Goal: Task Accomplishment & Management: Complete application form

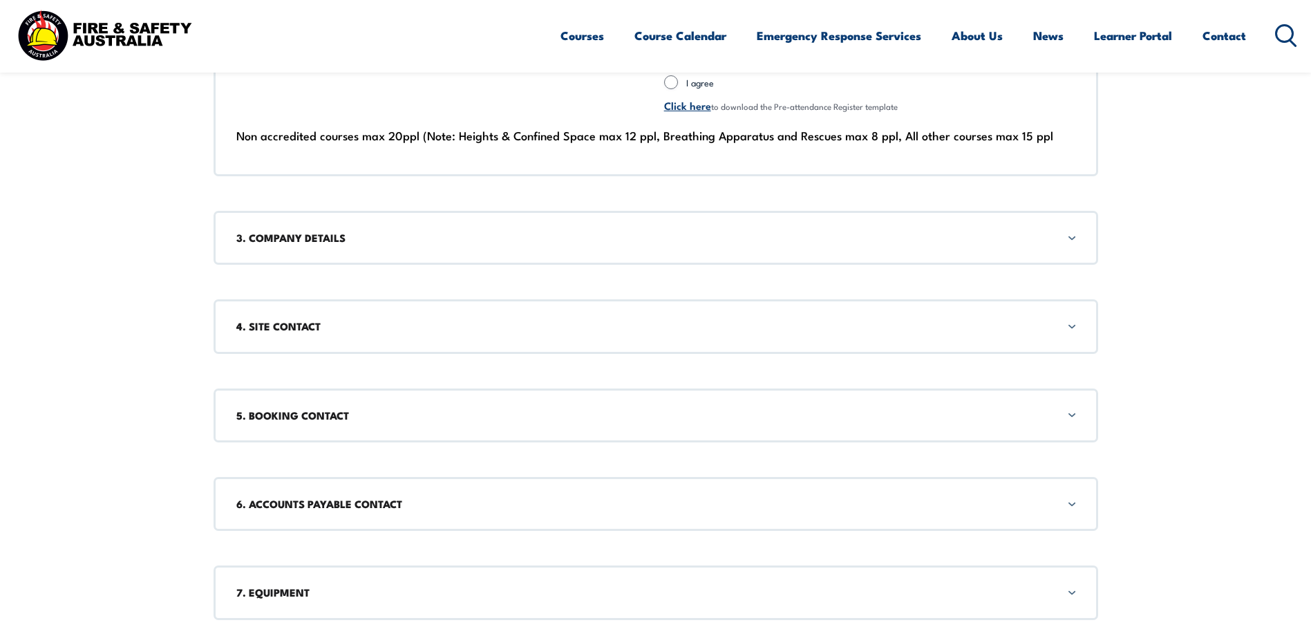
scroll to position [1313, 0]
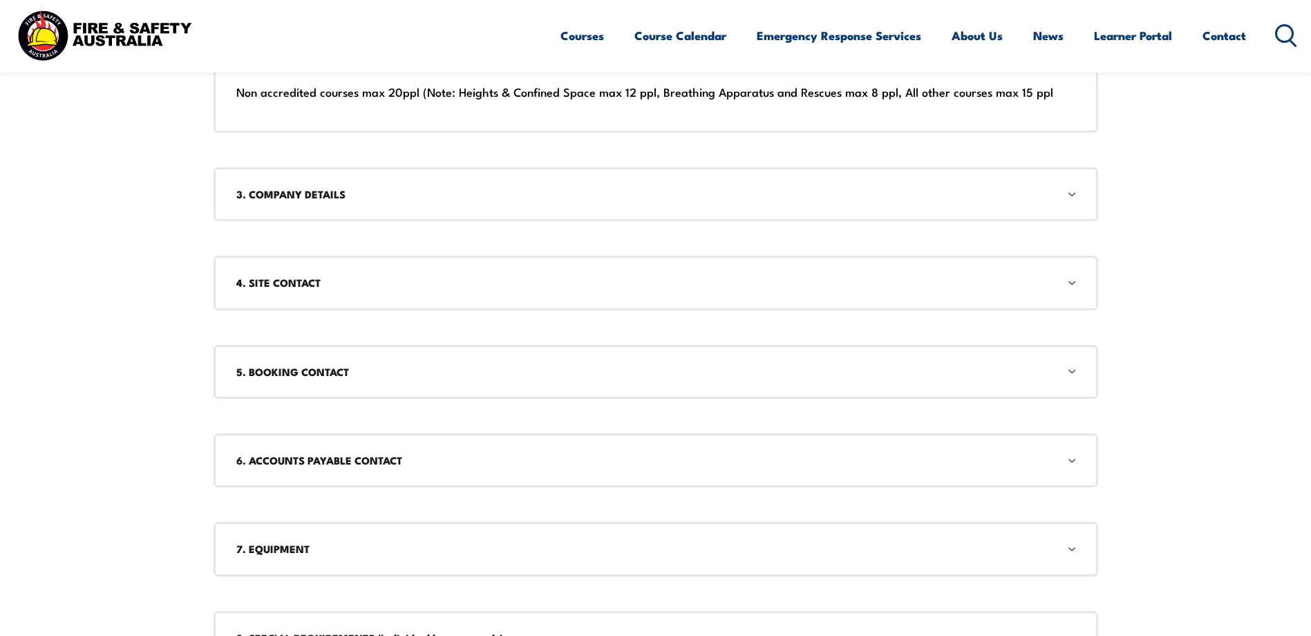
click at [590, 200] on h3 "3. COMPANY DETAILS" at bounding box center [655, 194] width 839 height 15
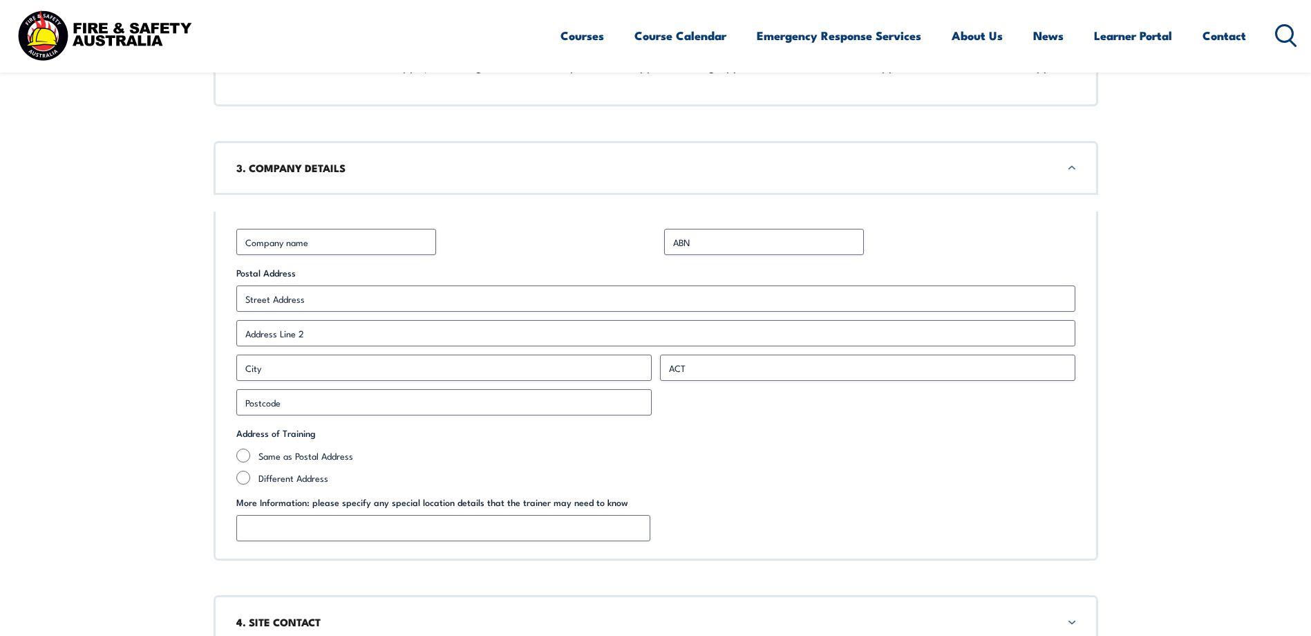
scroll to position [1342, 0]
click at [393, 238] on input "Business Name *" at bounding box center [336, 239] width 200 height 26
type input "FedEx"
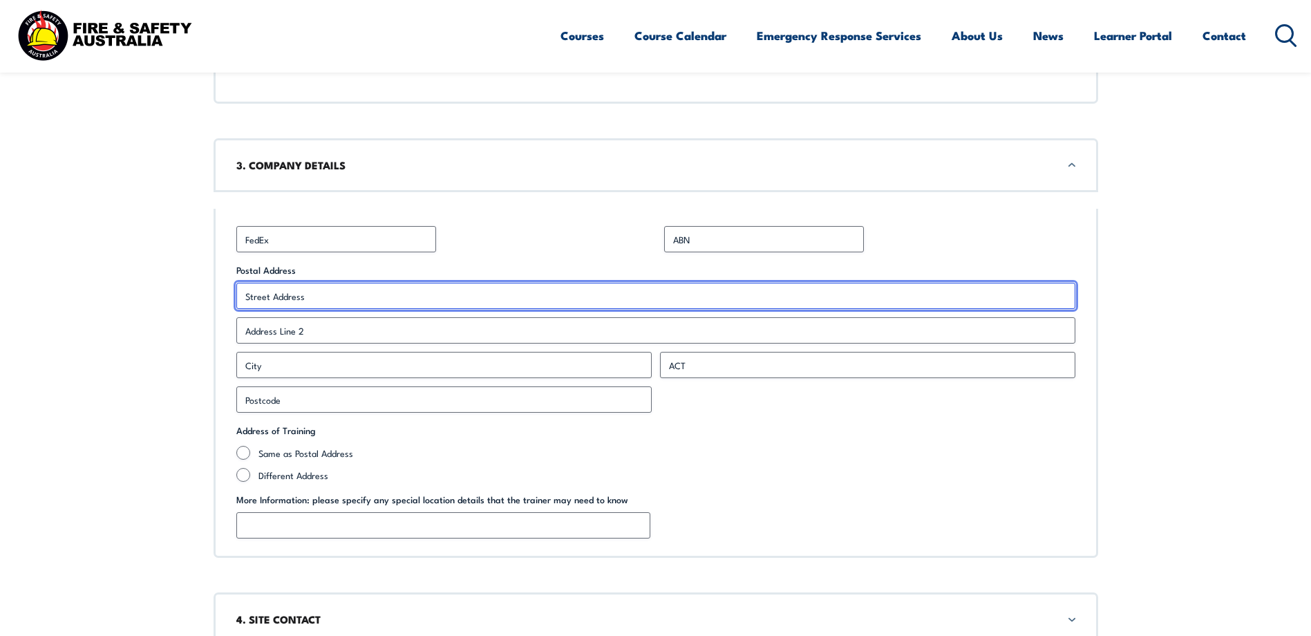
click at [394, 297] on input "Street Address" at bounding box center [655, 296] width 839 height 26
type input "[STREET_ADDRESS]"
type input "Redbank"
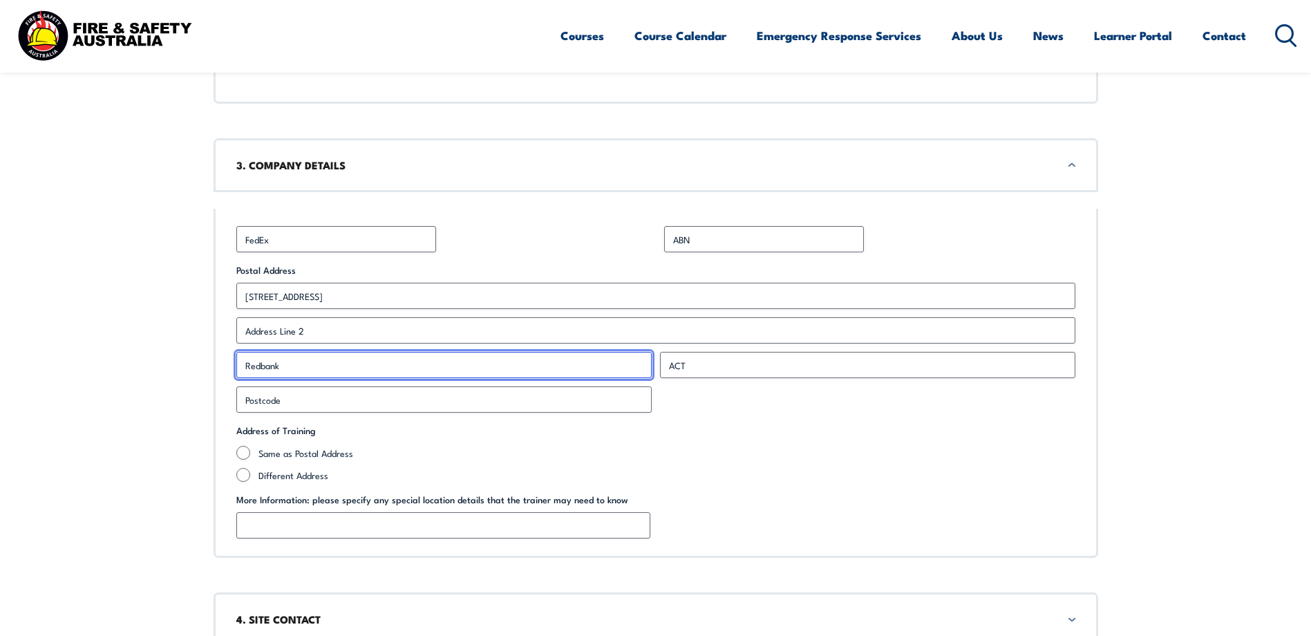
type input "4301"
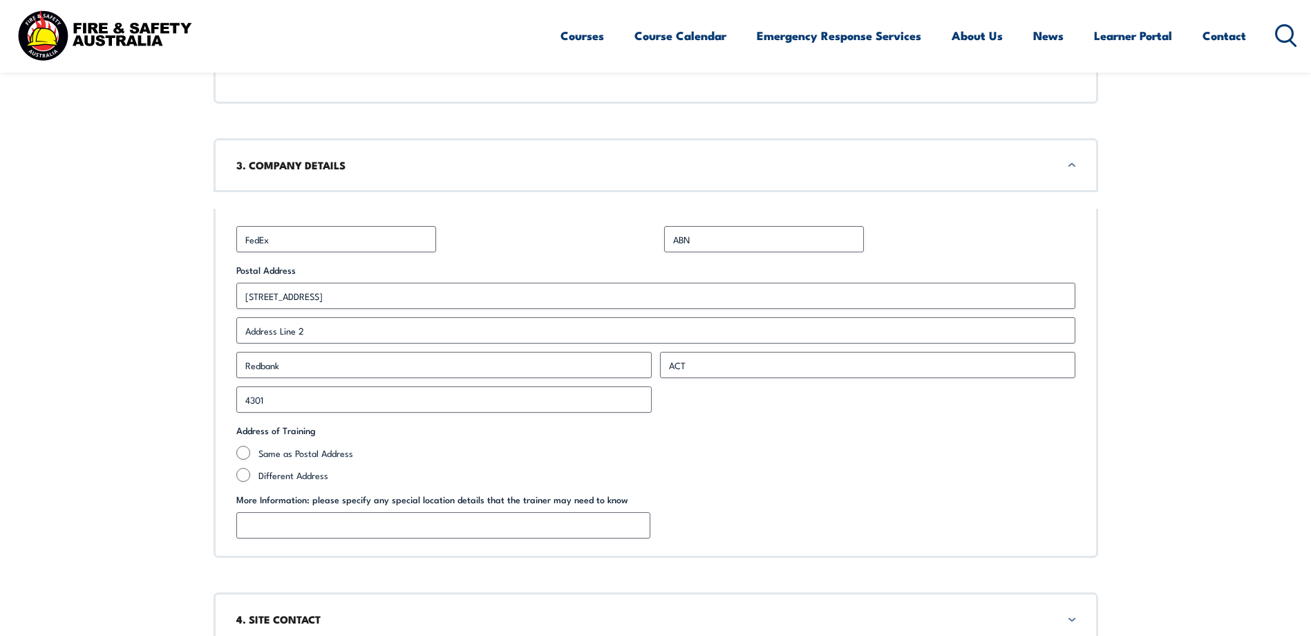
click at [920, 424] on fieldset "Address of Training Same as Postal Address Different Address" at bounding box center [655, 453] width 839 height 58
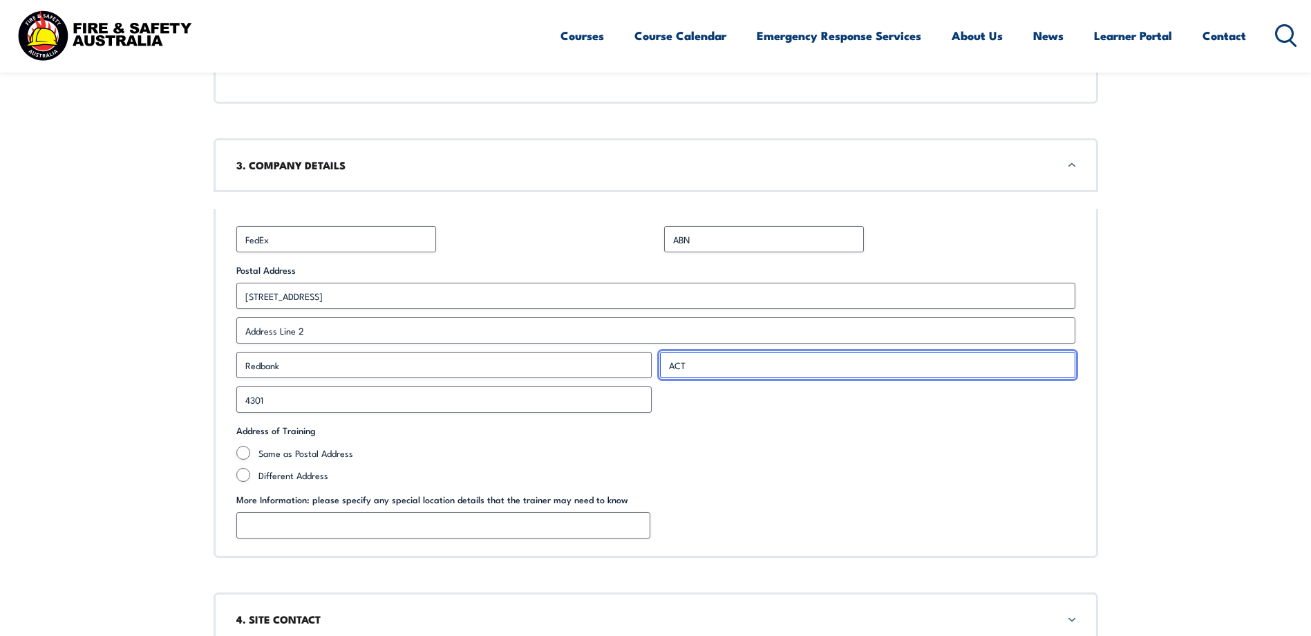
click at [742, 359] on input "ACT" at bounding box center [867, 365] width 415 height 26
type input "A"
type input "W"
type input "QLD"
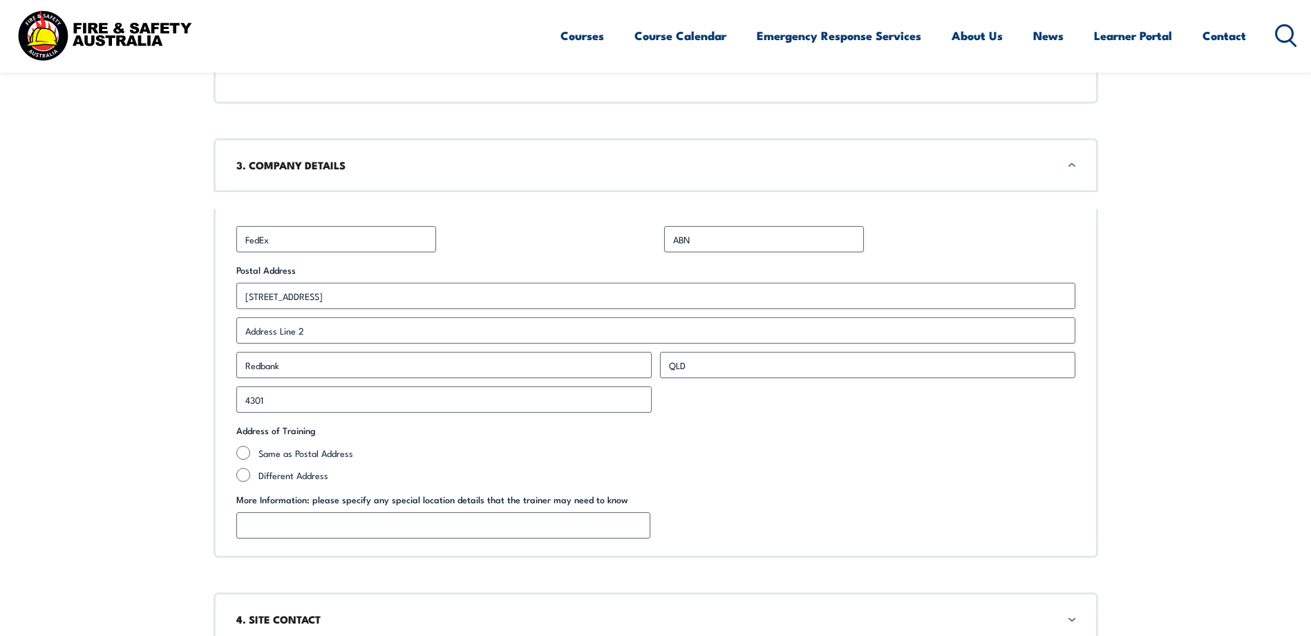
click at [740, 434] on fieldset "Address of Training Same as Postal Address Different Address" at bounding box center [655, 453] width 839 height 58
click at [243, 448] on input "Same as Postal Address" at bounding box center [243, 453] width 14 height 14
radio input "true"
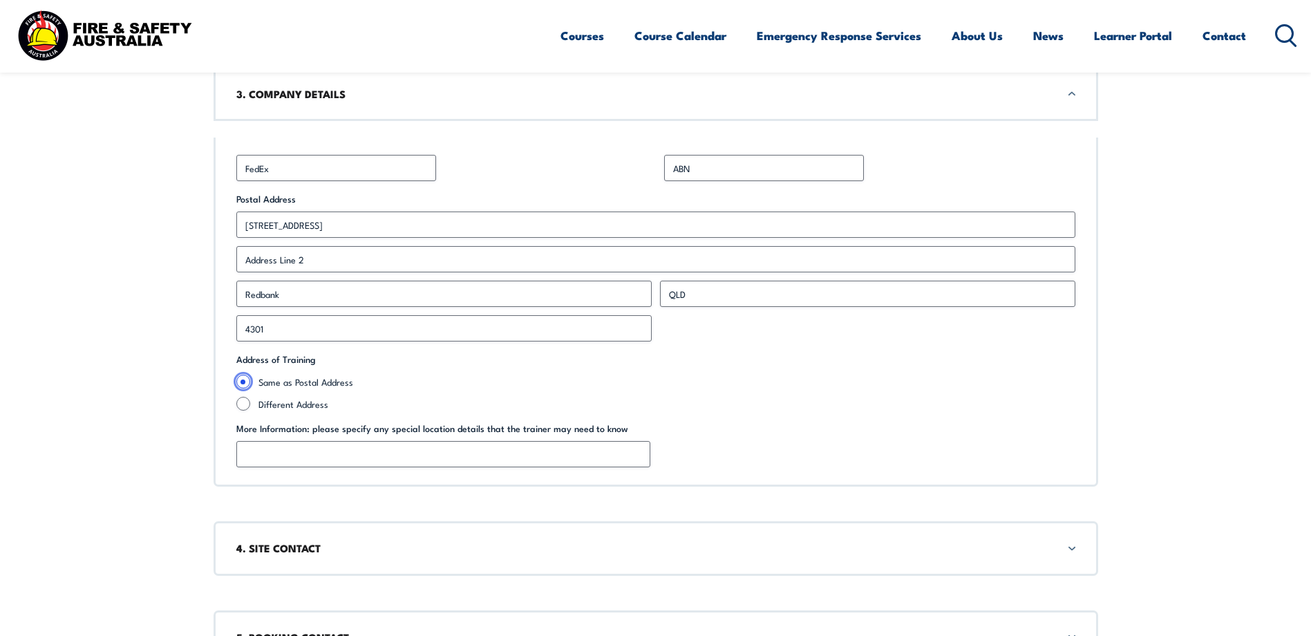
scroll to position [1550, 0]
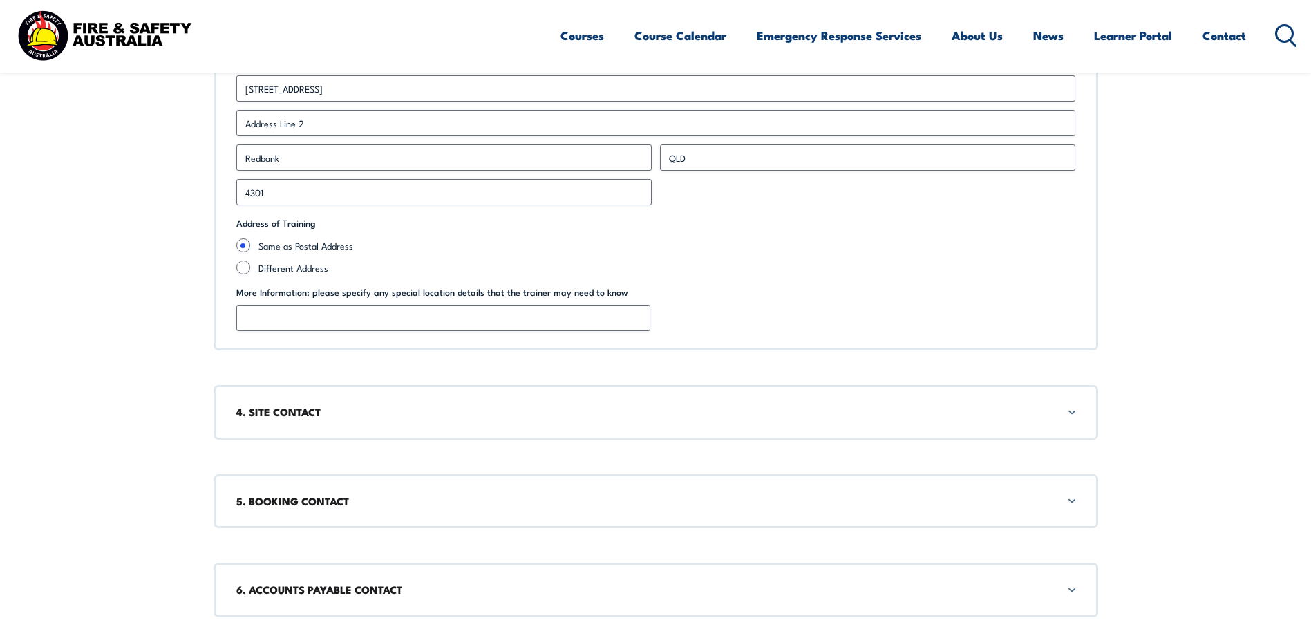
click at [387, 417] on h3 "4. SITE CONTACT" at bounding box center [655, 411] width 839 height 15
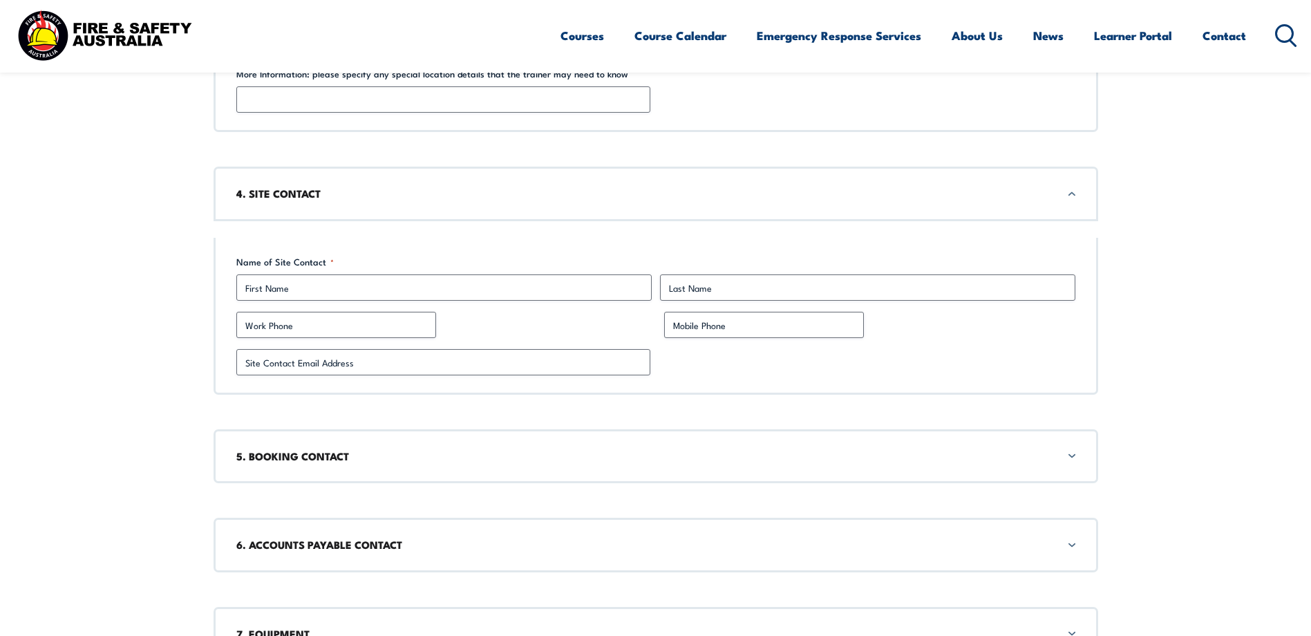
scroll to position [1796, 0]
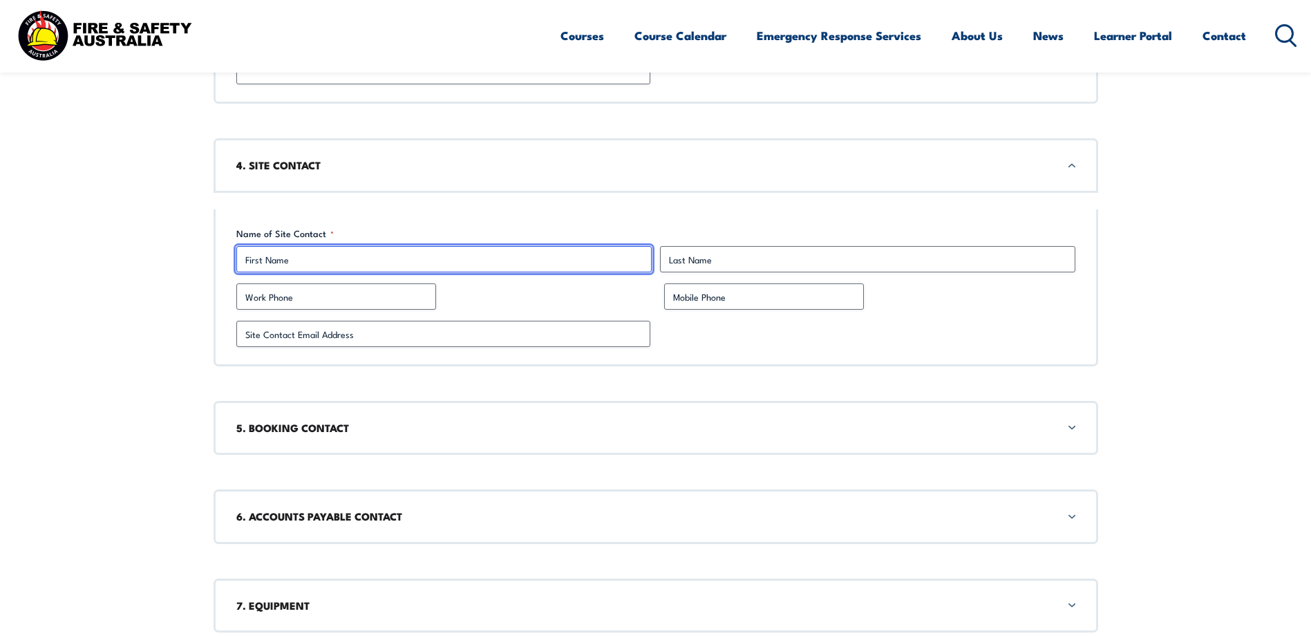
click at [331, 256] on input "First" at bounding box center [443, 259] width 415 height 26
type input "[PERSON_NAME]"
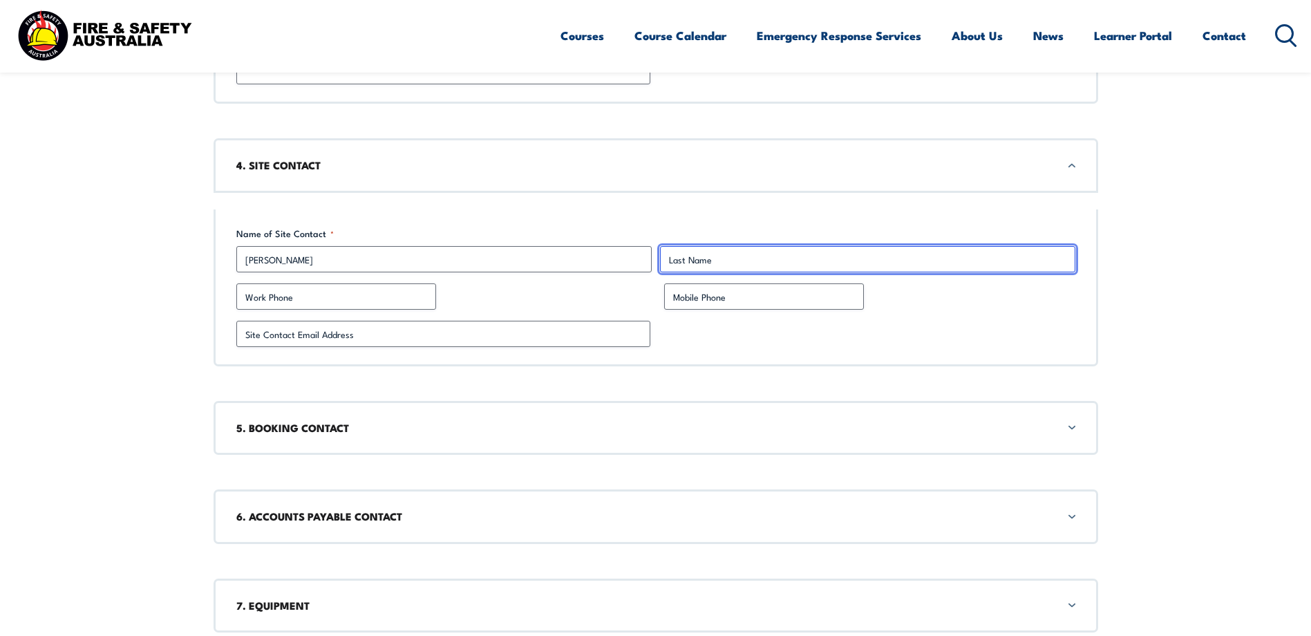
type input "Kite"
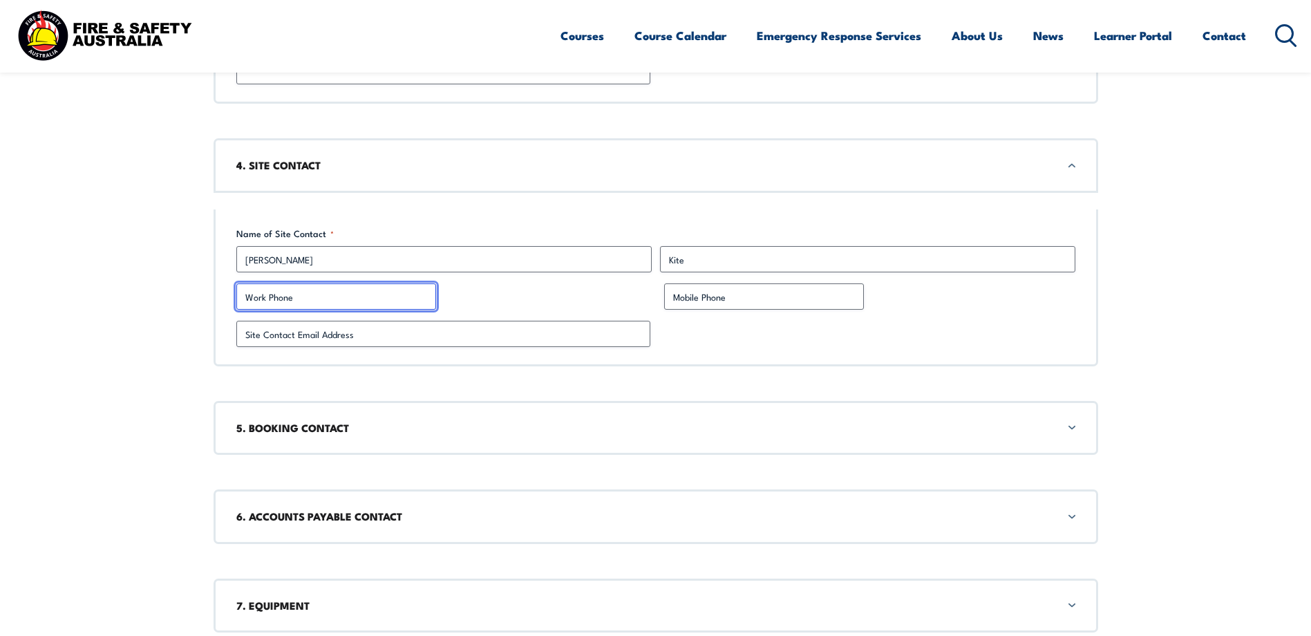
type input "0481210707"
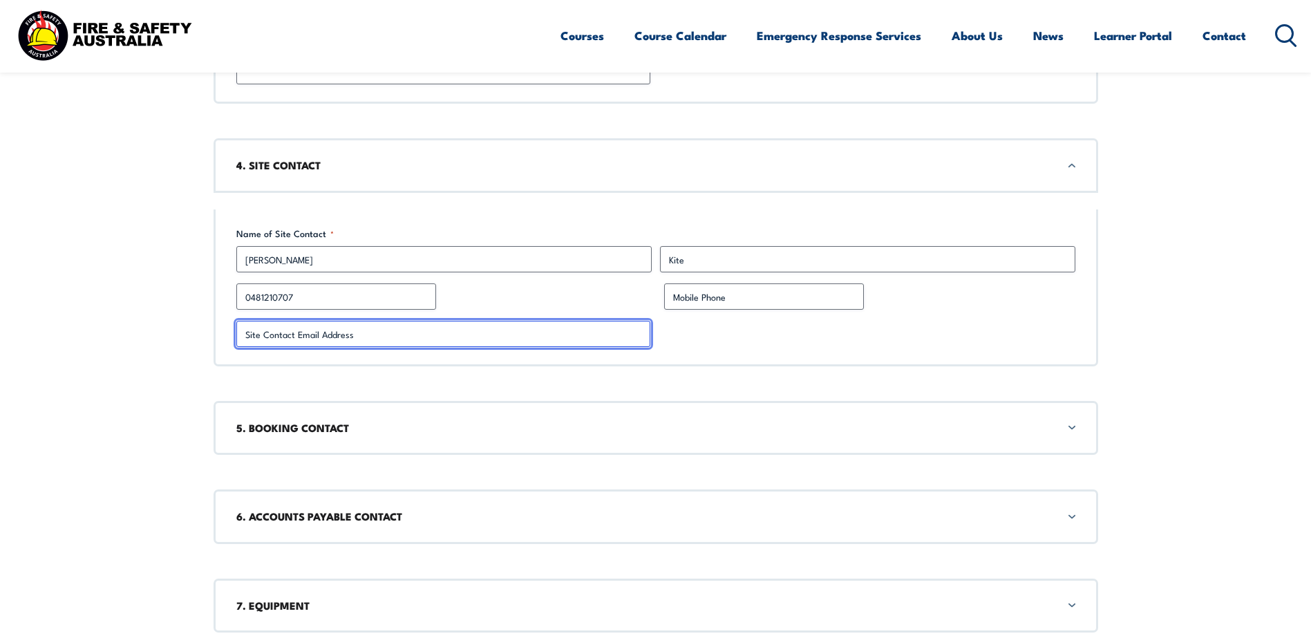
type input "[PERSON_NAME][EMAIL_ADDRESS][DOMAIN_NAME]"
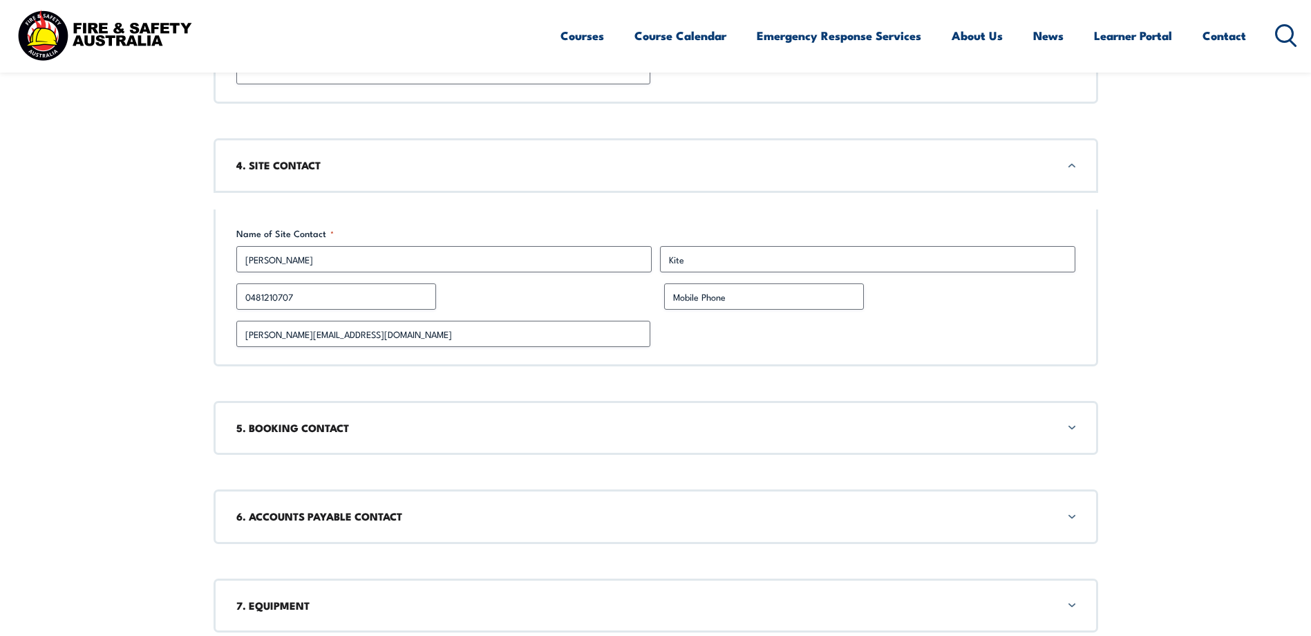
click at [945, 334] on div "[PERSON_NAME][EMAIL_ADDRESS][DOMAIN_NAME]" at bounding box center [655, 334] width 839 height 26
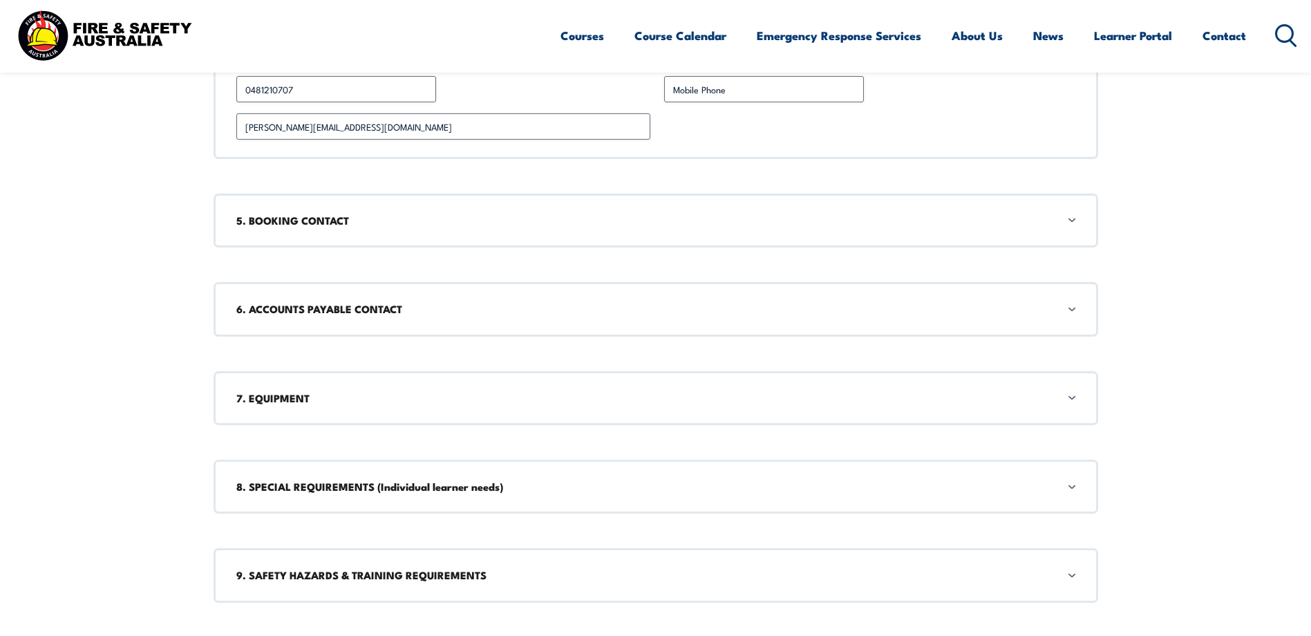
click at [704, 218] on h3 "5. BOOKING CONTACT" at bounding box center [655, 220] width 839 height 15
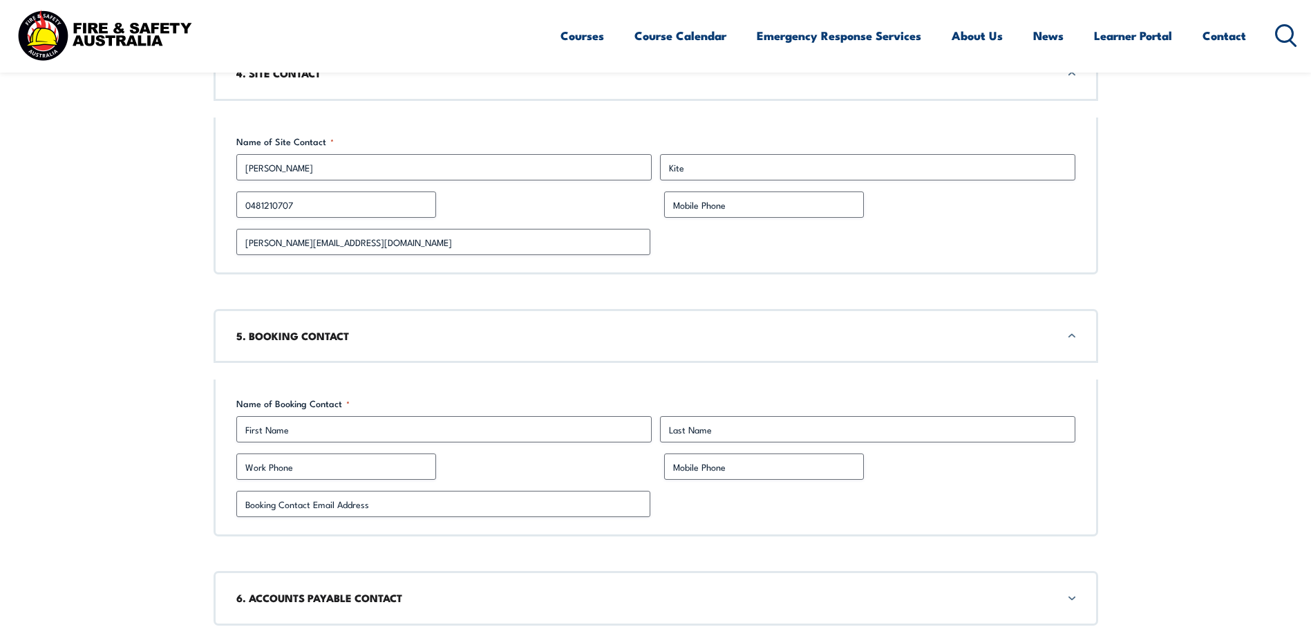
scroll to position [1990, 0]
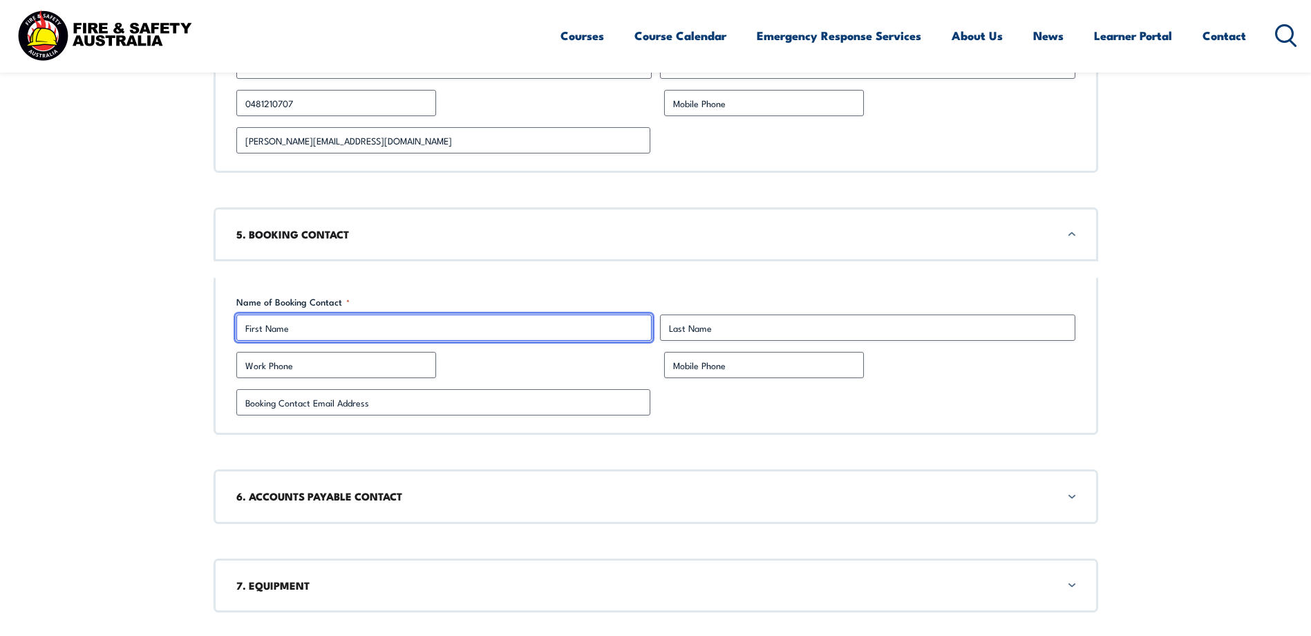
click at [382, 331] on input "First" at bounding box center [443, 327] width 415 height 26
type input "[PERSON_NAME]"
type input "Kite"
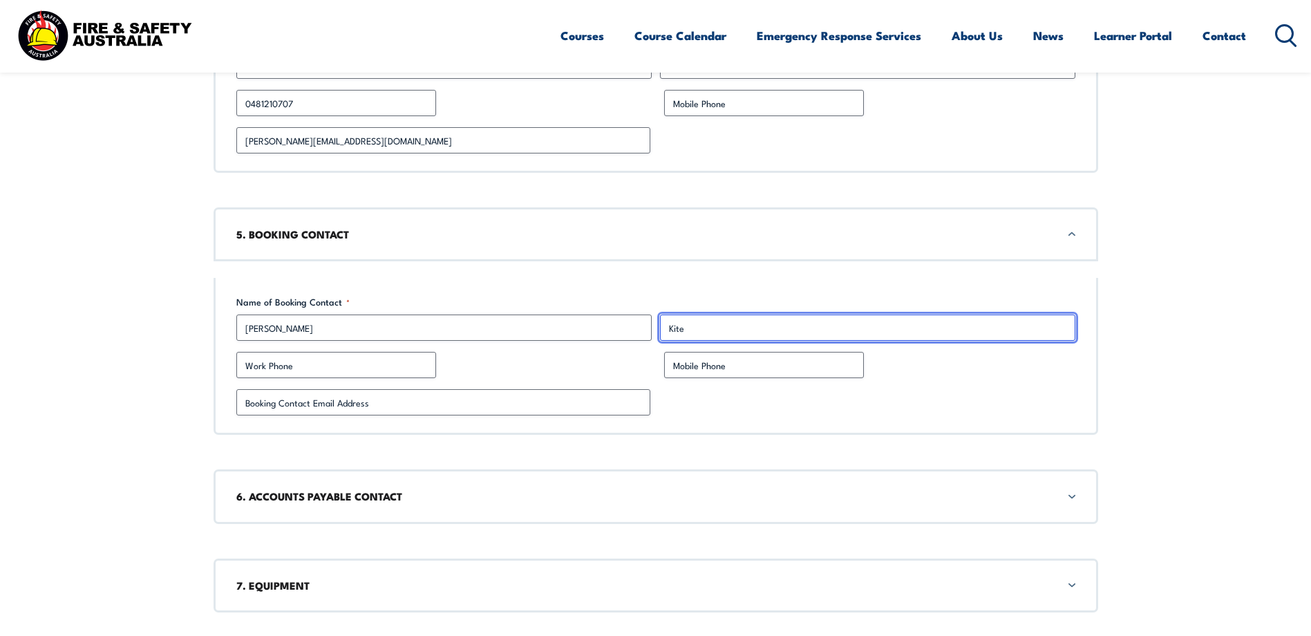
type input "0481210707"
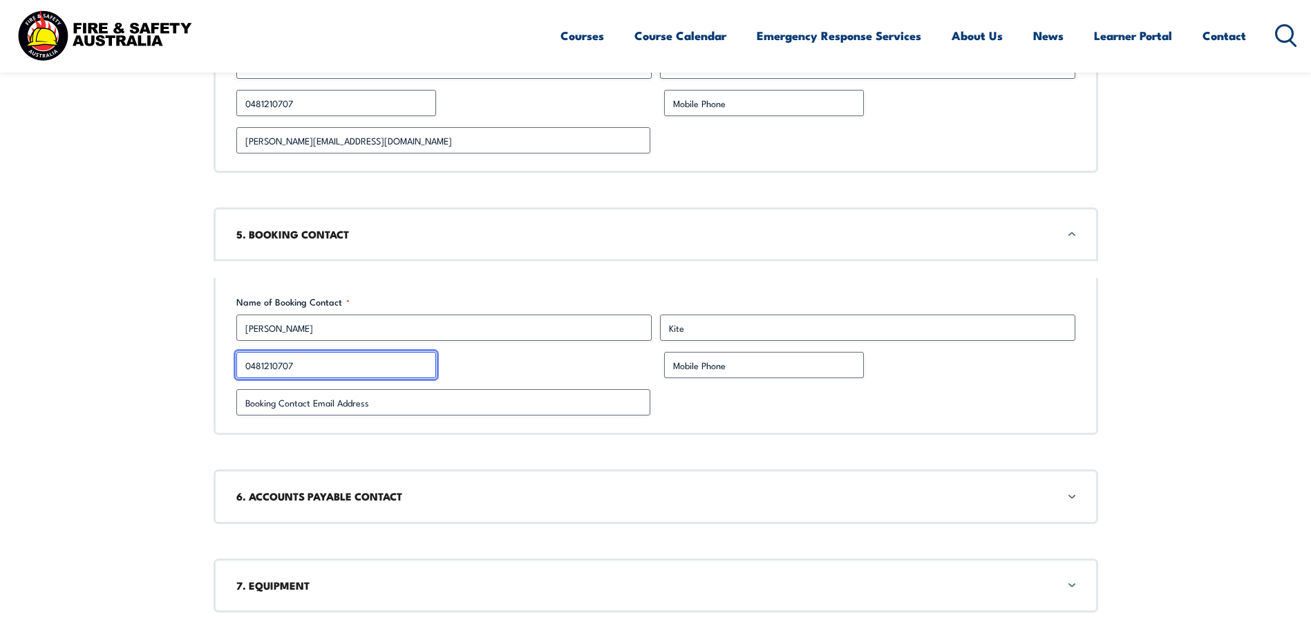
type input "[PERSON_NAME][EMAIL_ADDRESS][DOMAIN_NAME]"
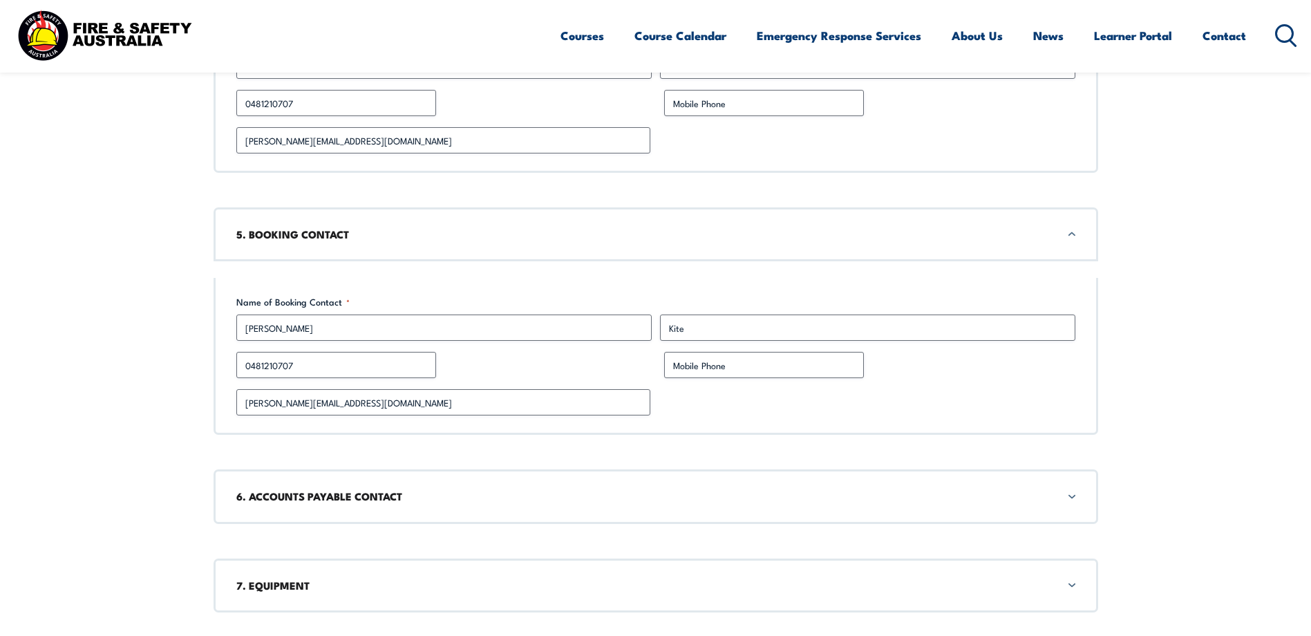
click at [783, 390] on div "[PERSON_NAME][EMAIL_ADDRESS][DOMAIN_NAME]" at bounding box center [655, 402] width 839 height 26
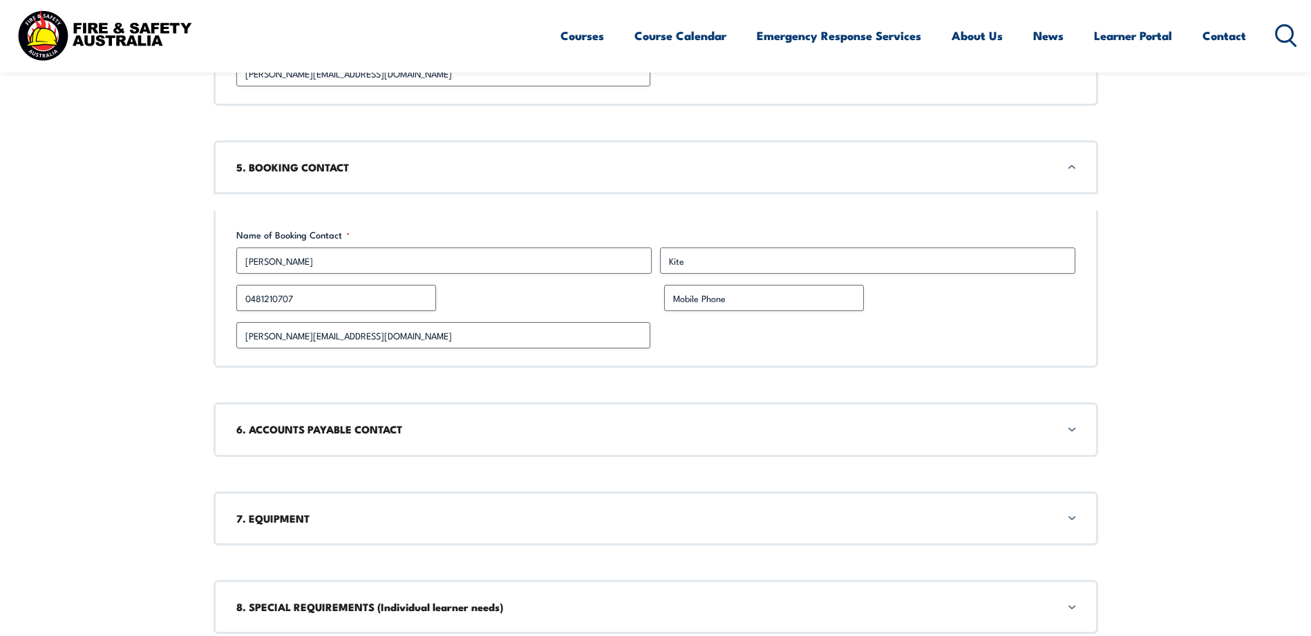
scroll to position [2197, 0]
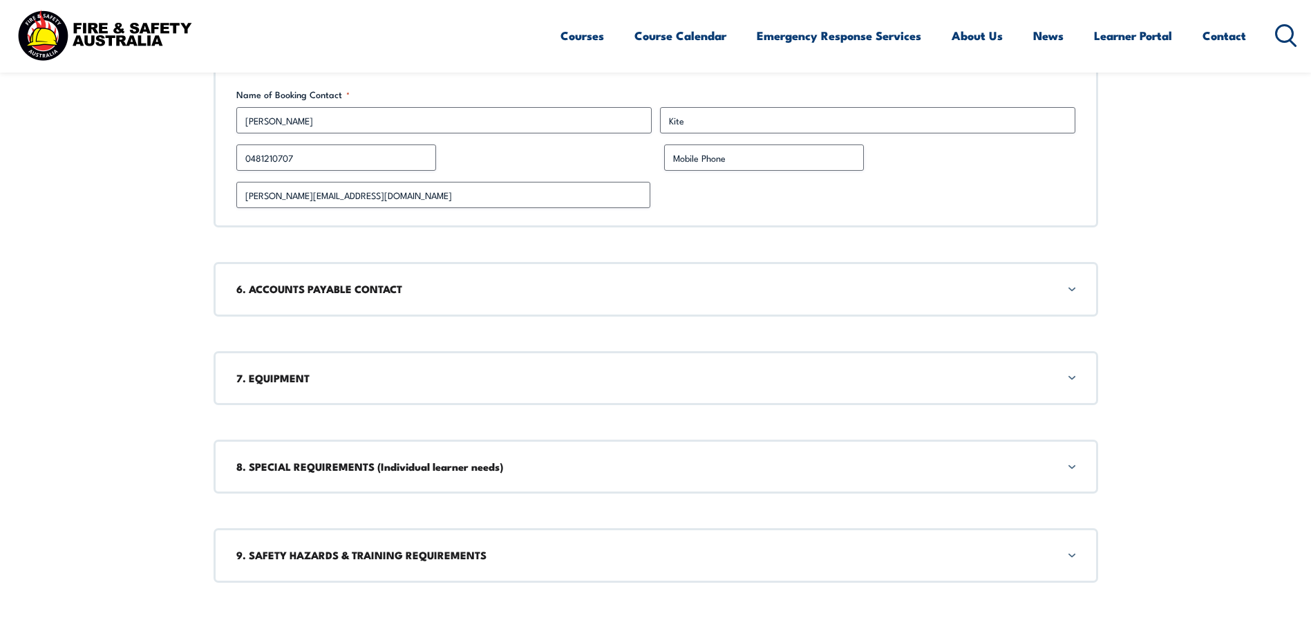
click at [478, 395] on div "7. EQUIPMENT" at bounding box center [656, 378] width 885 height 54
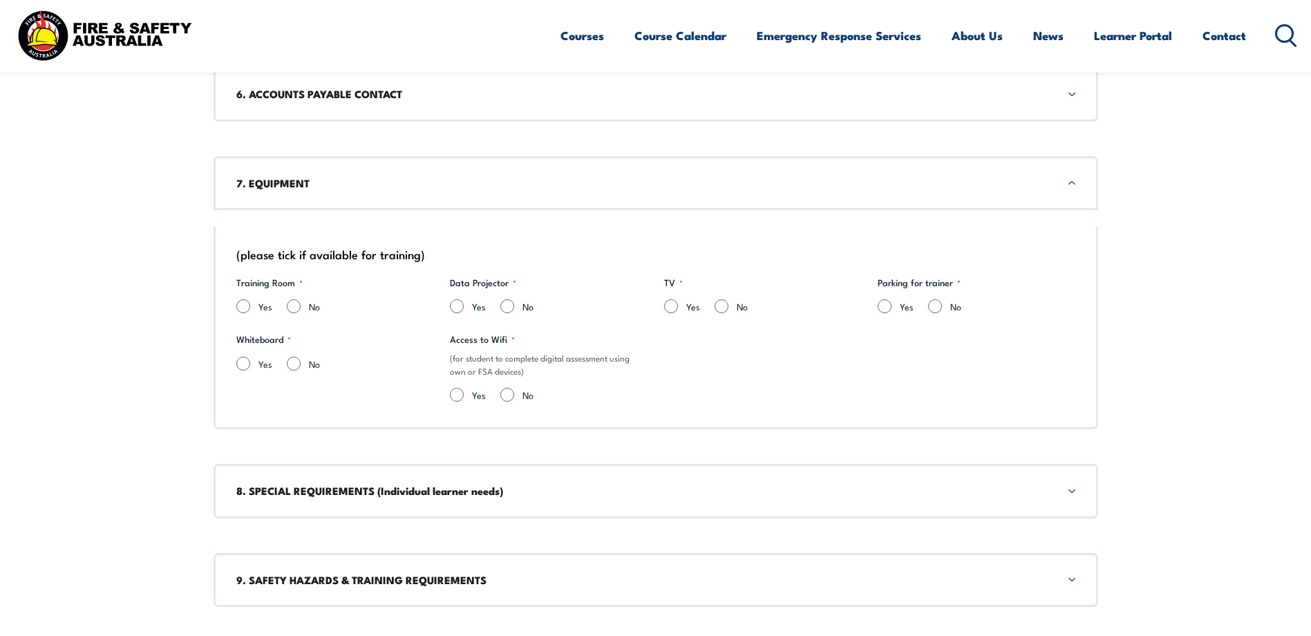
scroll to position [2410, 0]
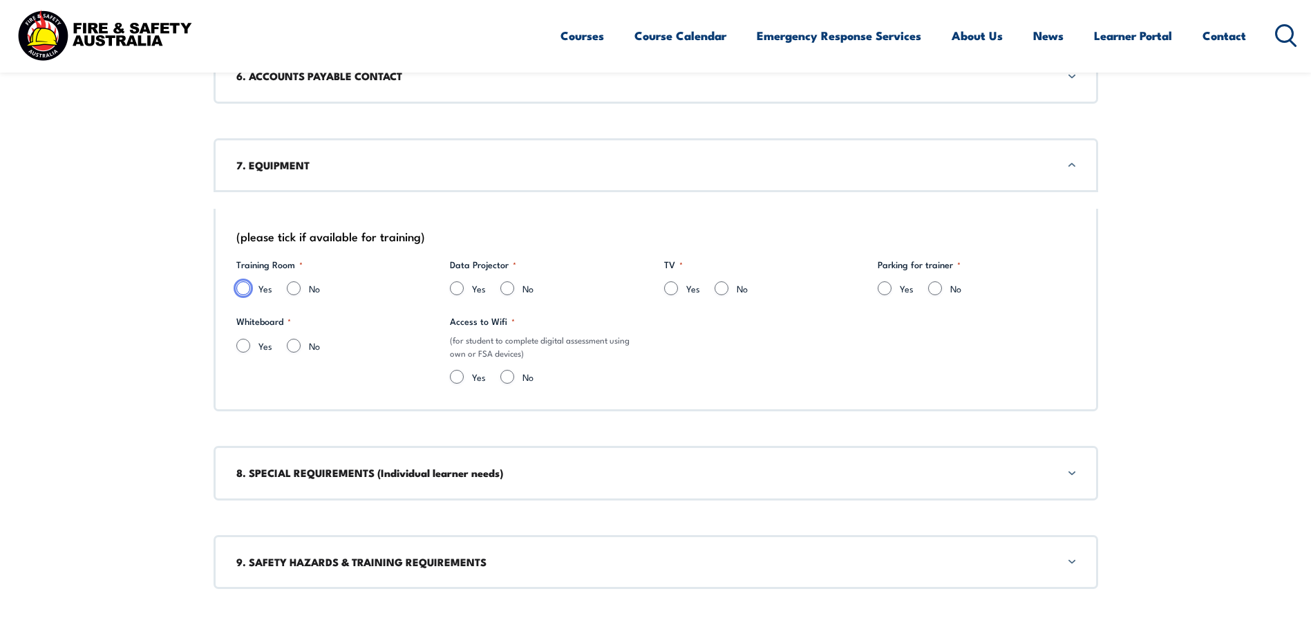
click at [238, 290] on input "Yes" at bounding box center [243, 288] width 14 height 14
radio input "true"
click at [242, 348] on input "Yes" at bounding box center [243, 346] width 14 height 14
radio input "true"
click at [457, 291] on input "Yes" at bounding box center [457, 288] width 14 height 14
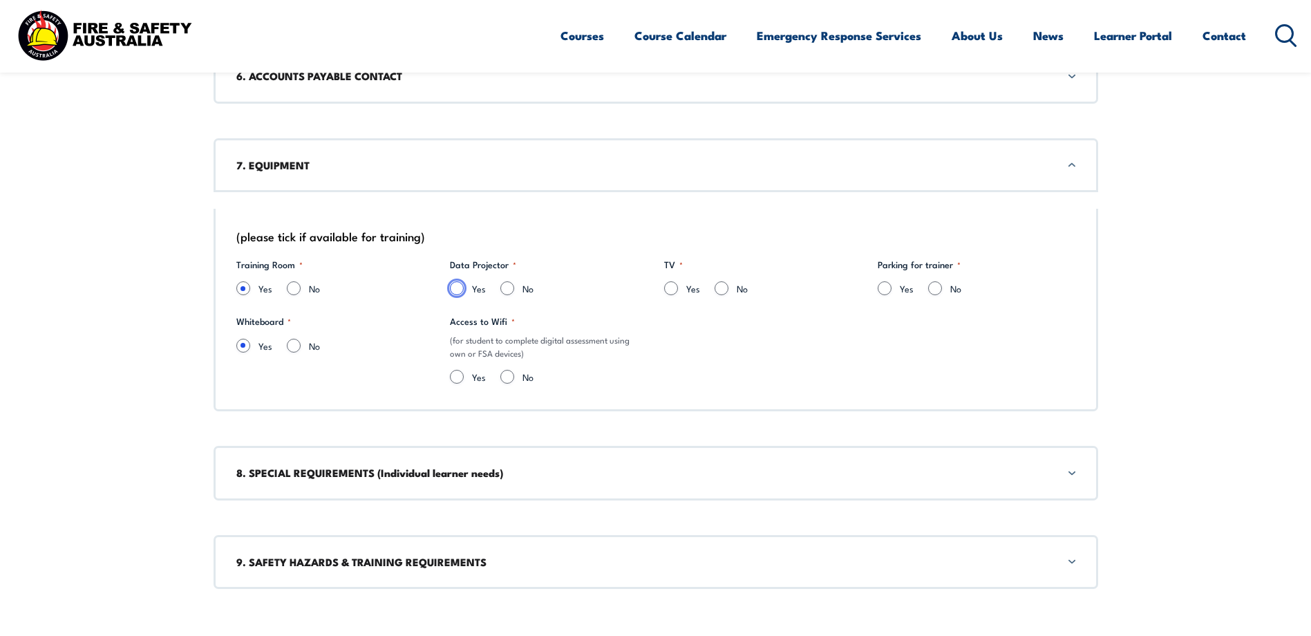
radio input "true"
click at [457, 376] on input "Yes" at bounding box center [457, 377] width 14 height 14
radio input "true"
click at [670, 285] on input "Yes" at bounding box center [671, 288] width 14 height 14
radio input "true"
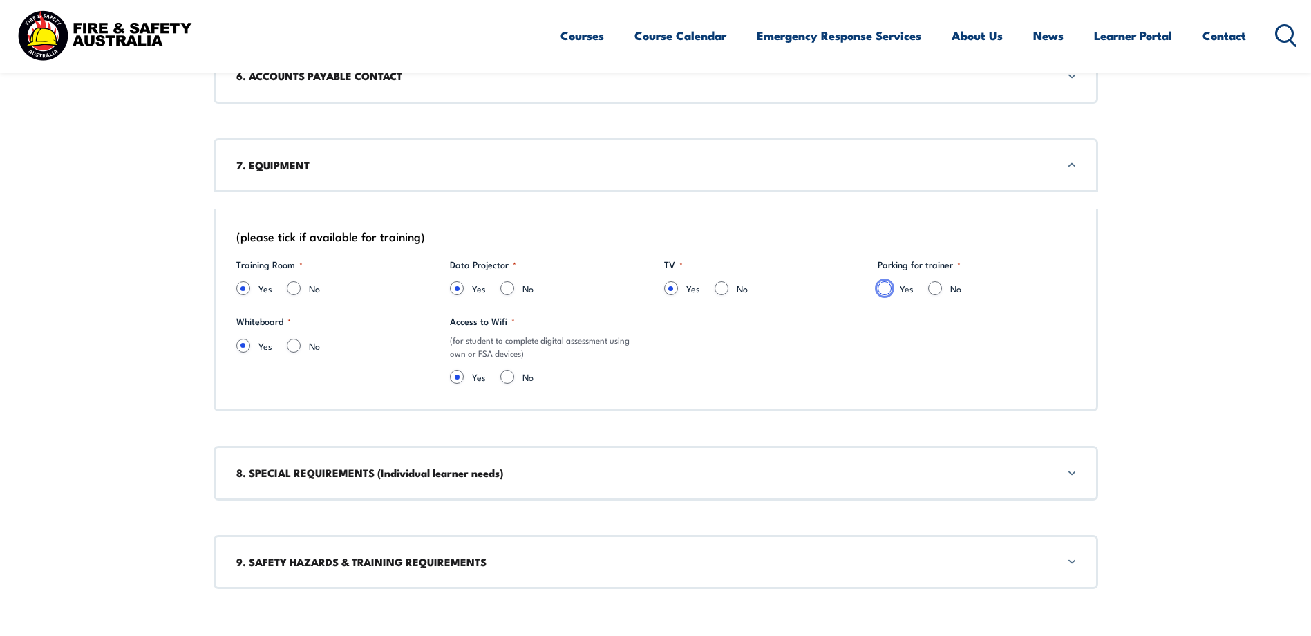
click at [884, 289] on input "Yes" at bounding box center [885, 288] width 14 height 14
radio input "true"
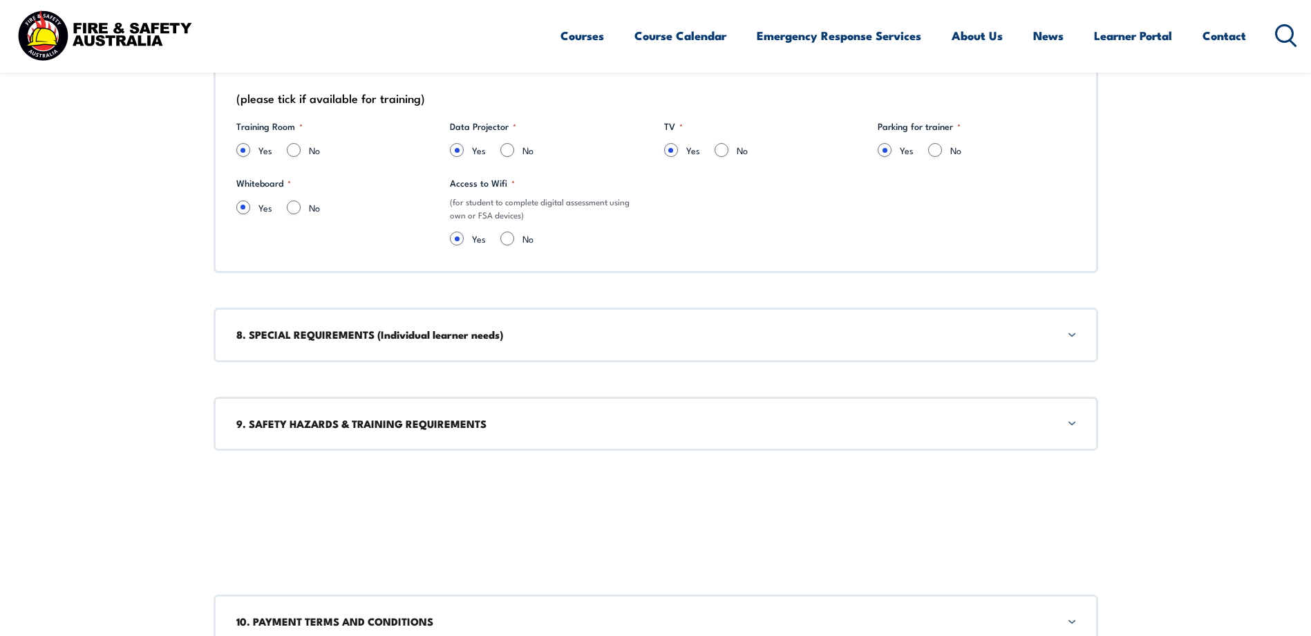
click at [616, 344] on div "8. SPECIAL REQUIREMENTS (Individual learner needs)" at bounding box center [656, 335] width 885 height 54
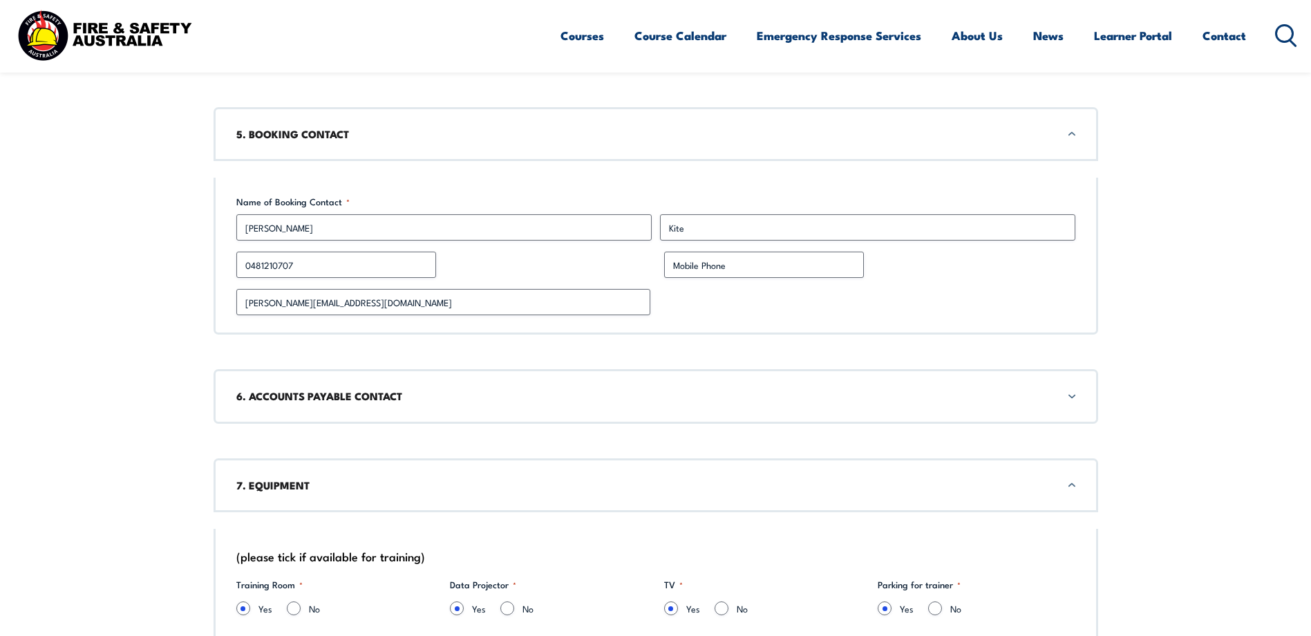
scroll to position [2026, 0]
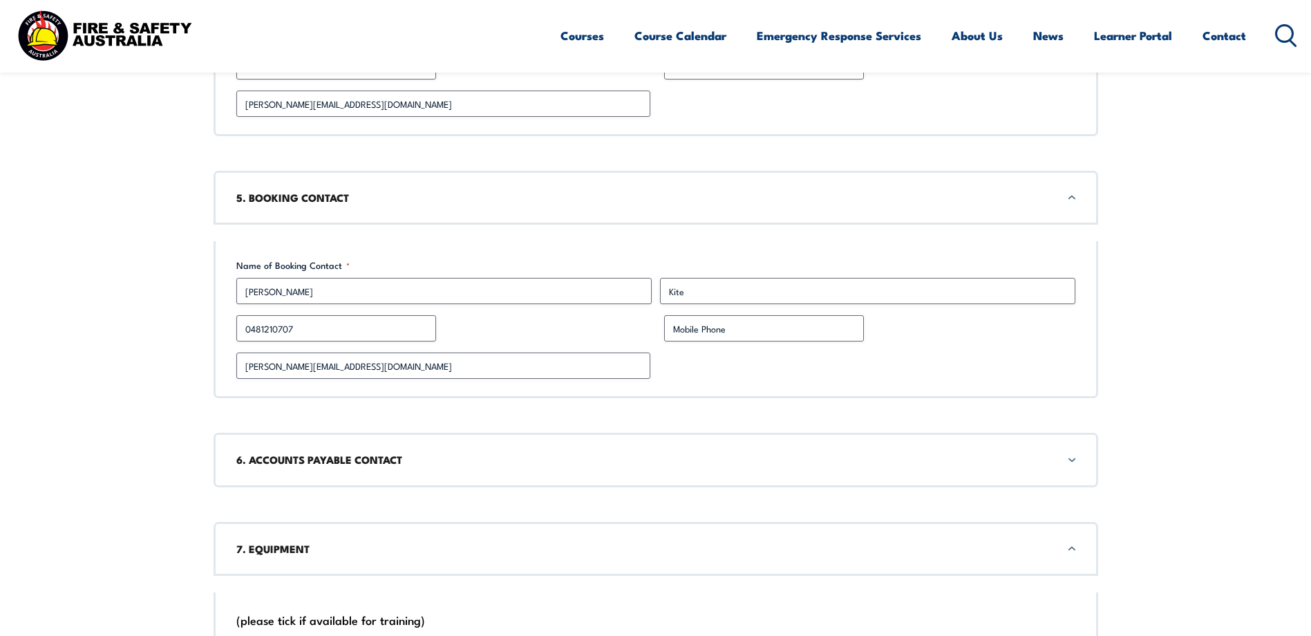
click at [584, 451] on div "6. ACCOUNTS PAYABLE CONTACT" at bounding box center [656, 460] width 885 height 54
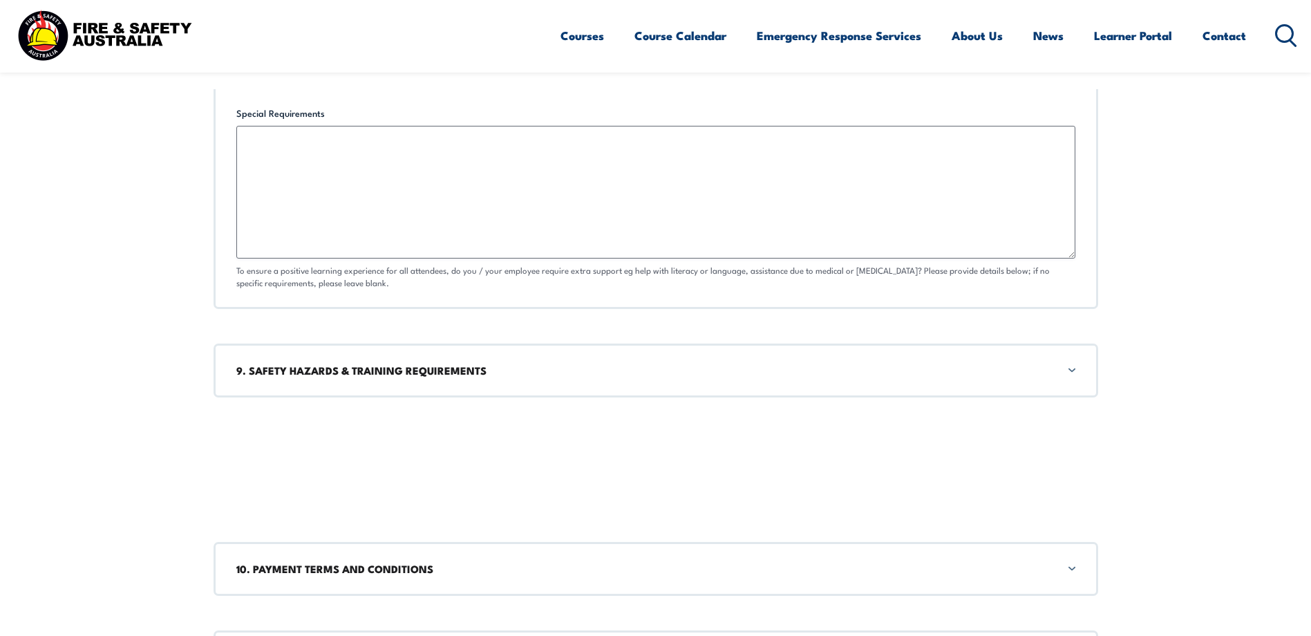
scroll to position [3012, 0]
click at [581, 375] on h3 "9. SAFETY HAZARDS & TRAINING REQUIREMENTS" at bounding box center [655, 369] width 839 height 15
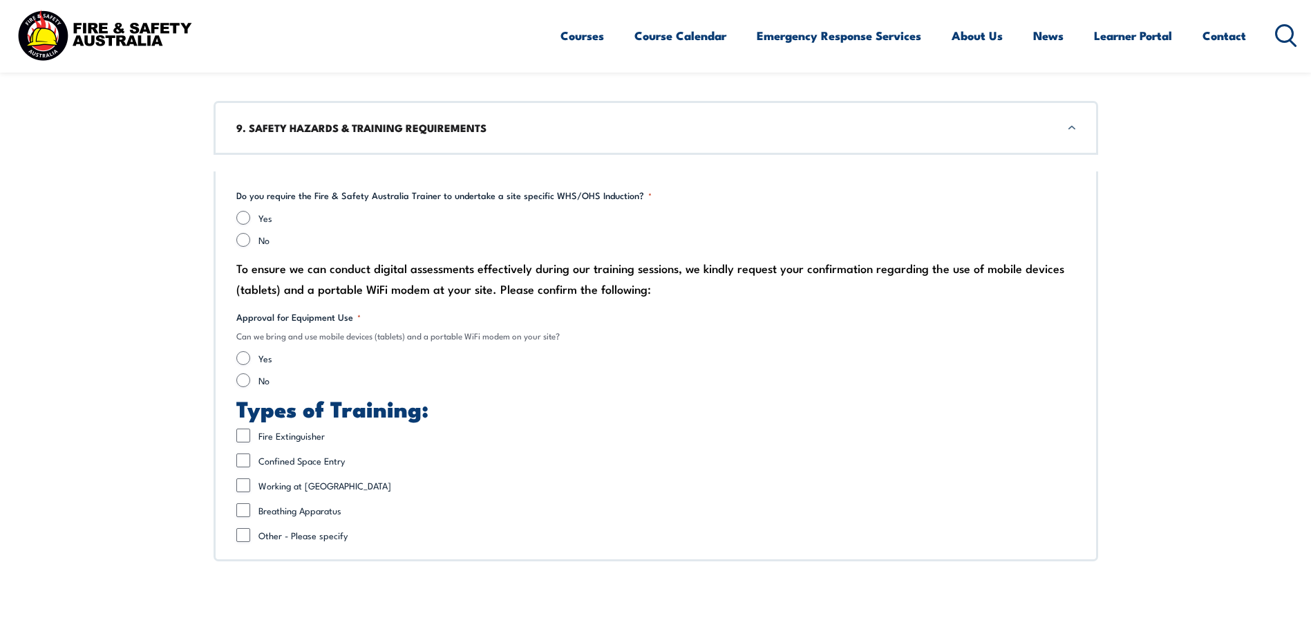
scroll to position [3286, 0]
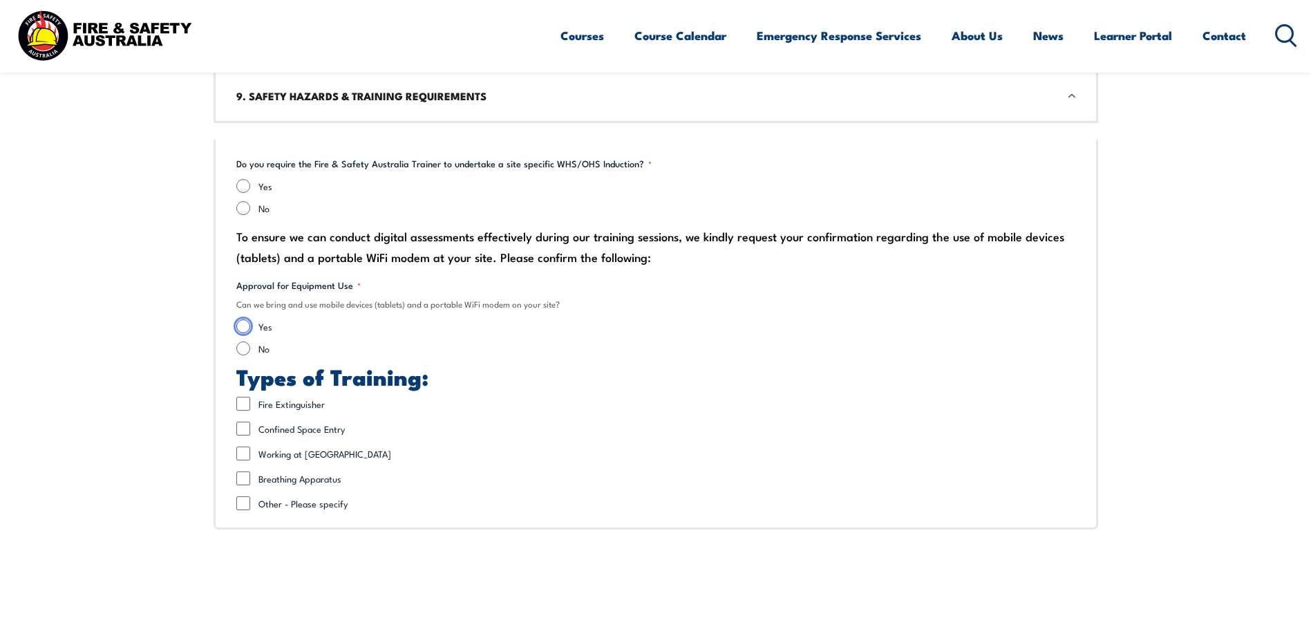
click at [243, 327] on input "Yes" at bounding box center [243, 326] width 14 height 14
radio input "true"
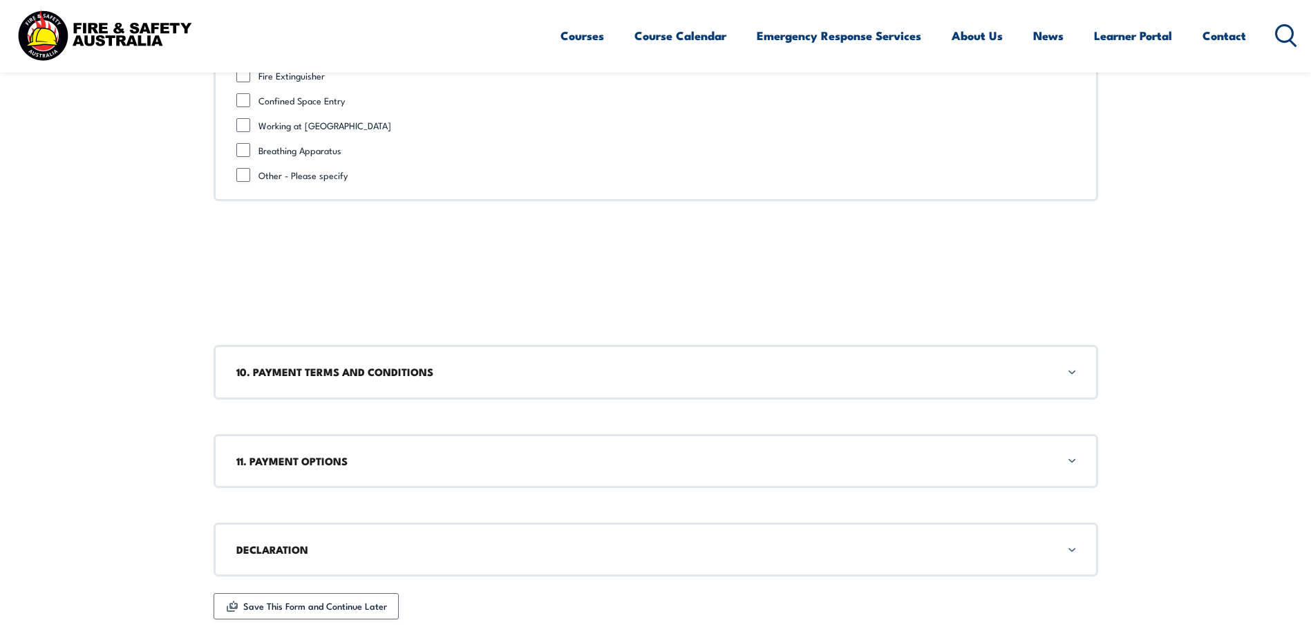
scroll to position [3700, 0]
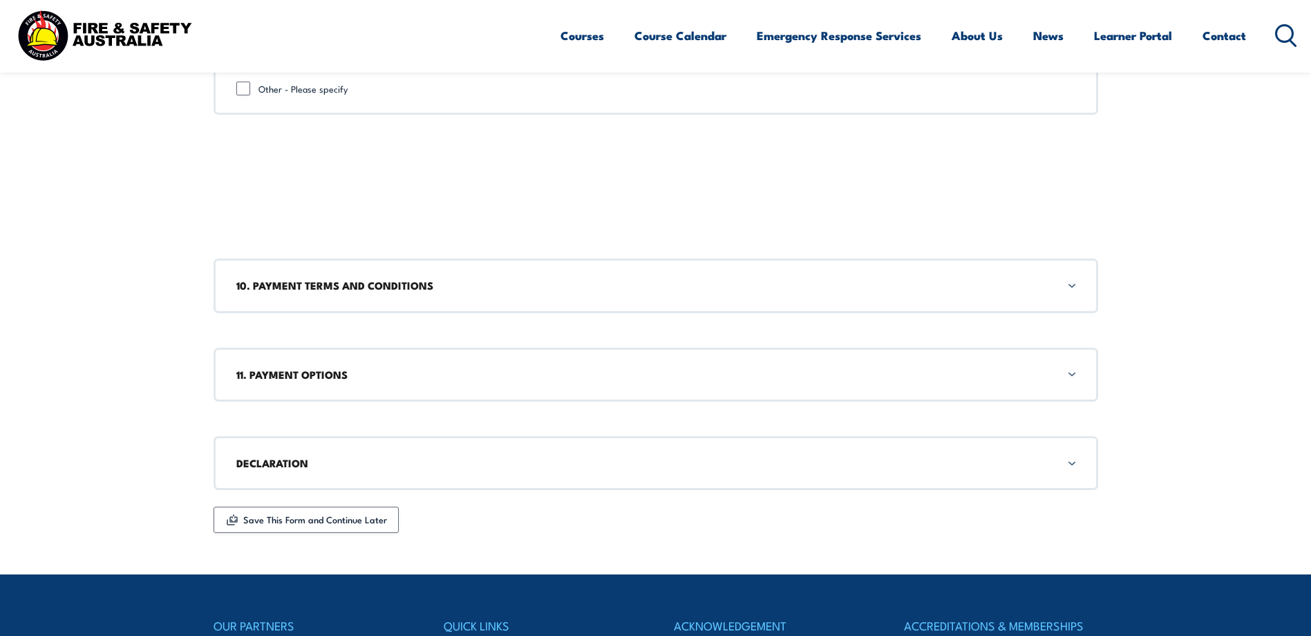
click at [398, 287] on h3 "10. PAYMENT TERMS AND CONDITIONS" at bounding box center [655, 285] width 839 height 15
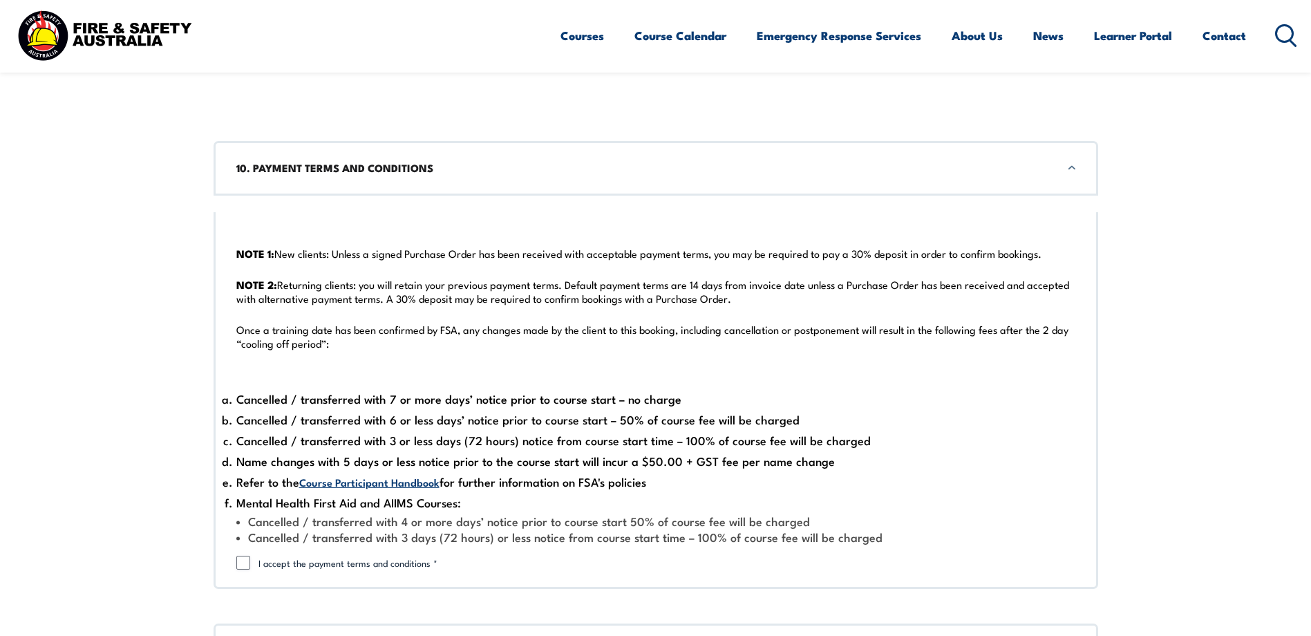
scroll to position [3821, 0]
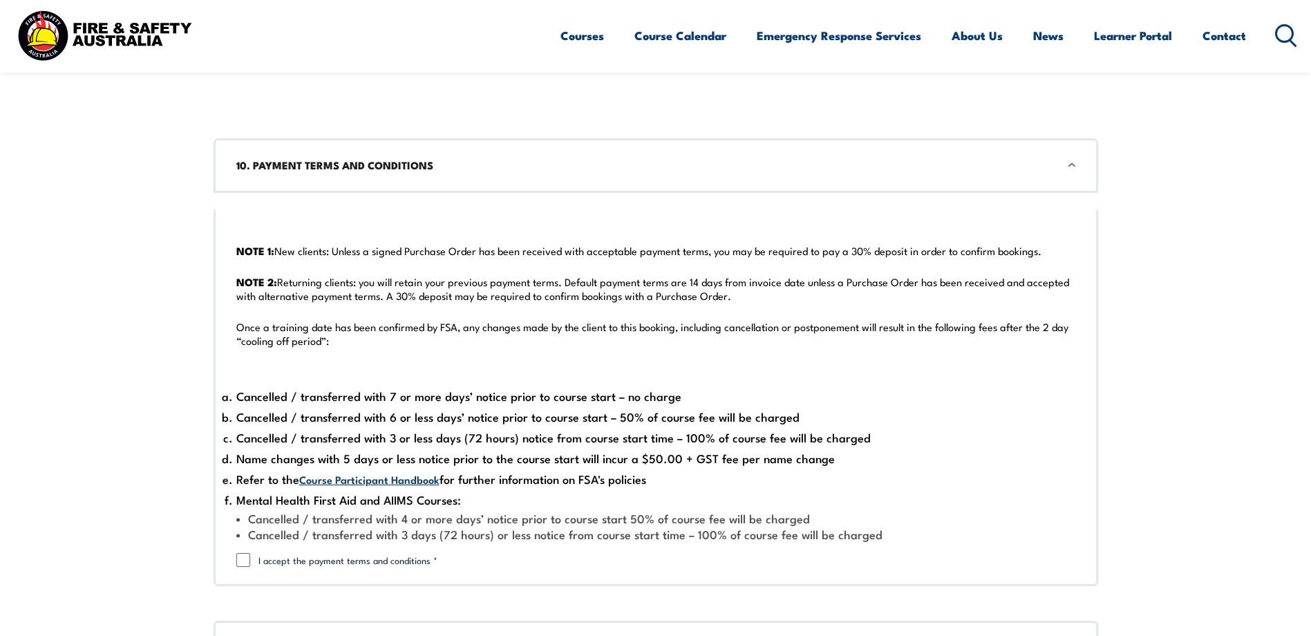
click at [417, 160] on h3 "10. PAYMENT TERMS AND CONDITIONS" at bounding box center [655, 165] width 839 height 15
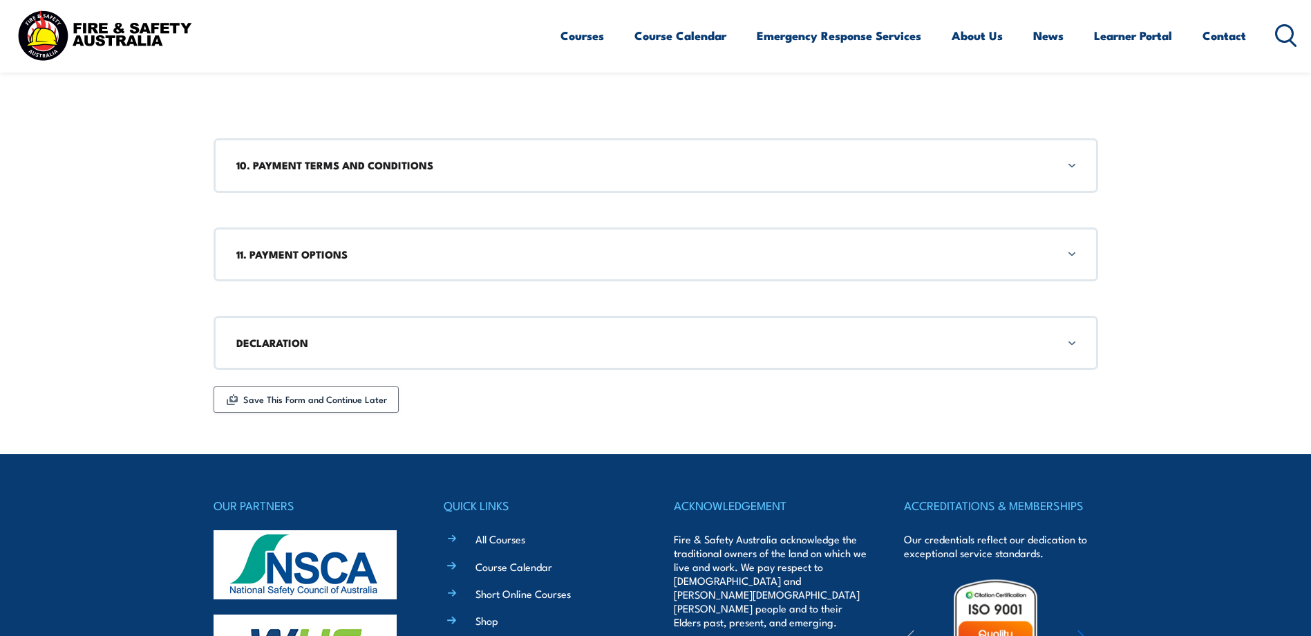
click at [402, 258] on h3 "11. PAYMENT OPTIONS" at bounding box center [655, 254] width 839 height 15
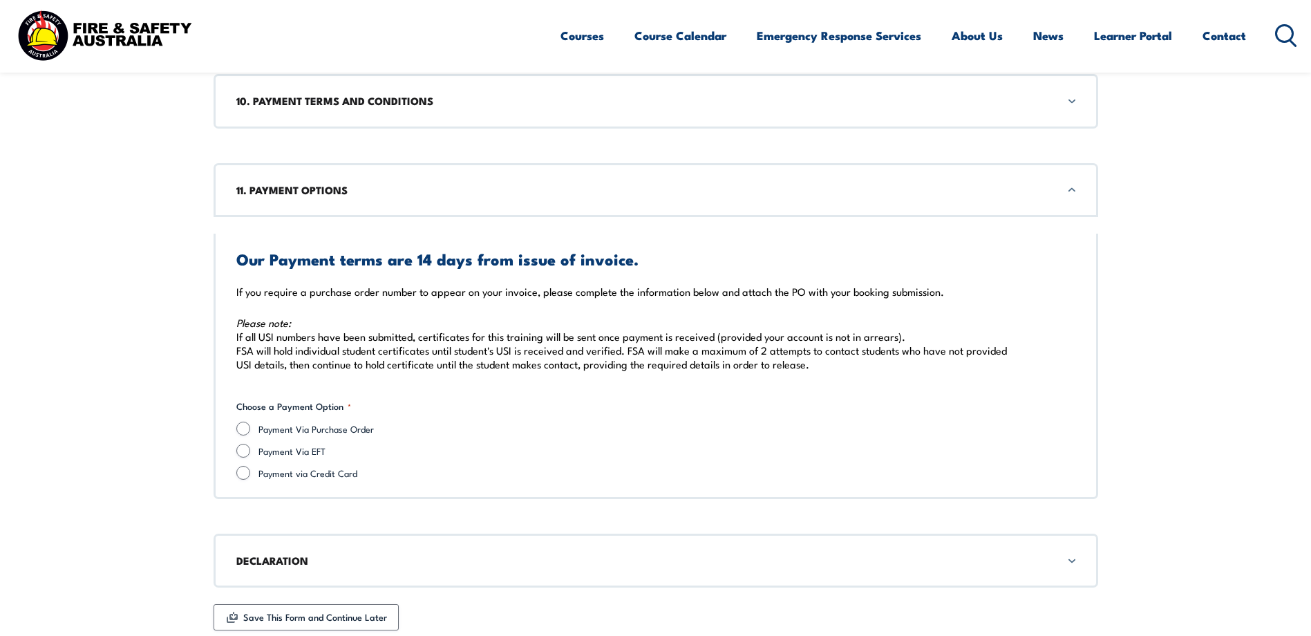
scroll to position [3910, 0]
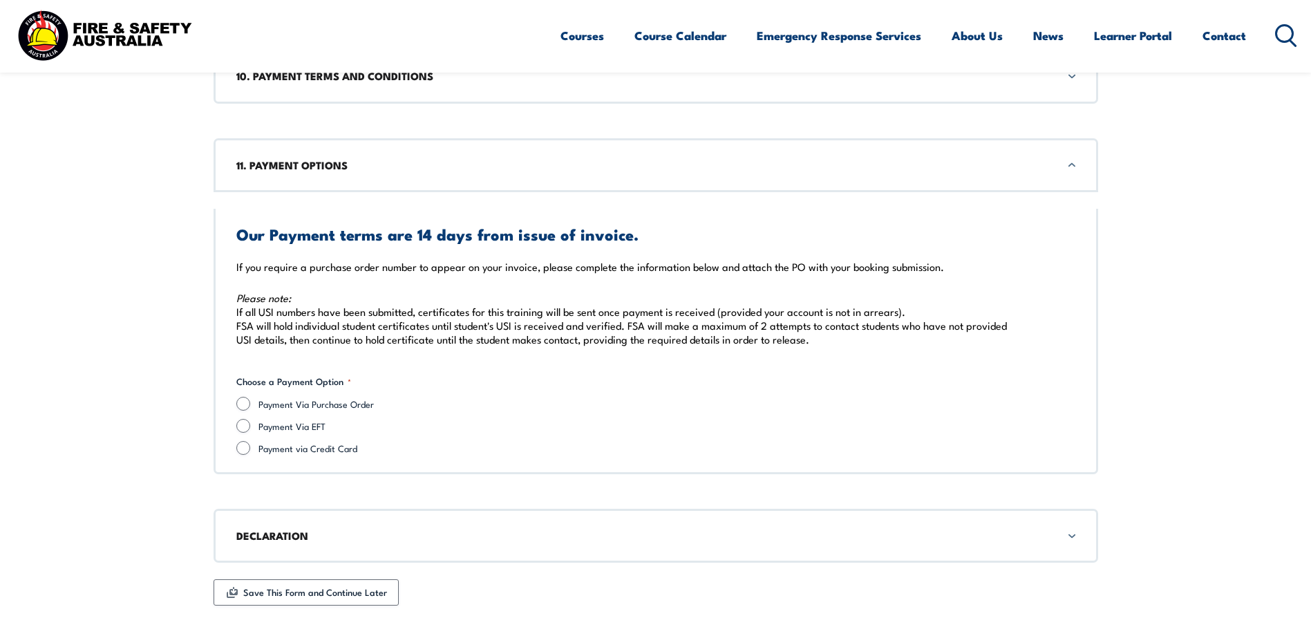
click at [406, 182] on div "11. PAYMENT OPTIONS" at bounding box center [656, 165] width 885 height 54
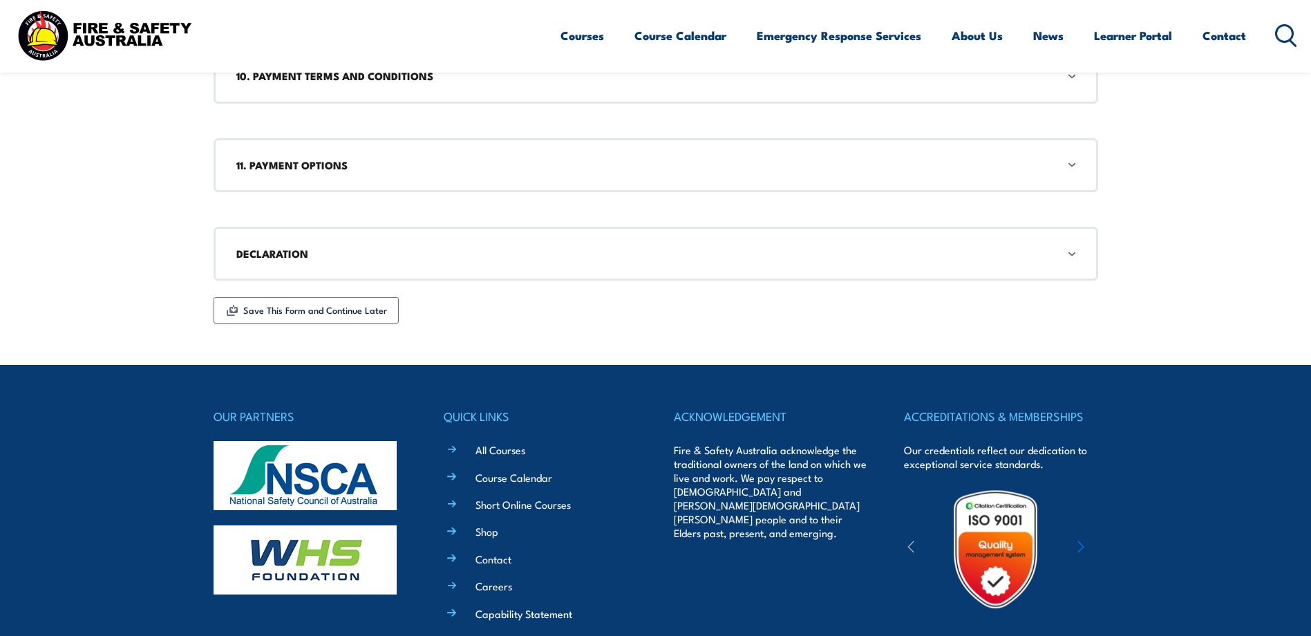
click at [429, 252] on h3 "DECLARATION" at bounding box center [655, 253] width 839 height 15
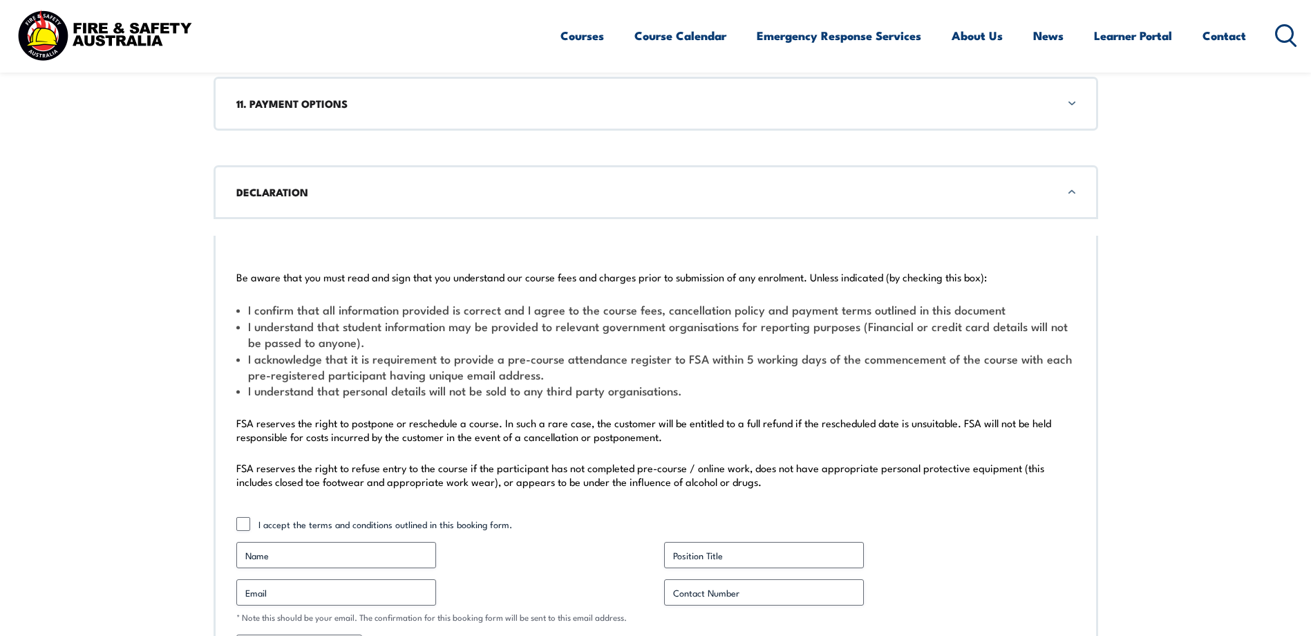
scroll to position [3998, 0]
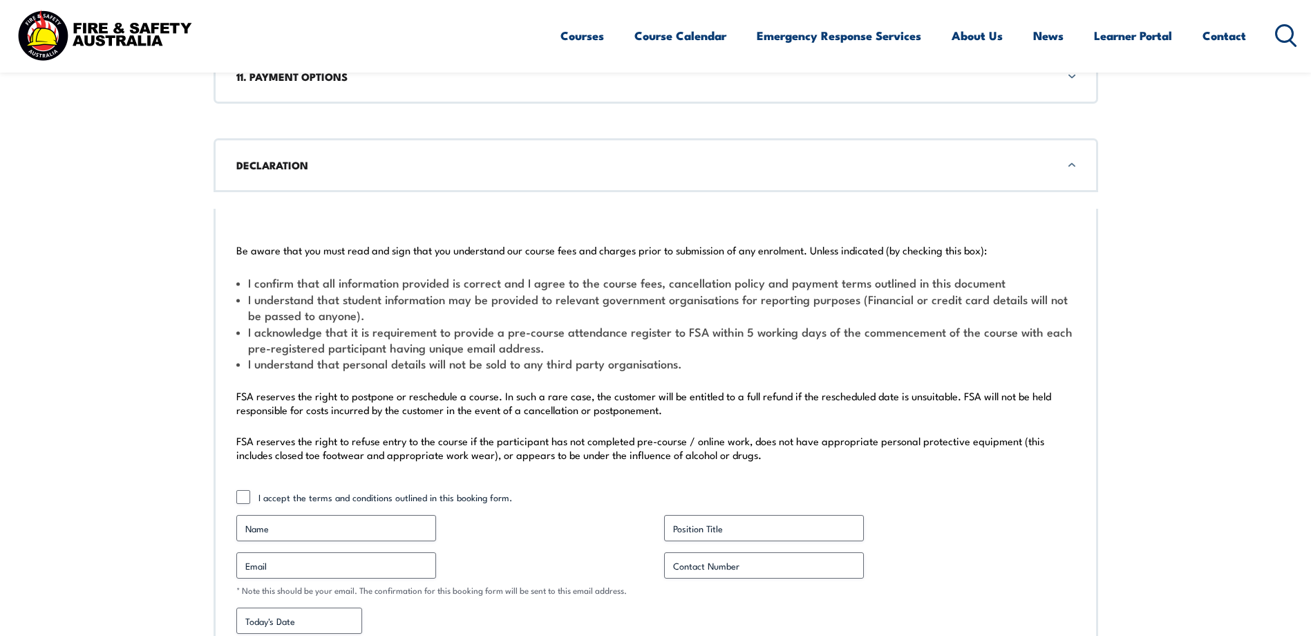
click at [429, 252] on p "Be aware that you must read and sign that you understand our course fees and ch…" at bounding box center [655, 250] width 839 height 14
click at [446, 170] on h3 "DECLARATION" at bounding box center [655, 165] width 839 height 15
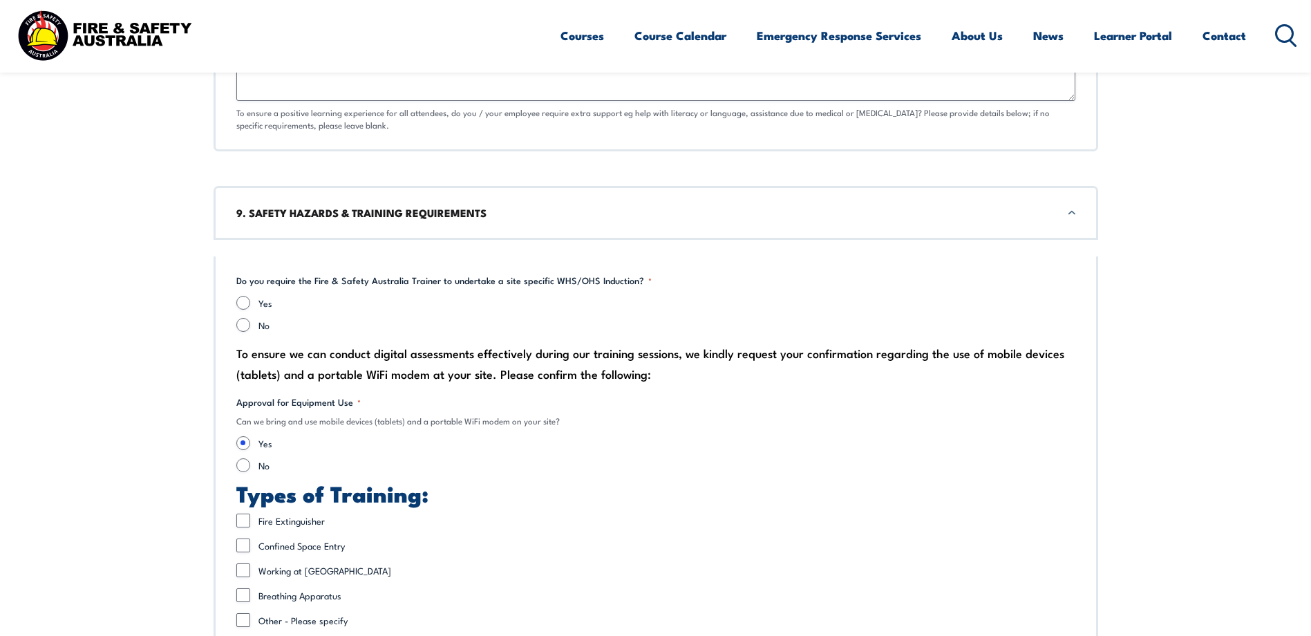
scroll to position [3722, 0]
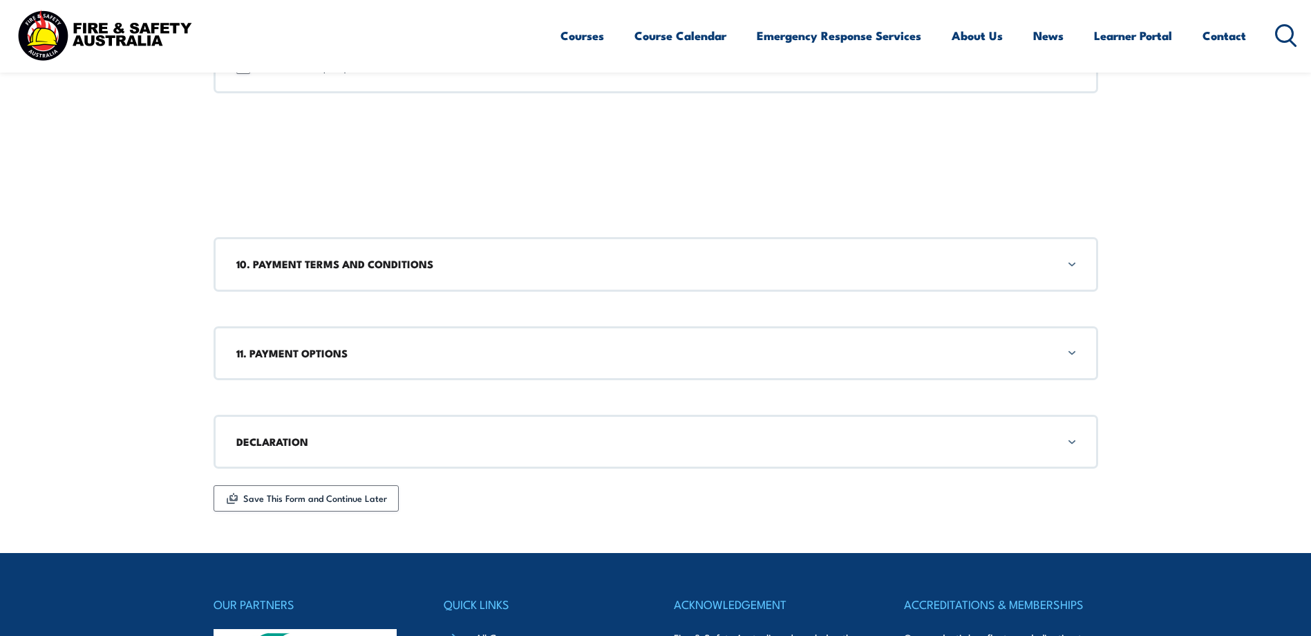
click at [397, 262] on h3 "10. PAYMENT TERMS AND CONDITIONS" at bounding box center [655, 263] width 839 height 15
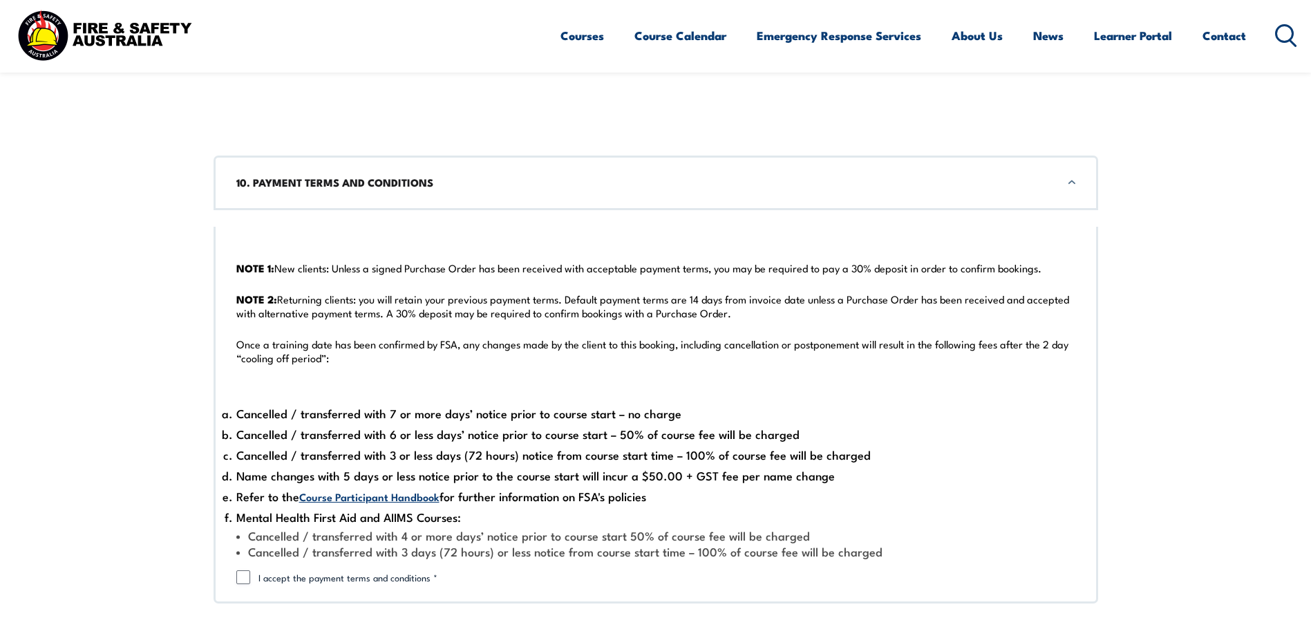
scroll to position [3821, 0]
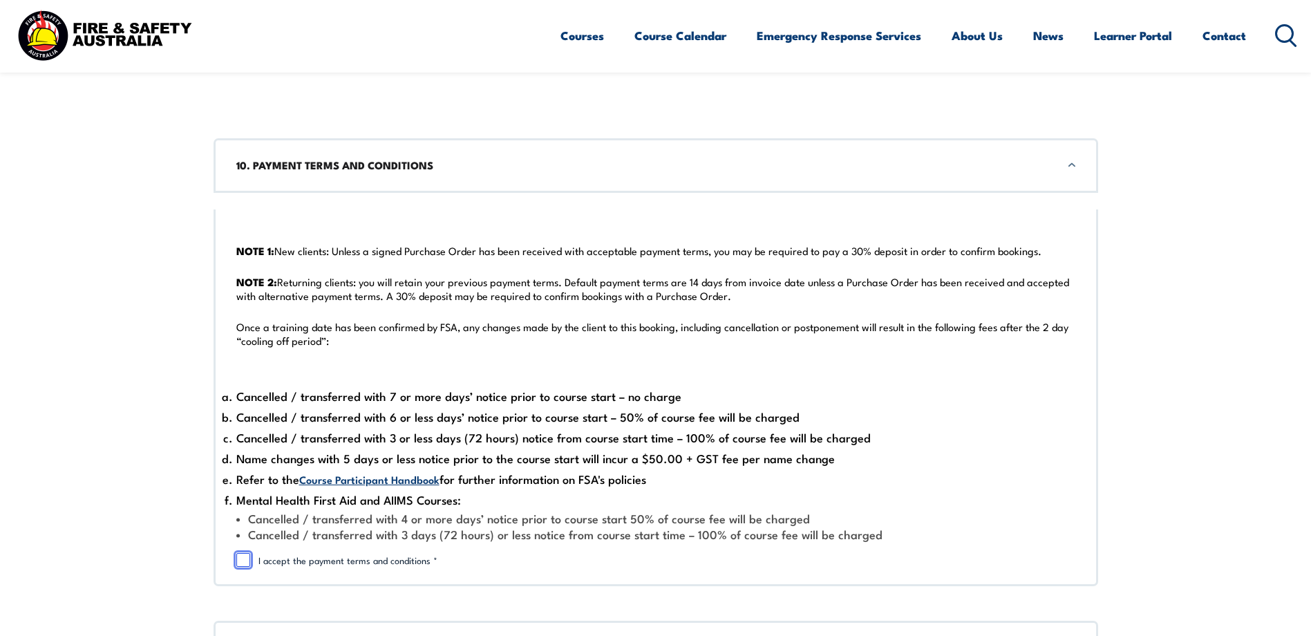
click at [246, 563] on input "I accept the payment terms and conditions *" at bounding box center [243, 560] width 14 height 14
checkbox input "true"
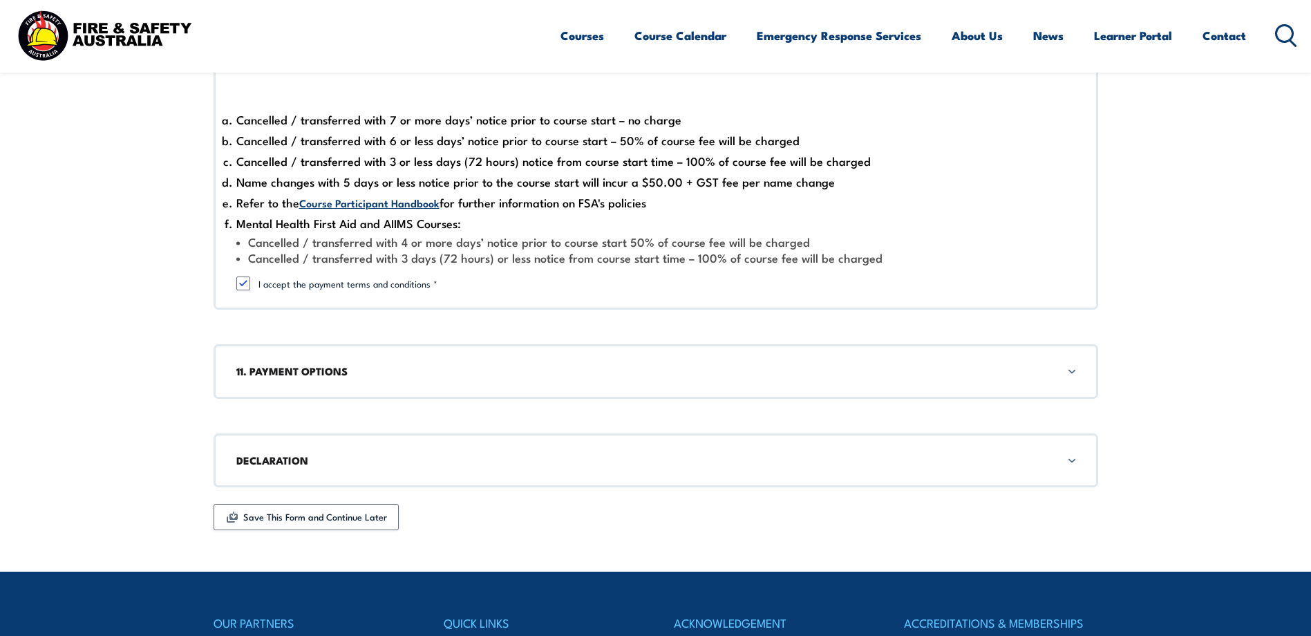
click at [380, 384] on div "11. PAYMENT OPTIONS" at bounding box center [656, 371] width 885 height 54
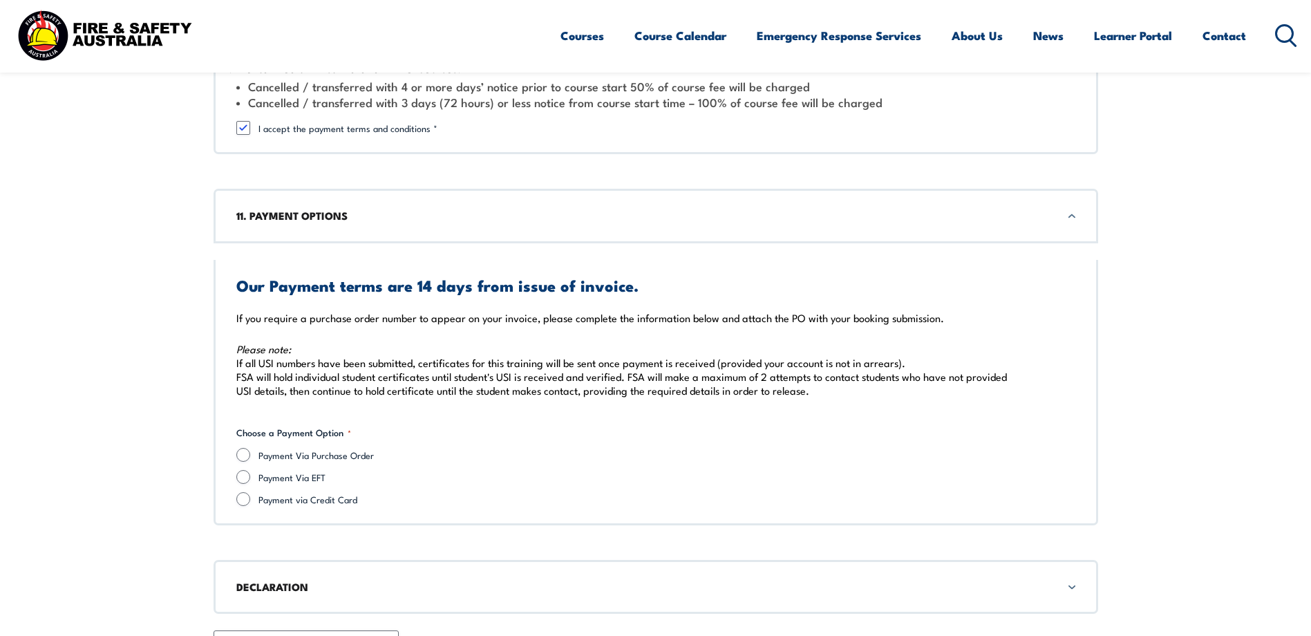
scroll to position [4303, 0]
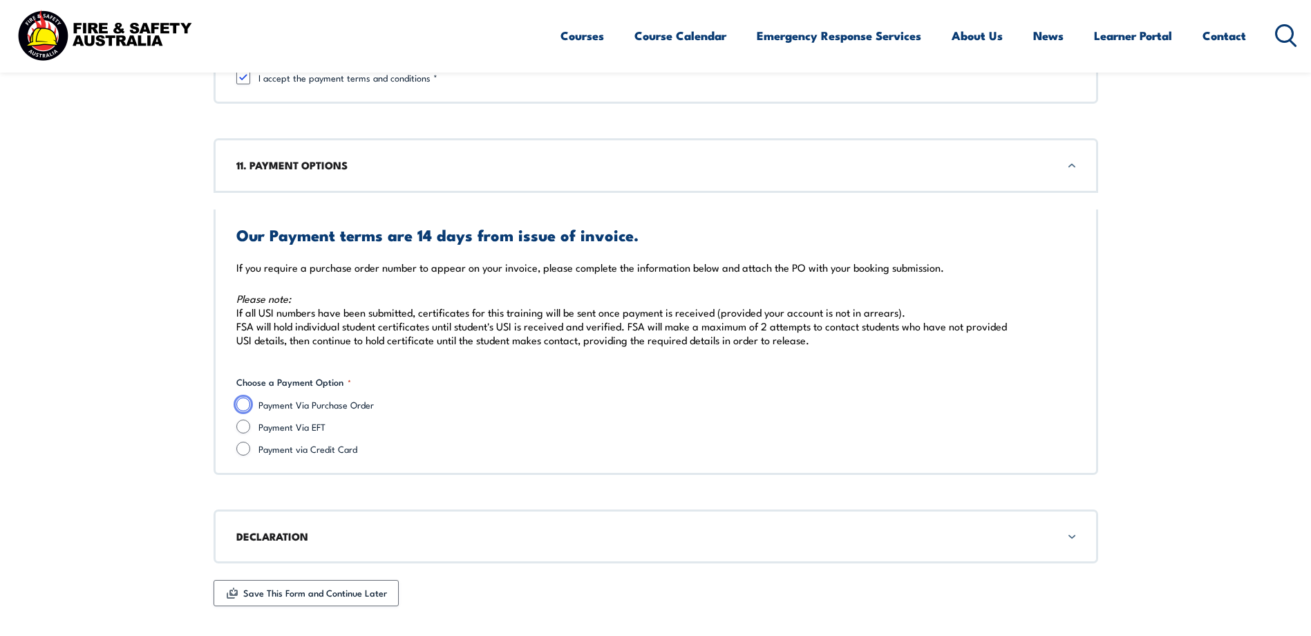
click at [243, 404] on input "Payment Via Purchase Order" at bounding box center [243, 404] width 14 height 14
radio input "true"
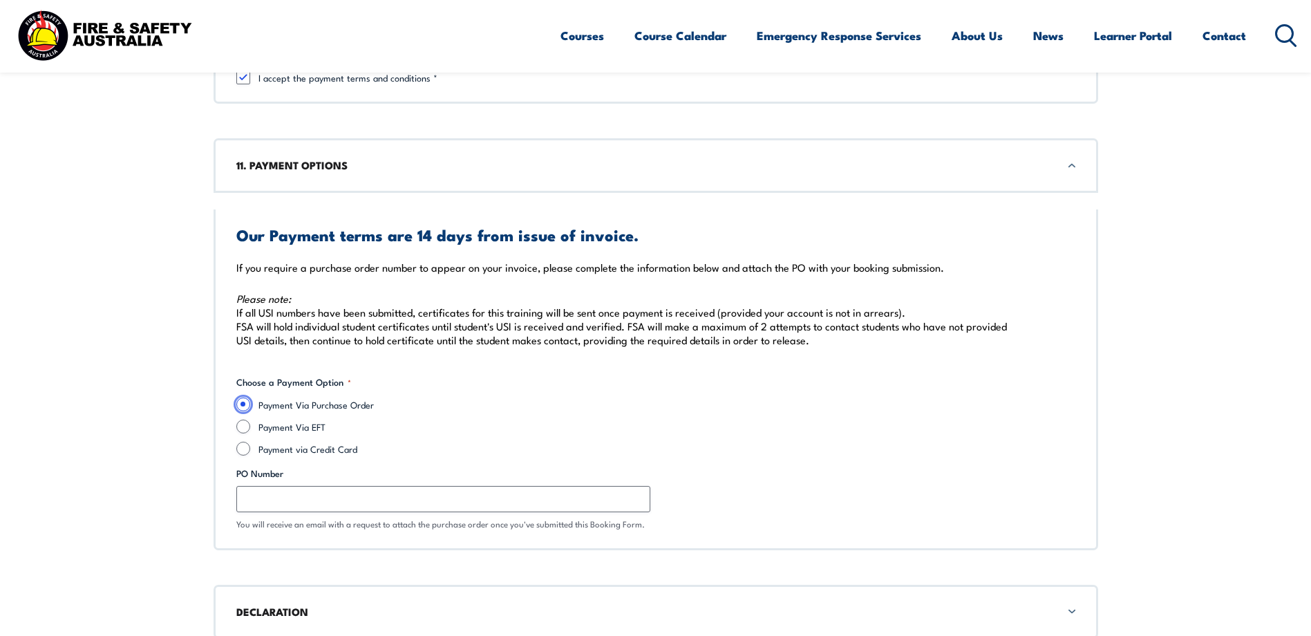
scroll to position [4579, 0]
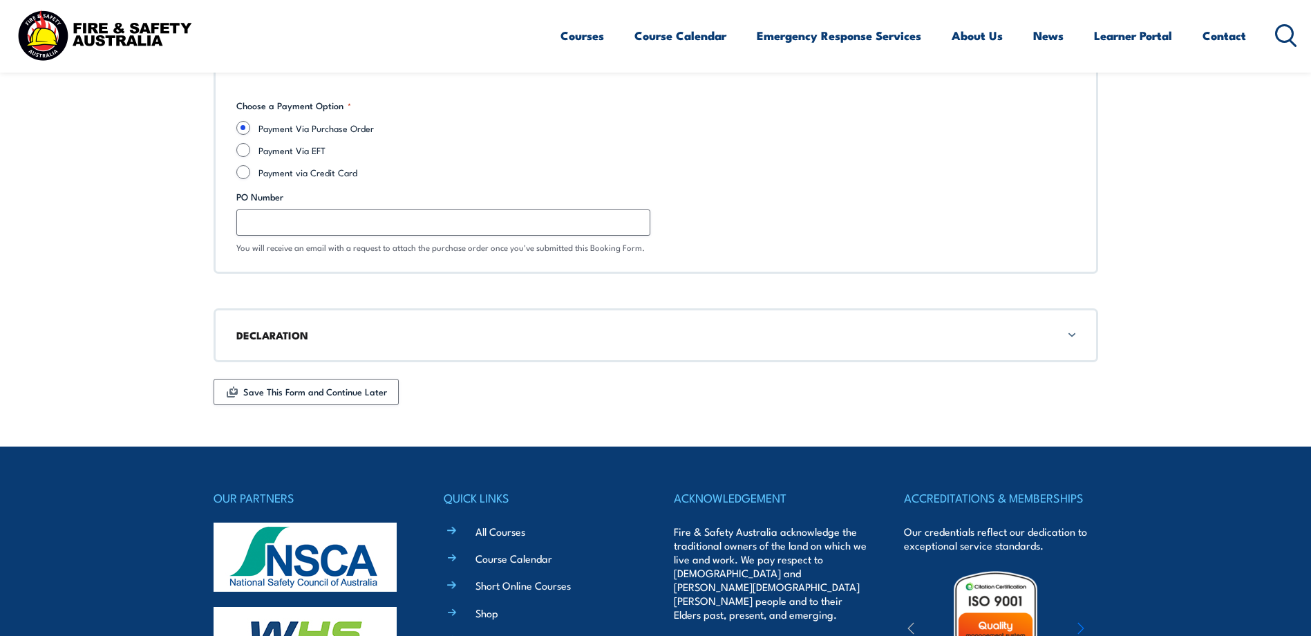
click at [406, 333] on h3 "DECLARATION" at bounding box center [655, 335] width 839 height 15
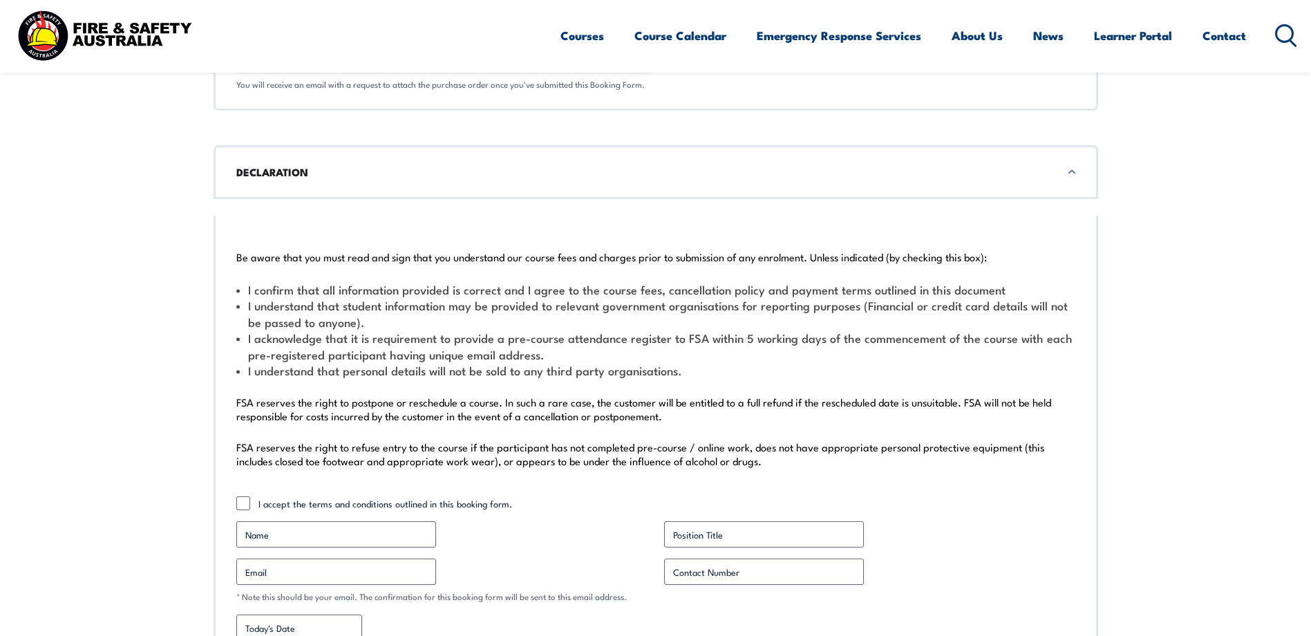
scroll to position [4749, 0]
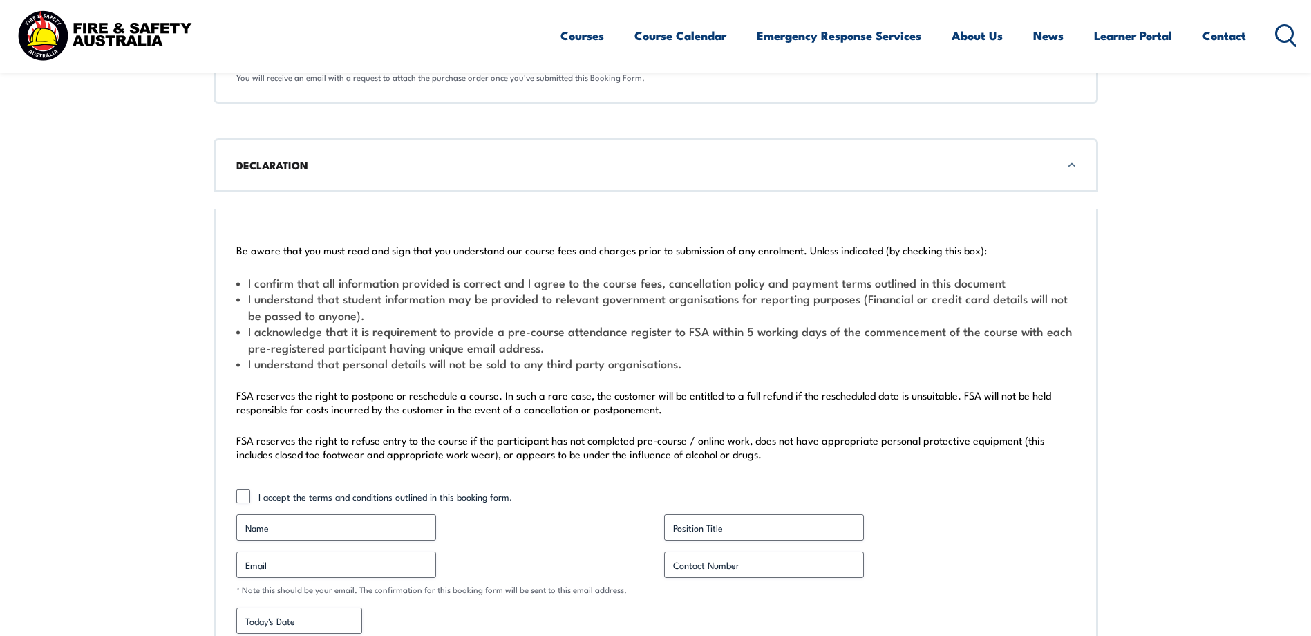
click at [407, 173] on div "DECLARATION" at bounding box center [656, 165] width 885 height 54
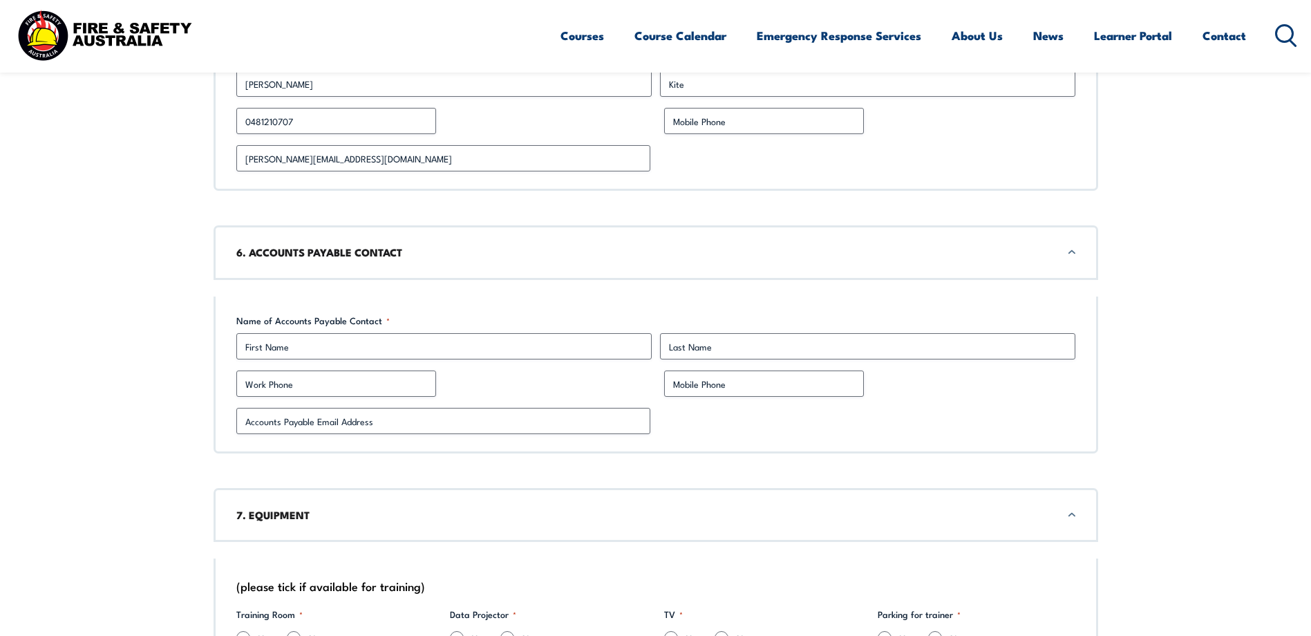
scroll to position [2330, 0]
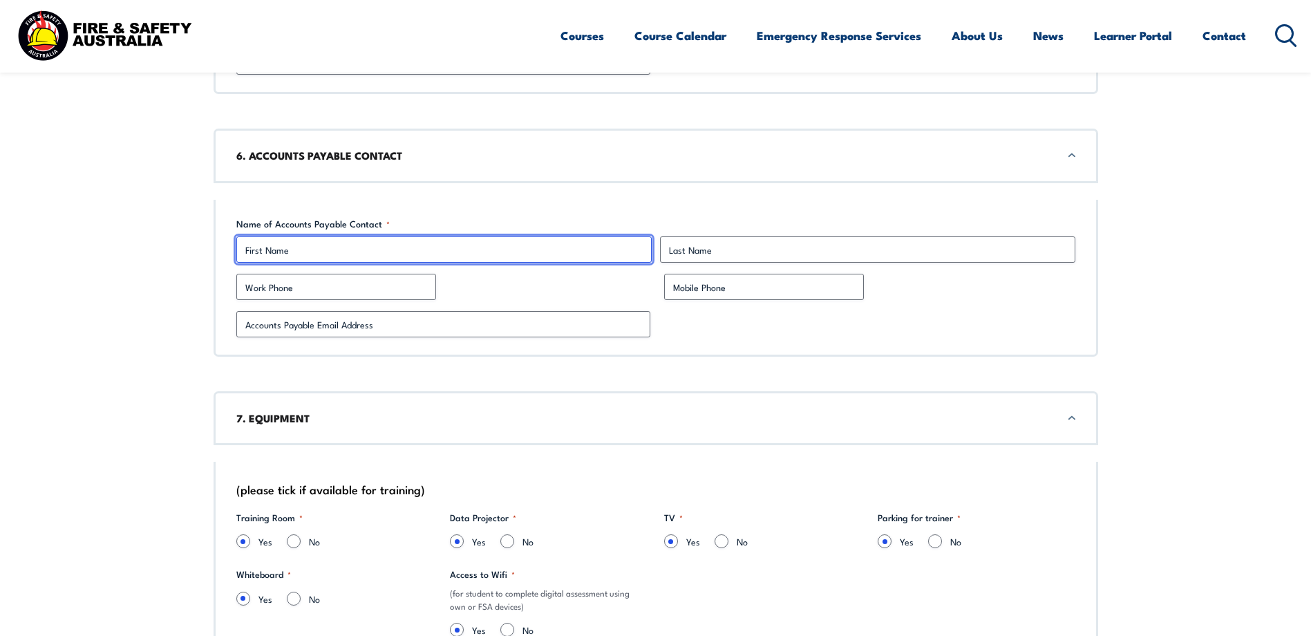
click at [266, 252] on input "First" at bounding box center [443, 249] width 415 height 26
type input "t"
type input "[PERSON_NAME]"
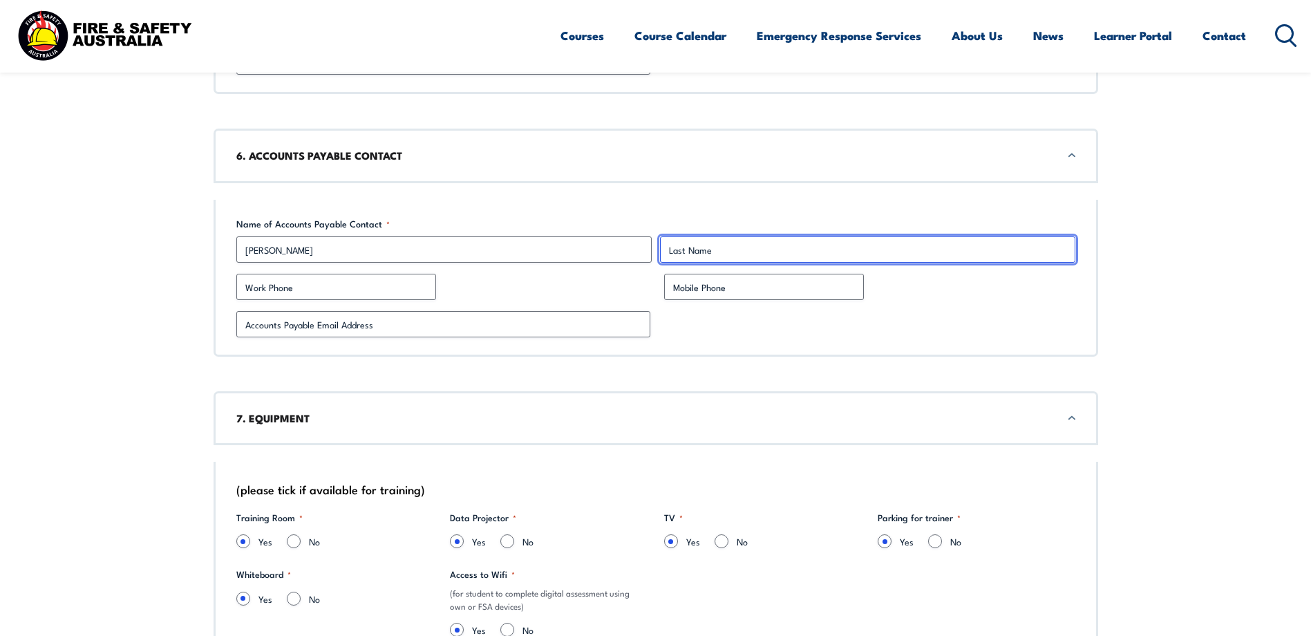
type input "Winle"
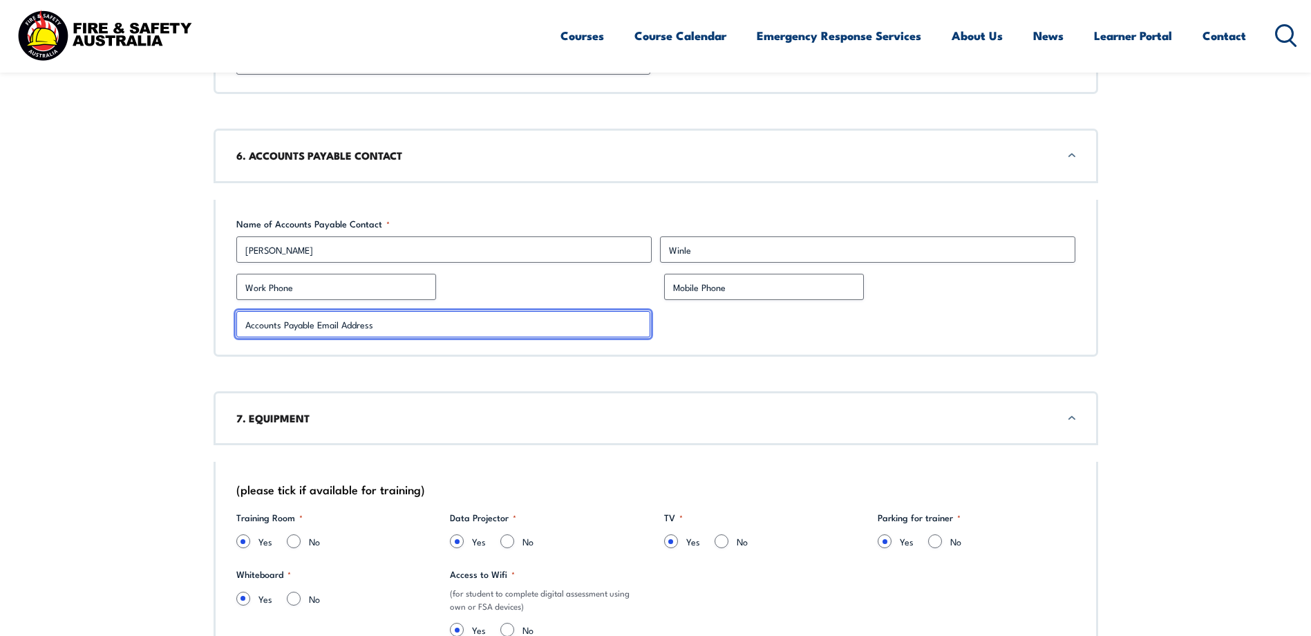
click at [335, 319] on input "Accounts Payable Email Address *" at bounding box center [443, 324] width 414 height 26
type input "[PERSON_NAME][EMAIL_ADDRESS][PERSON_NAME][DOMAIN_NAME]"
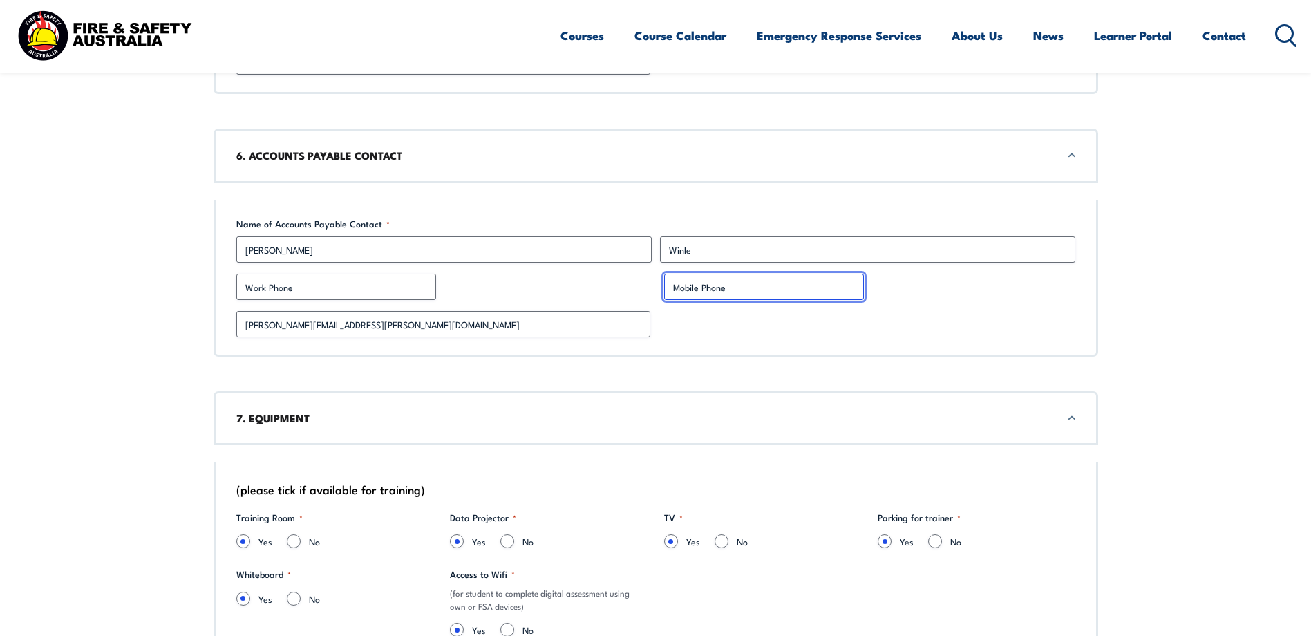
click at [715, 285] on input "Mobile Phone" at bounding box center [764, 287] width 200 height 26
type input "0475578337"
click at [710, 310] on div "Name of Accounts Payable Contact * Tracey First Winle Last Work Phone Mobile Ph…" at bounding box center [656, 278] width 885 height 157
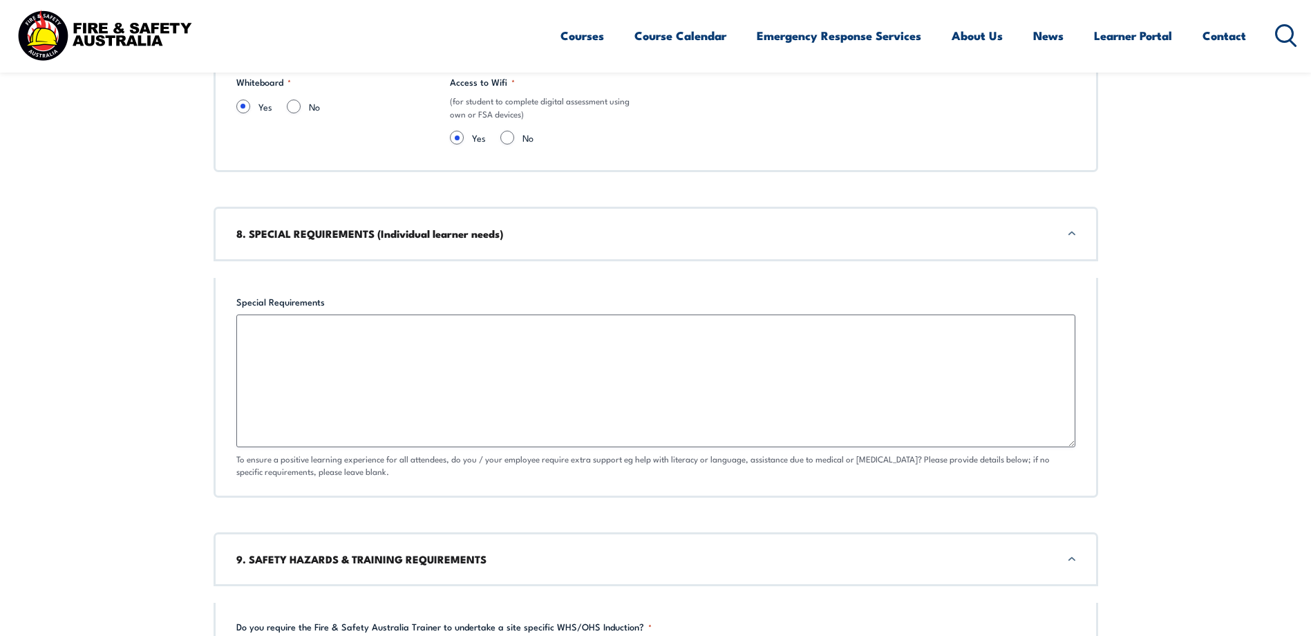
scroll to position [2814, 0]
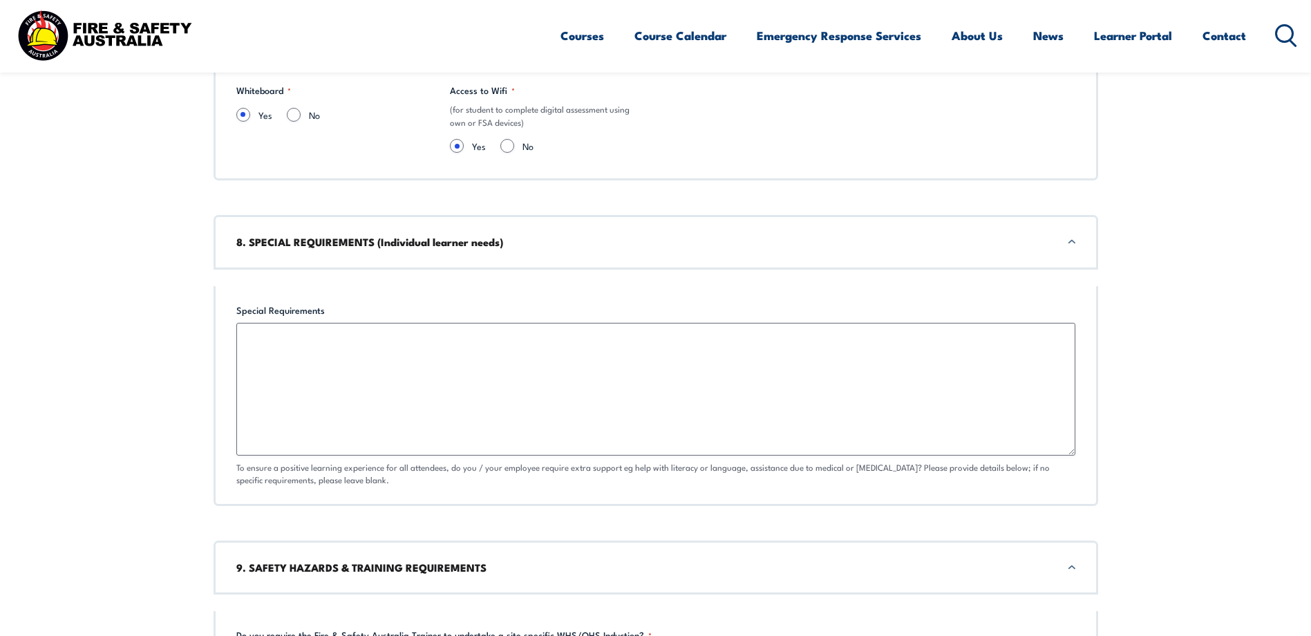
click at [794, 247] on h3 "8. SPECIAL REQUIREMENTS (Individual learner needs)" at bounding box center [655, 241] width 839 height 15
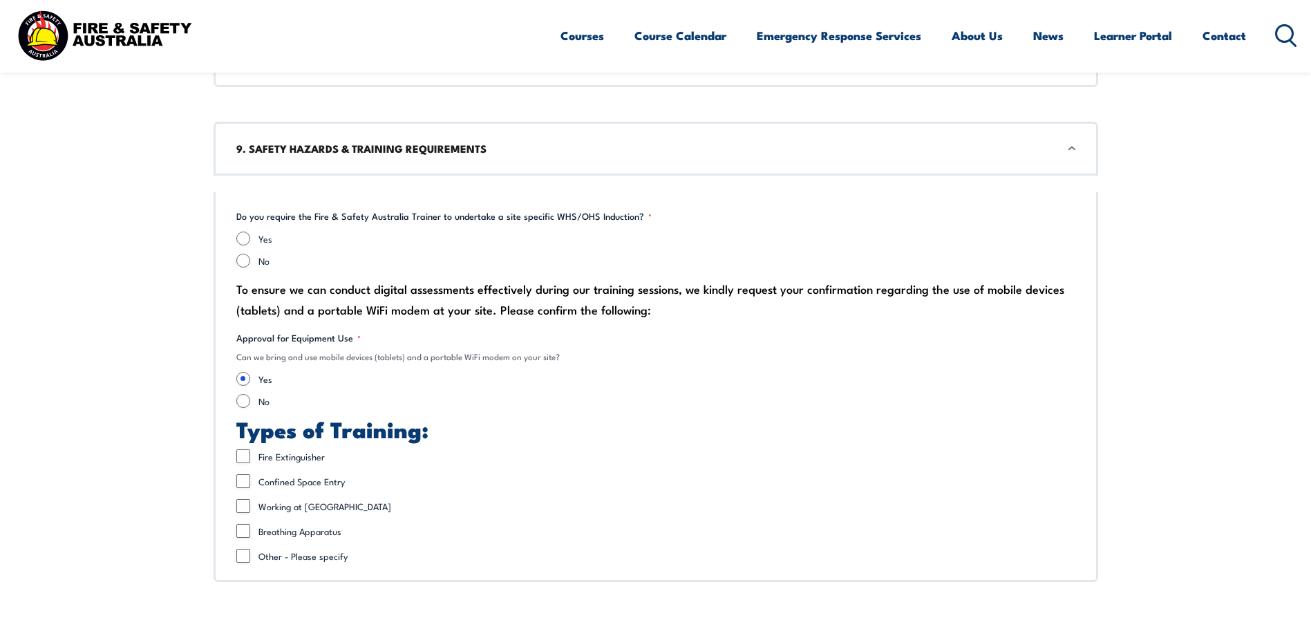
scroll to position [3022, 0]
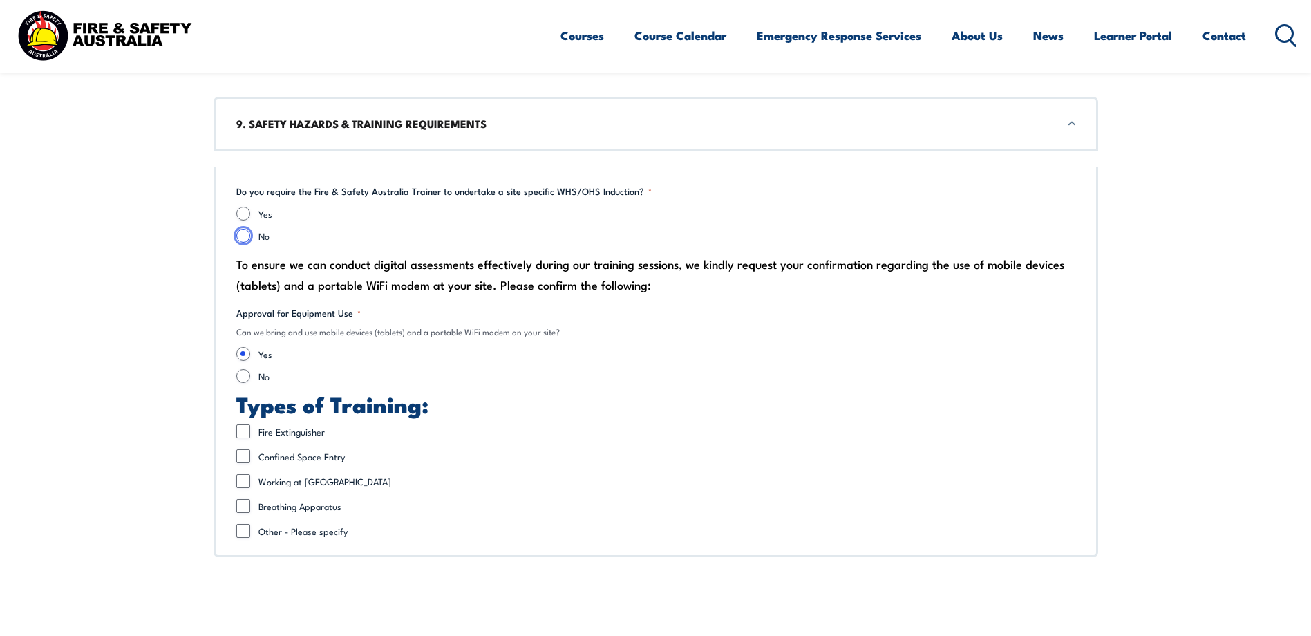
click at [242, 236] on input "No" at bounding box center [243, 236] width 14 height 14
radio input "true"
click at [496, 403] on h2 "Types of Training:" at bounding box center [655, 403] width 839 height 19
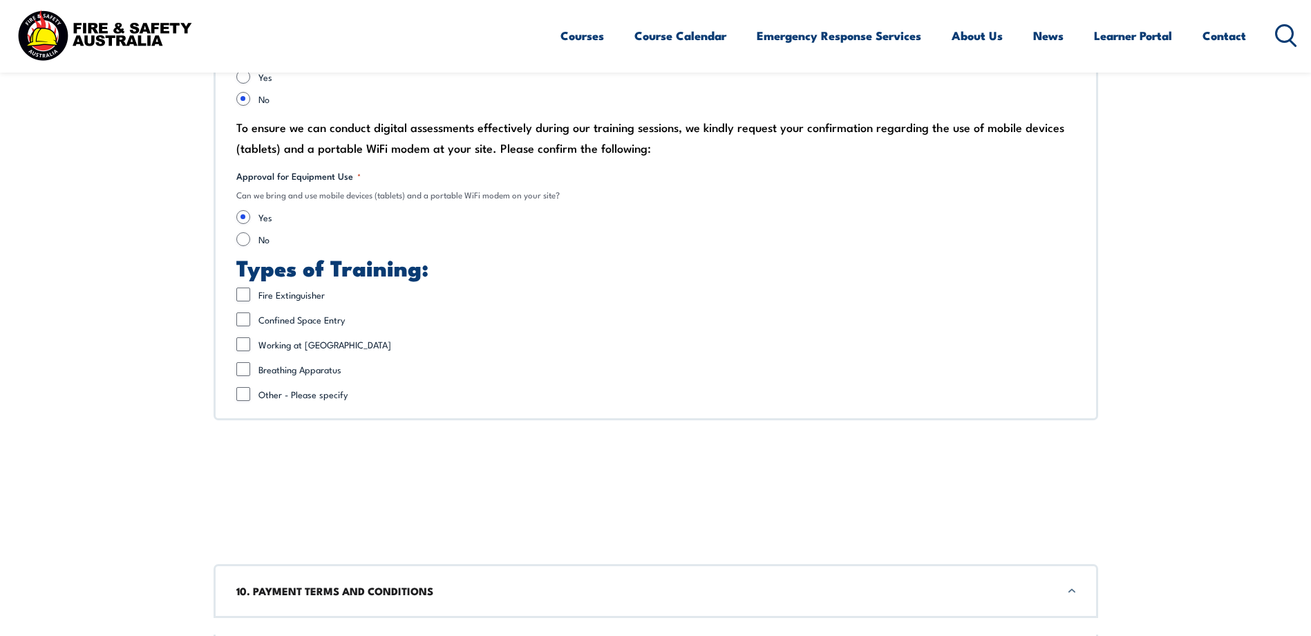
scroll to position [3160, 0]
click at [241, 393] on input "Other - Please specify" at bounding box center [243, 393] width 14 height 14
checkbox input "true"
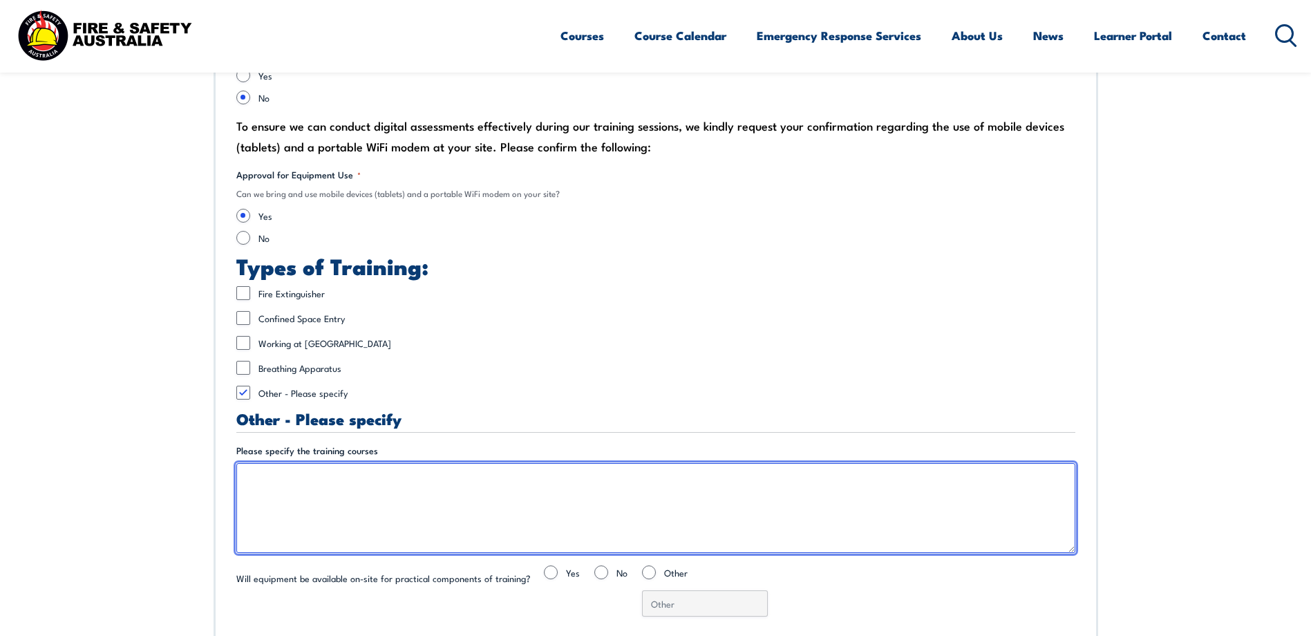
click at [288, 485] on textarea "Please specify the training courses" at bounding box center [655, 508] width 839 height 90
type textarea "Warden and Chief Warden Training"
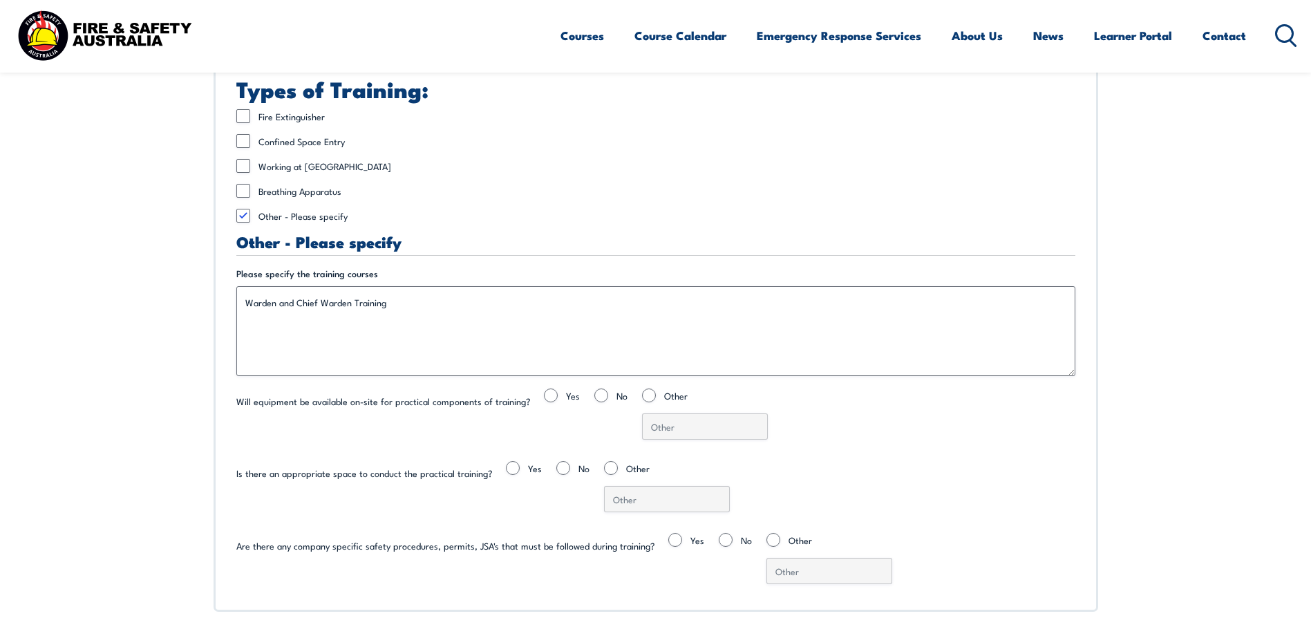
scroll to position [3367, 0]
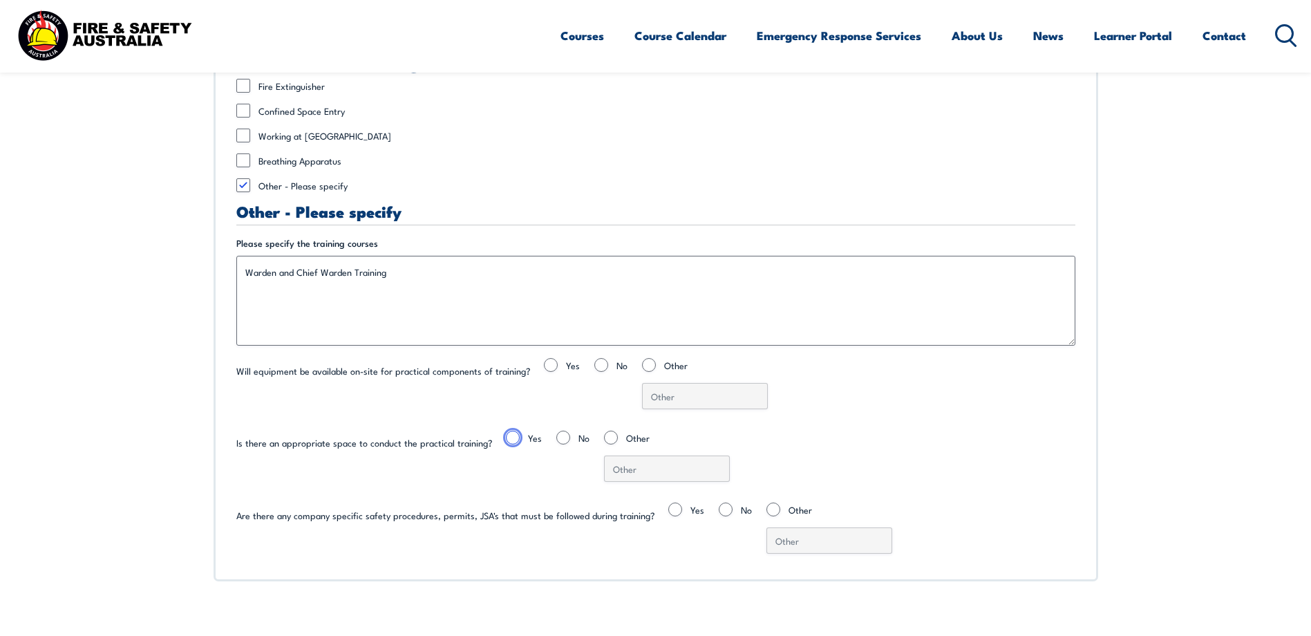
click at [506, 437] on input "Yes" at bounding box center [513, 438] width 14 height 14
radio input "true"
click at [545, 364] on input "Yes" at bounding box center [551, 365] width 14 height 14
radio input "true"
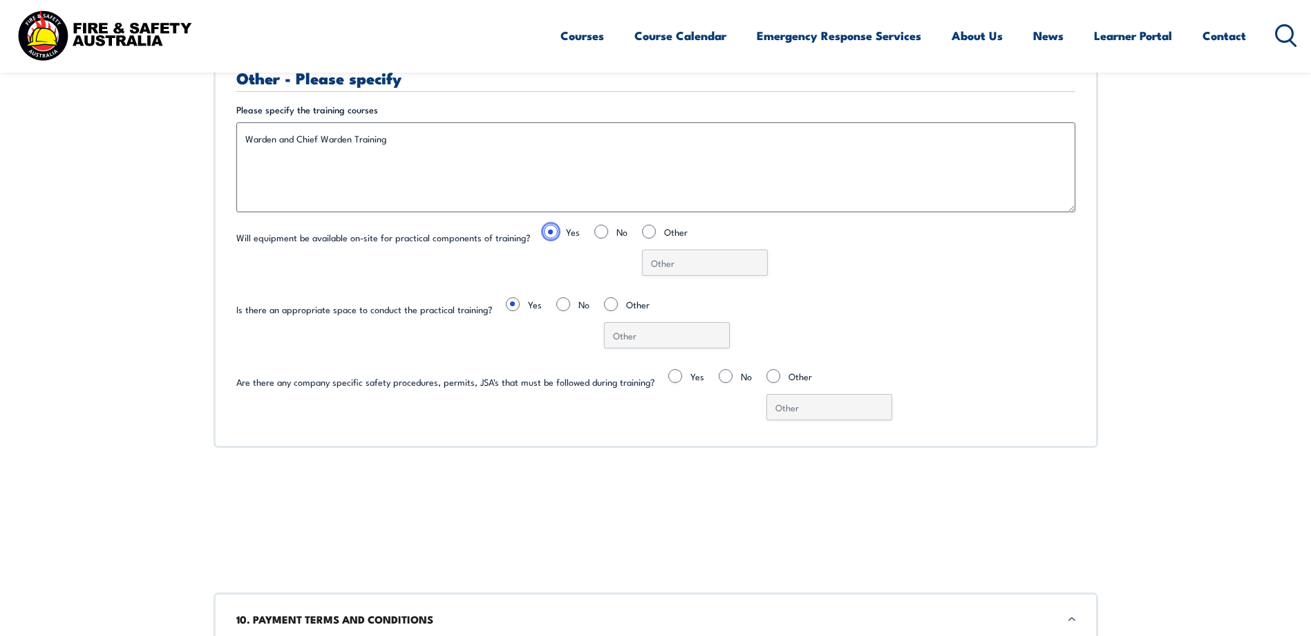
scroll to position [3505, 0]
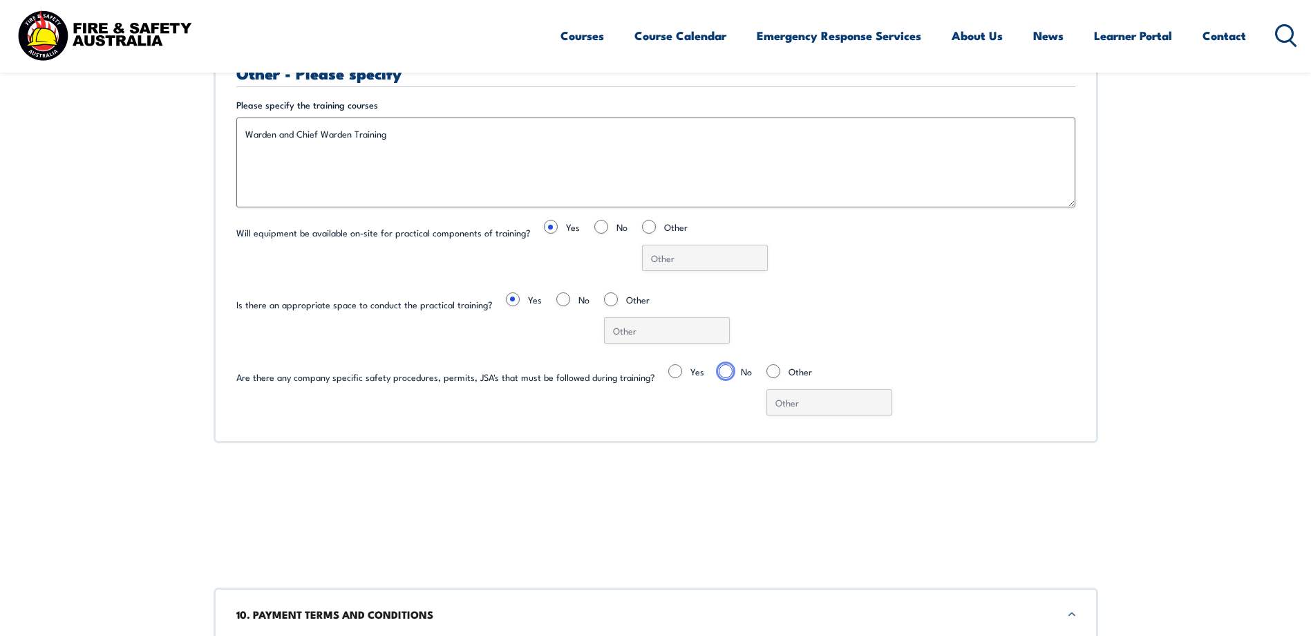
click at [719, 369] on input "No" at bounding box center [726, 371] width 14 height 14
radio input "true"
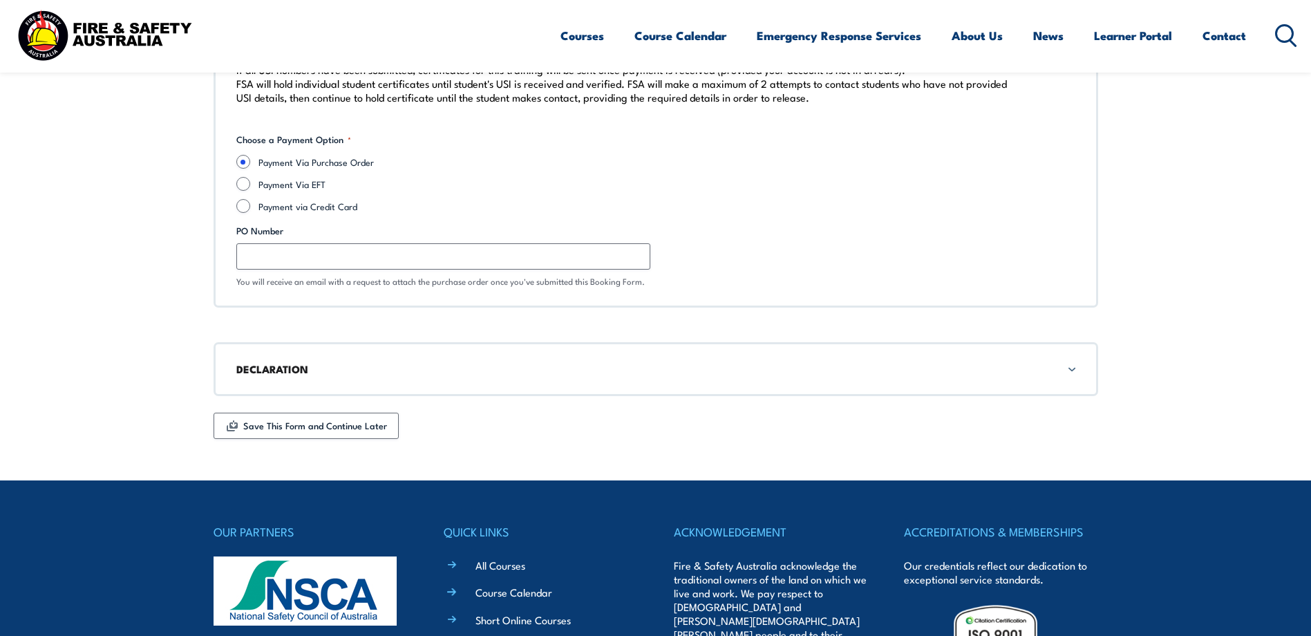
scroll to position [4680, 0]
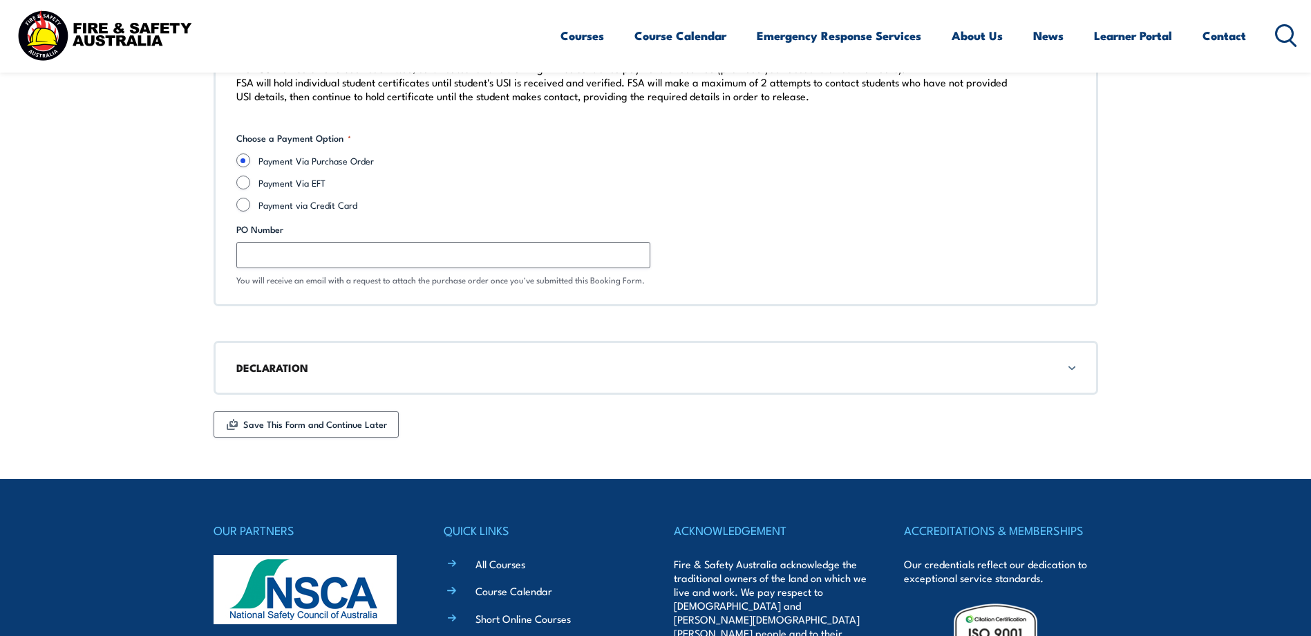
click at [400, 365] on h3 "DECLARATION" at bounding box center [655, 367] width 839 height 15
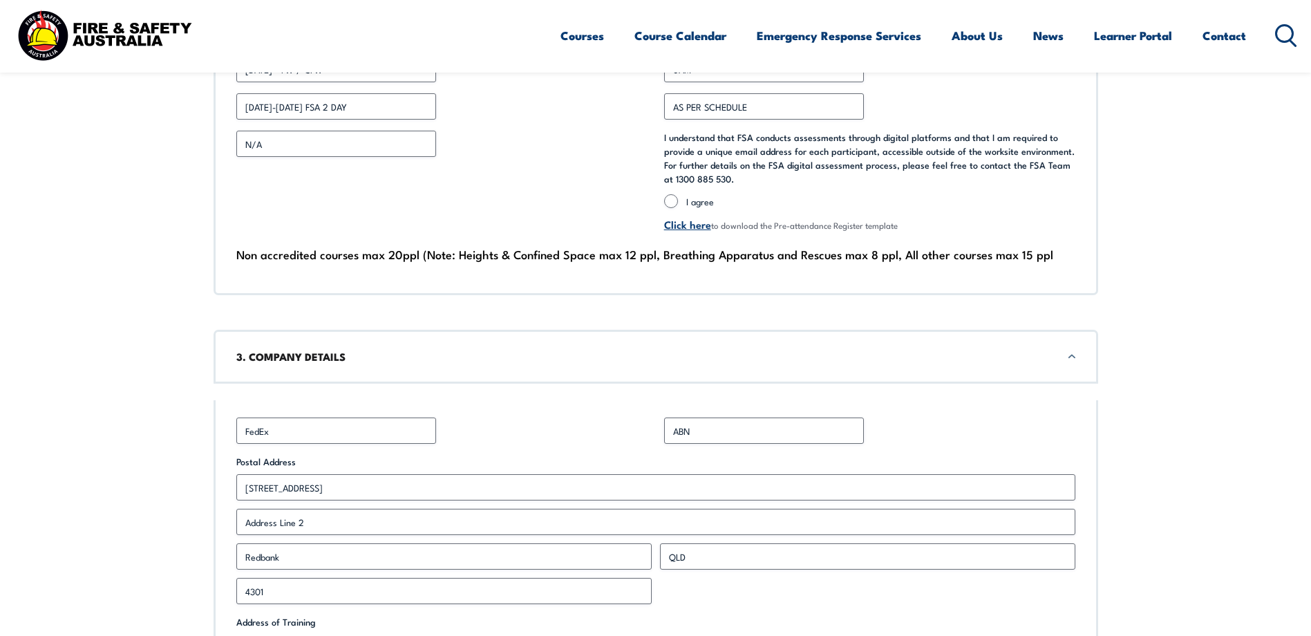
scroll to position [943, 0]
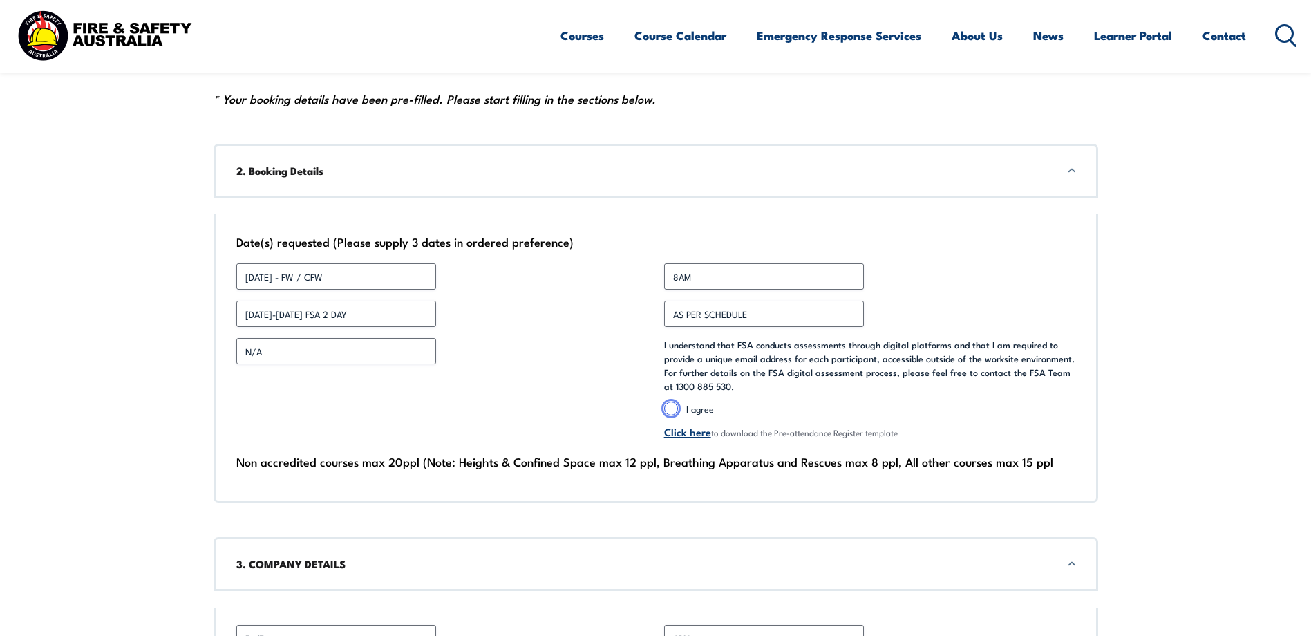
click at [672, 405] on input "I agree" at bounding box center [671, 409] width 14 height 14
radio input "true"
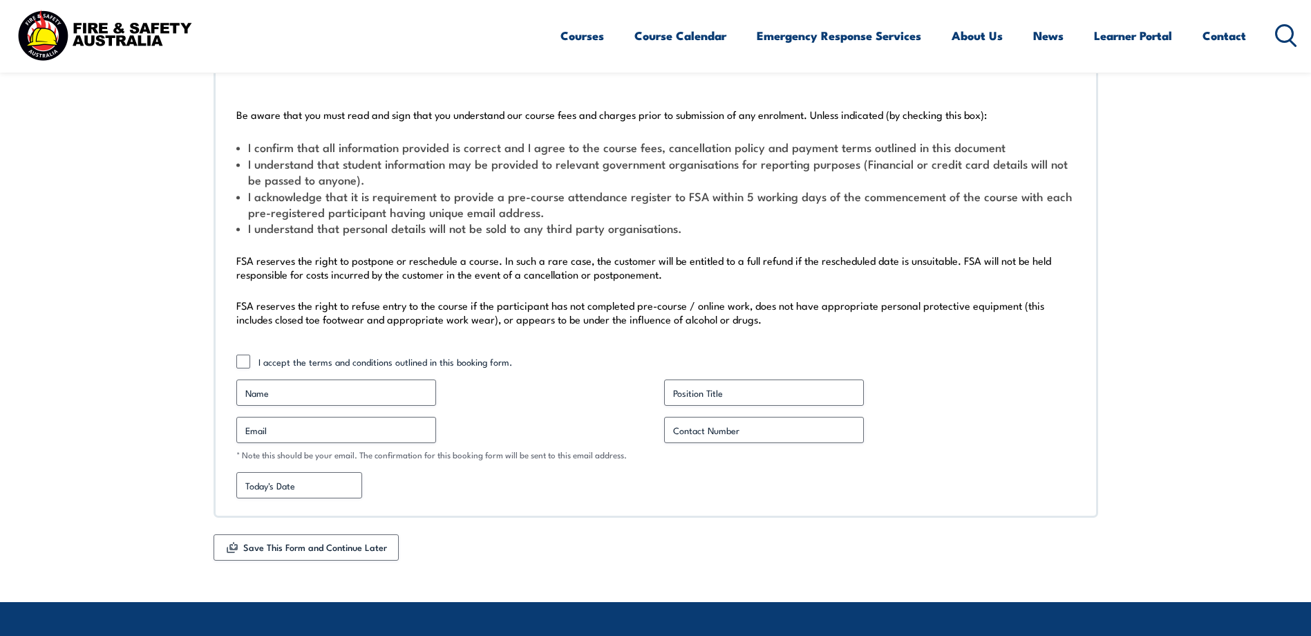
scroll to position [5021, 0]
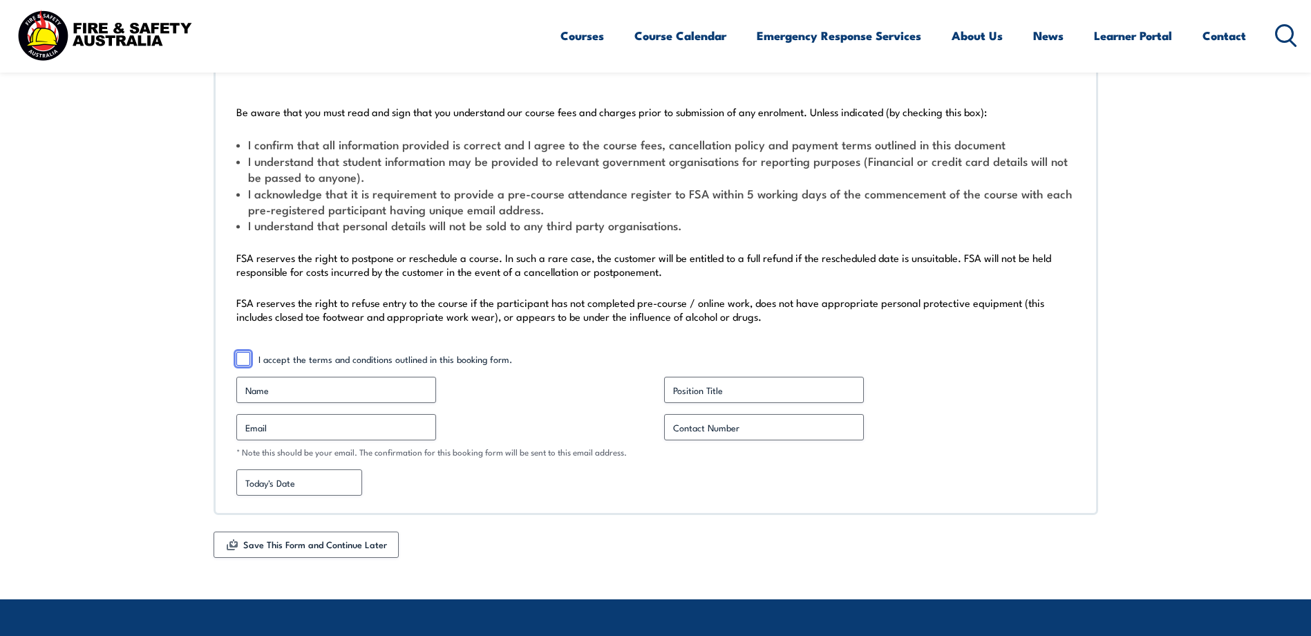
click at [243, 357] on input "I accept the terms and conditions outlined in this booking form." at bounding box center [243, 359] width 14 height 14
checkbox input "true"
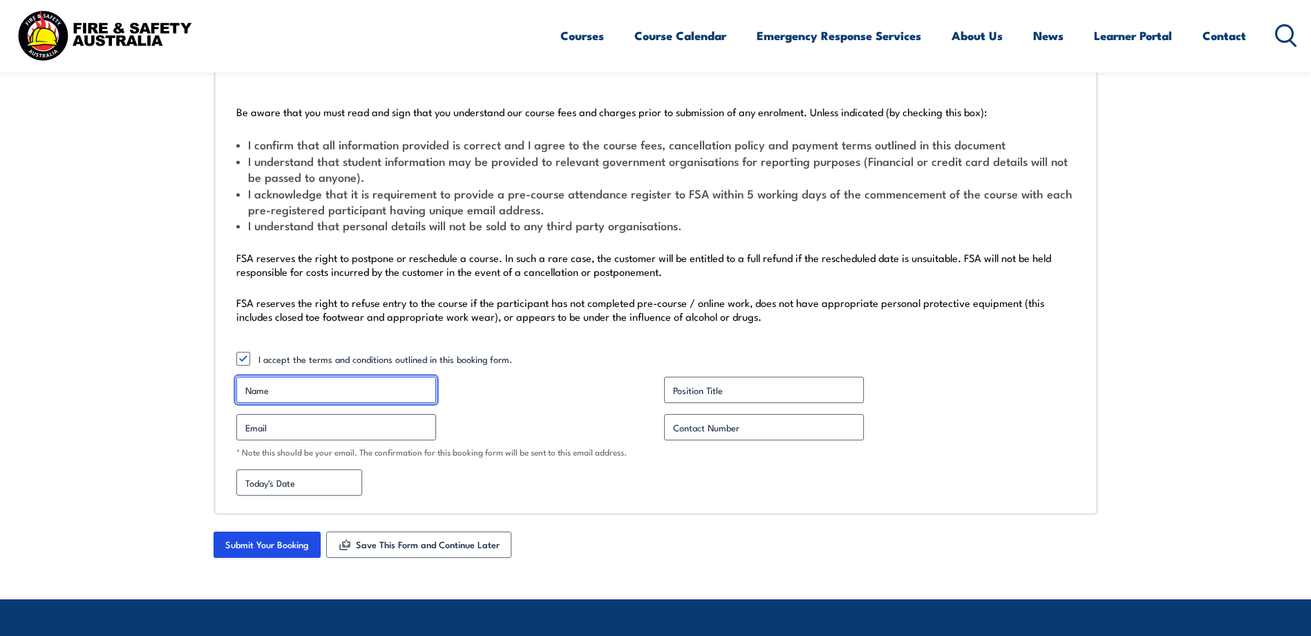
click at [287, 391] on input "Name *" at bounding box center [336, 390] width 200 height 26
type input "[PERSON_NAME]"
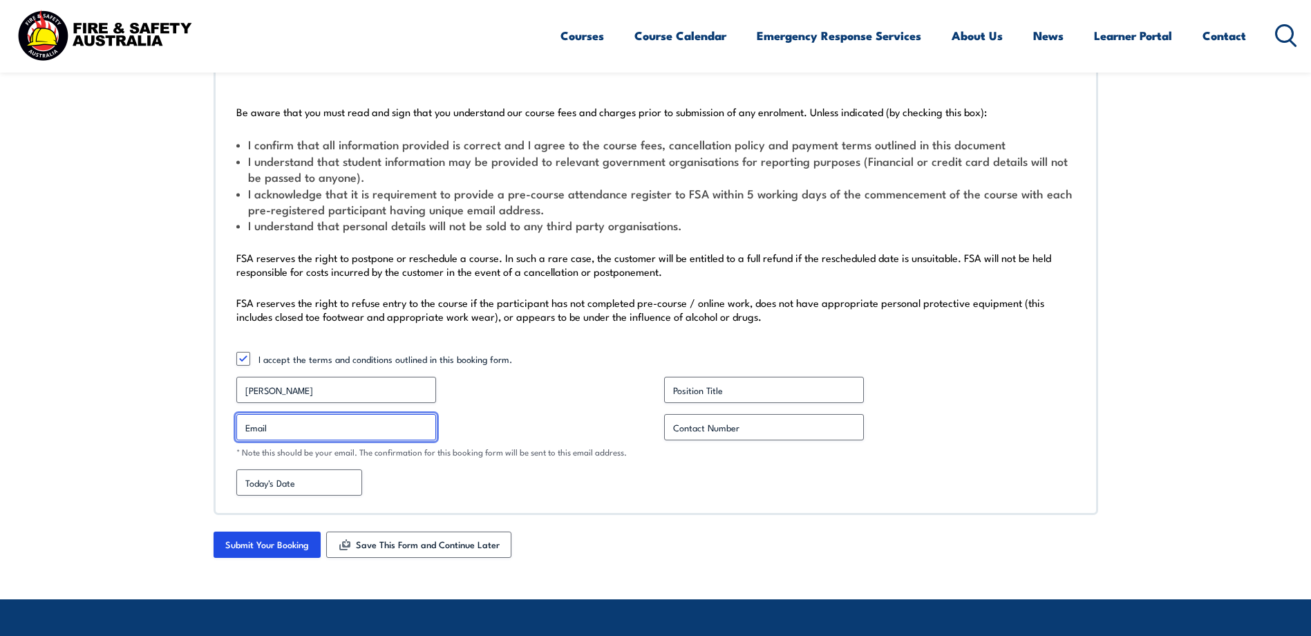
type input "[PERSON_NAME][EMAIL_ADDRESS][DOMAIN_NAME]"
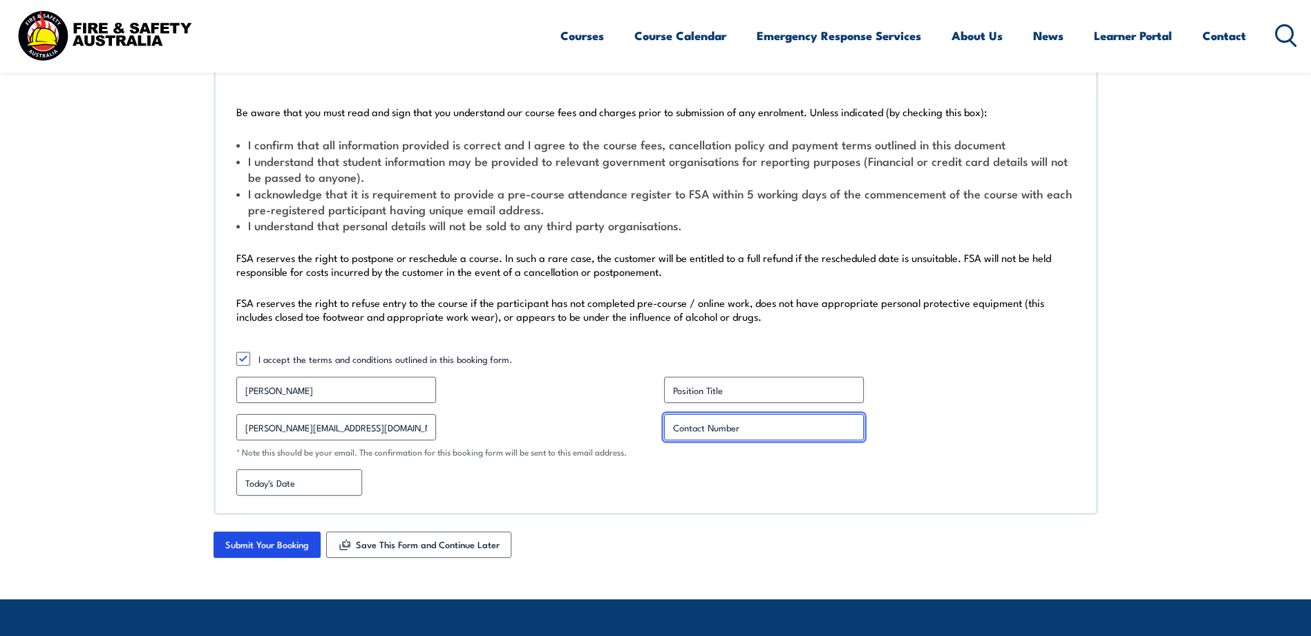
type input "0481210707"
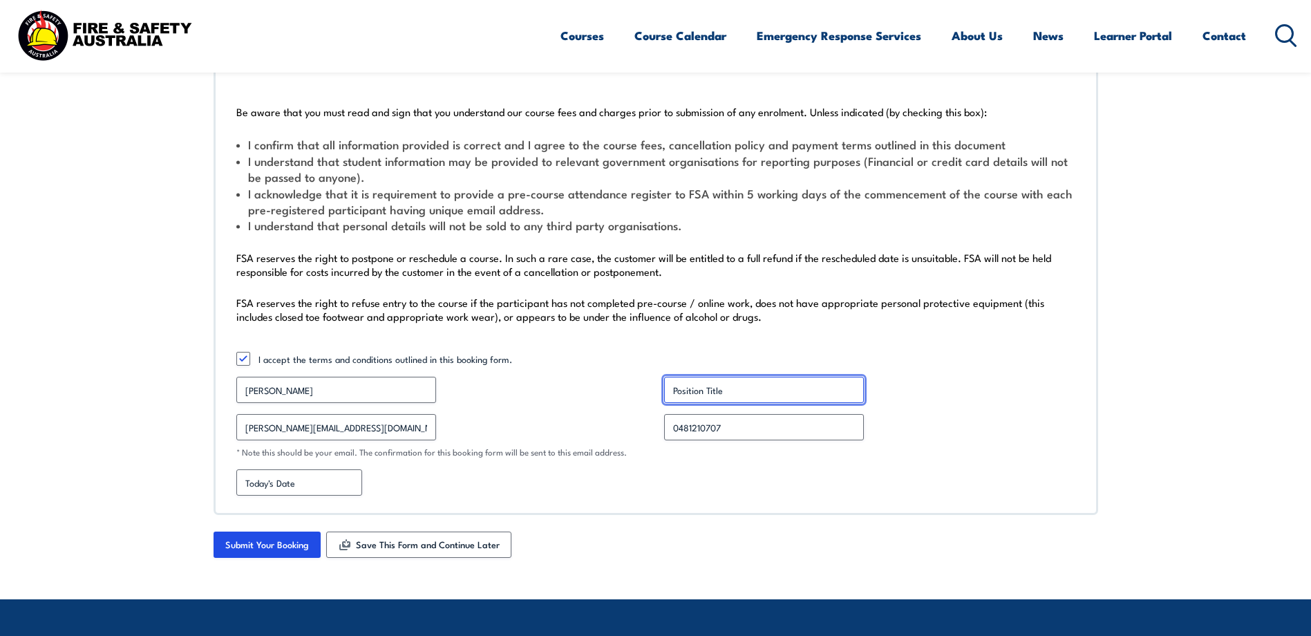
click at [743, 387] on input "Position Title *" at bounding box center [764, 390] width 200 height 26
type input "Administrative Assistant"
click at [511, 474] on div "MM slash DD slash YYYY" at bounding box center [655, 482] width 839 height 26
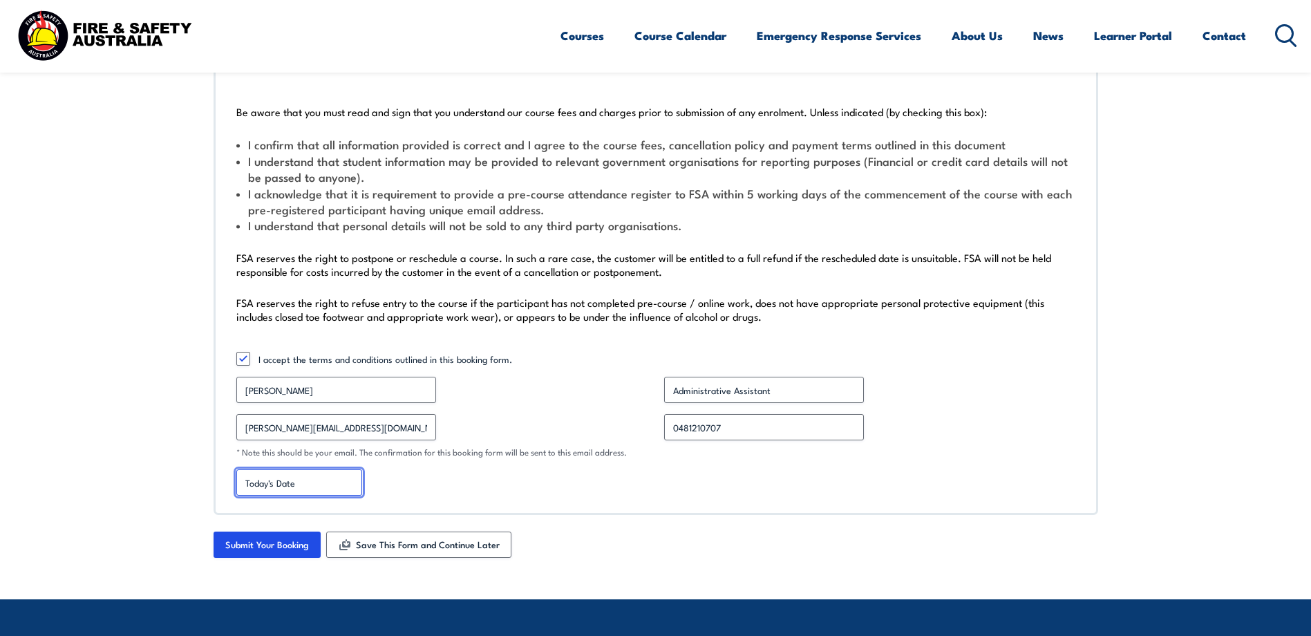
click at [276, 480] on input "[DATE] Date" at bounding box center [299, 482] width 126 height 26
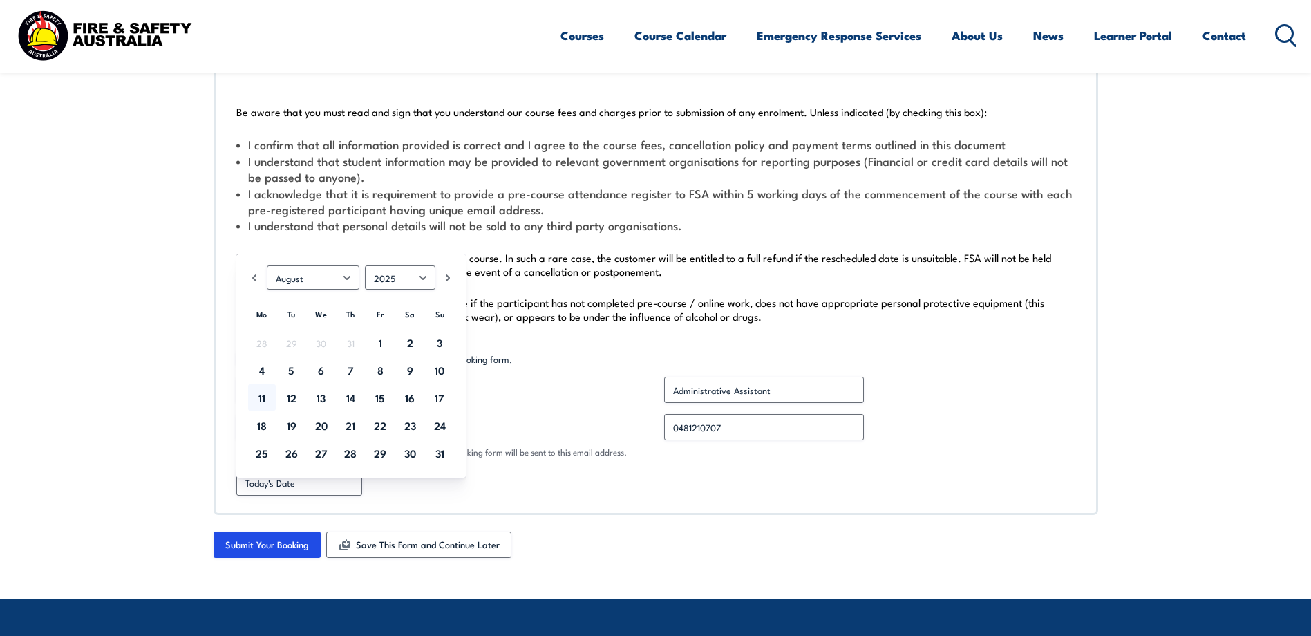
click at [498, 484] on div "MM slash DD slash YYYY" at bounding box center [655, 482] width 839 height 26
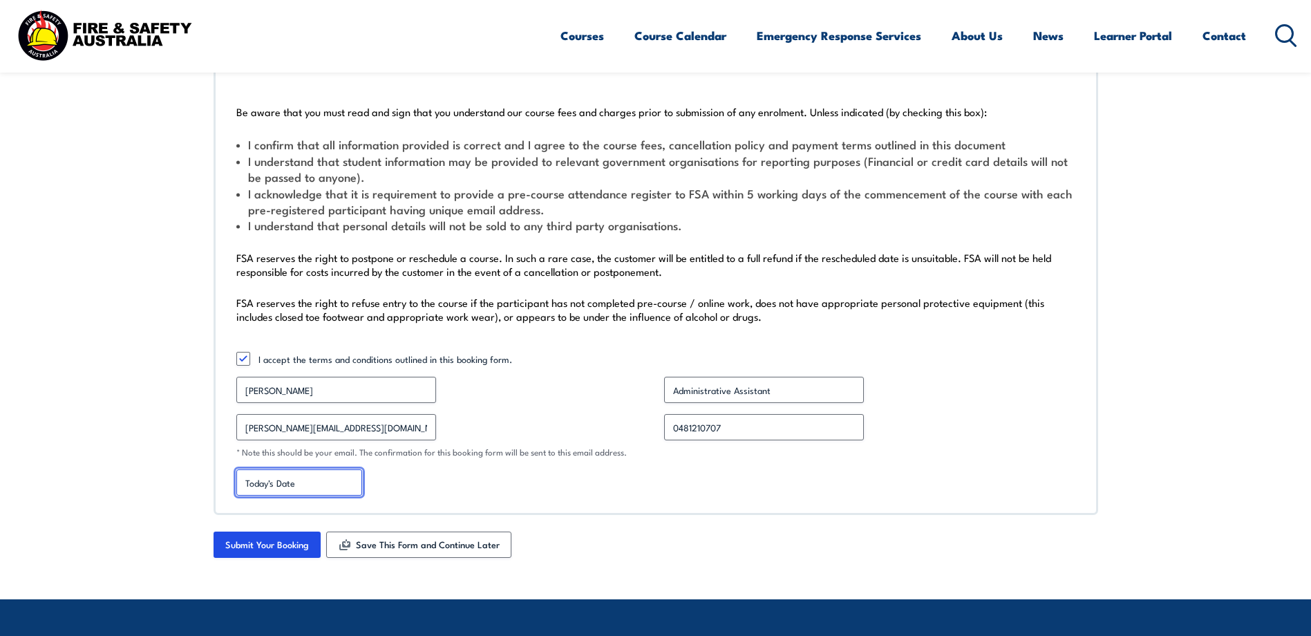
click at [334, 484] on input "[DATE] Date" at bounding box center [299, 482] width 126 height 26
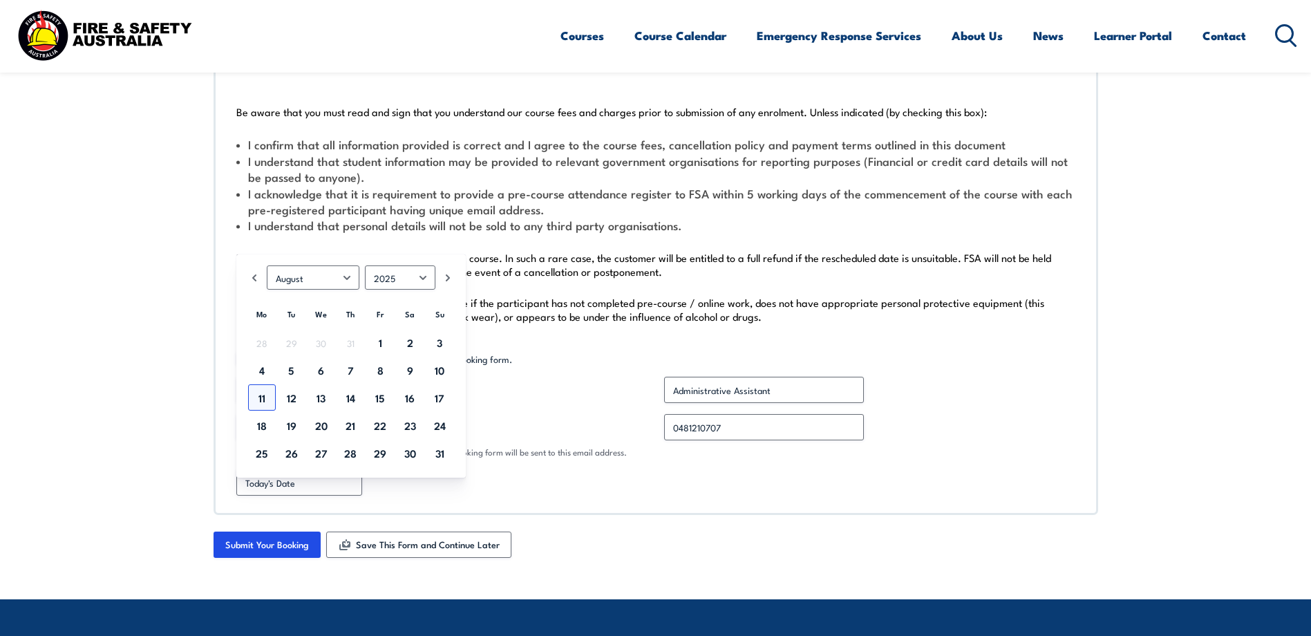
click at [263, 397] on link "11" at bounding box center [262, 397] width 28 height 26
type input "[DATE]"
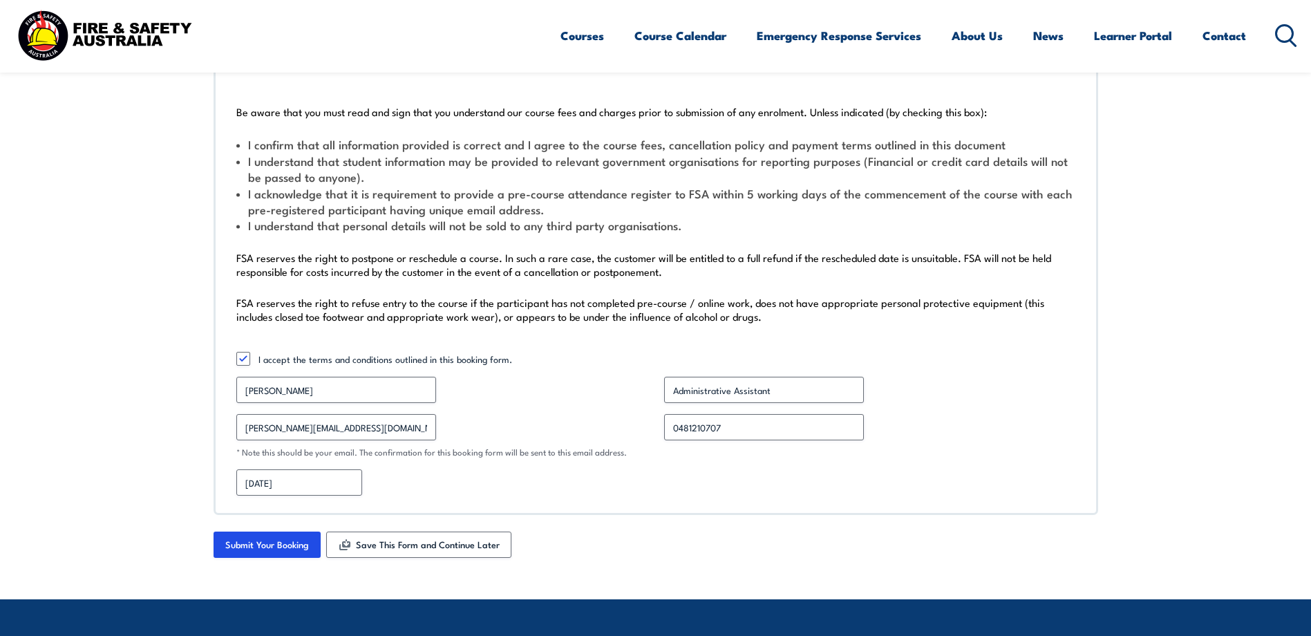
click at [442, 473] on div "08/11/2025 MM slash DD slash YYYY" at bounding box center [655, 482] width 839 height 26
click at [295, 538] on input "Submit Your Booking" at bounding box center [267, 544] width 107 height 26
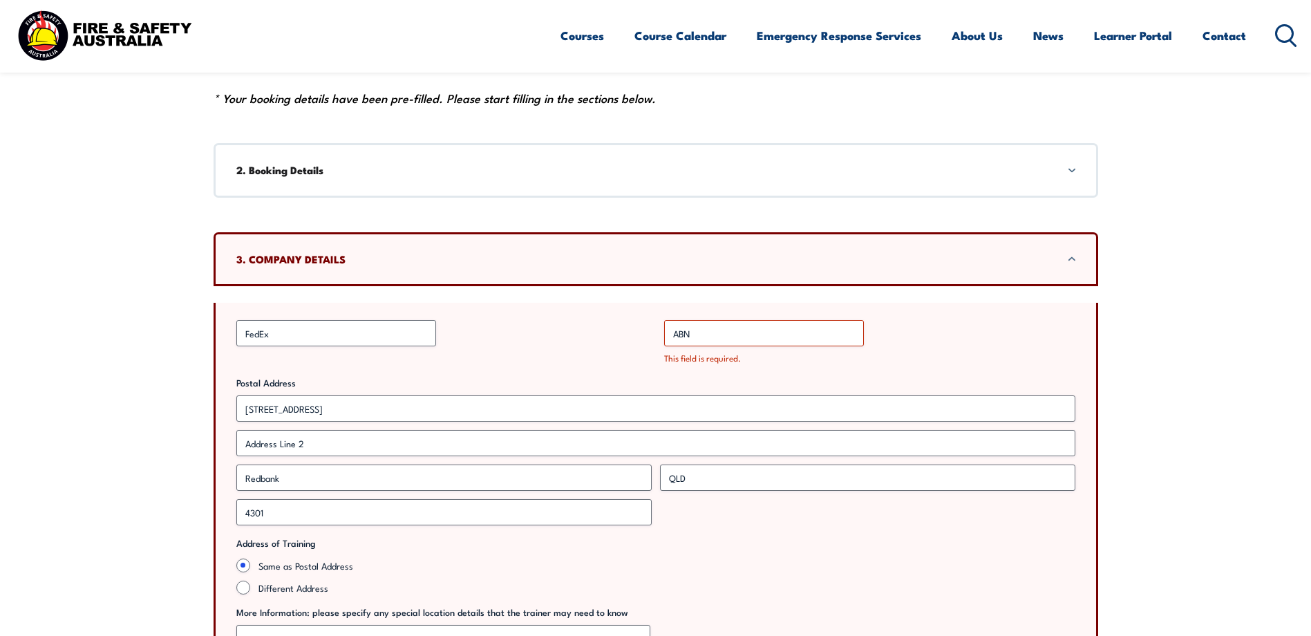
scroll to position [553, 0]
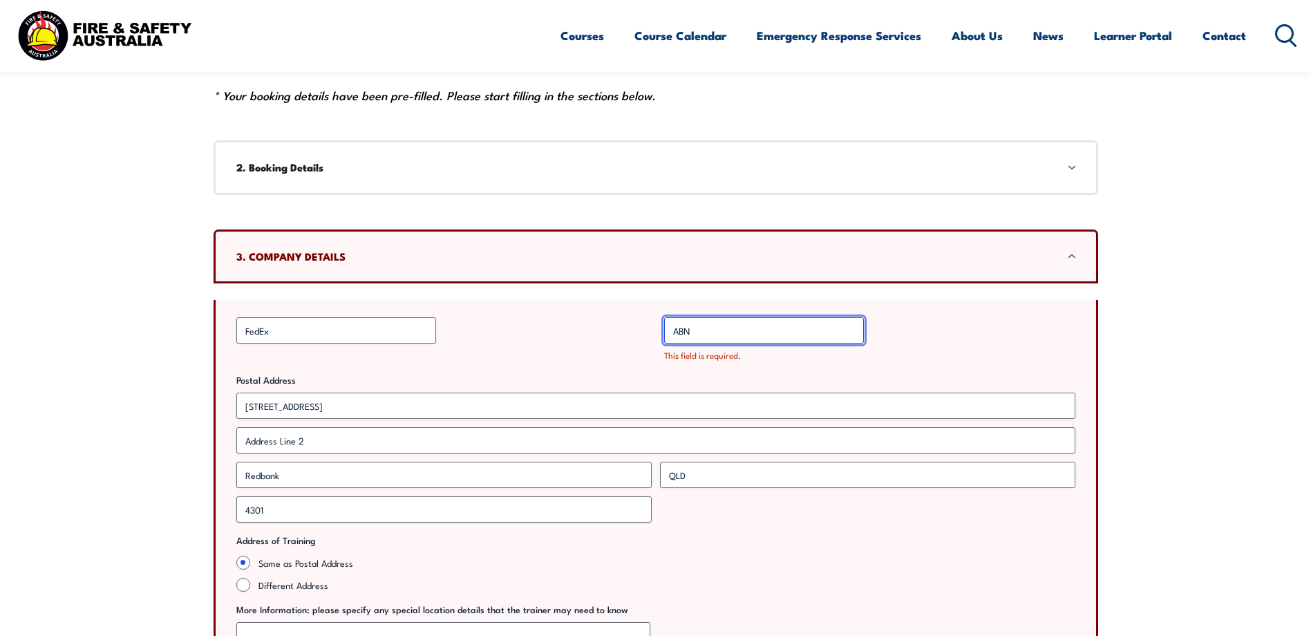
click at [711, 332] on input "ABN *" at bounding box center [764, 330] width 200 height 26
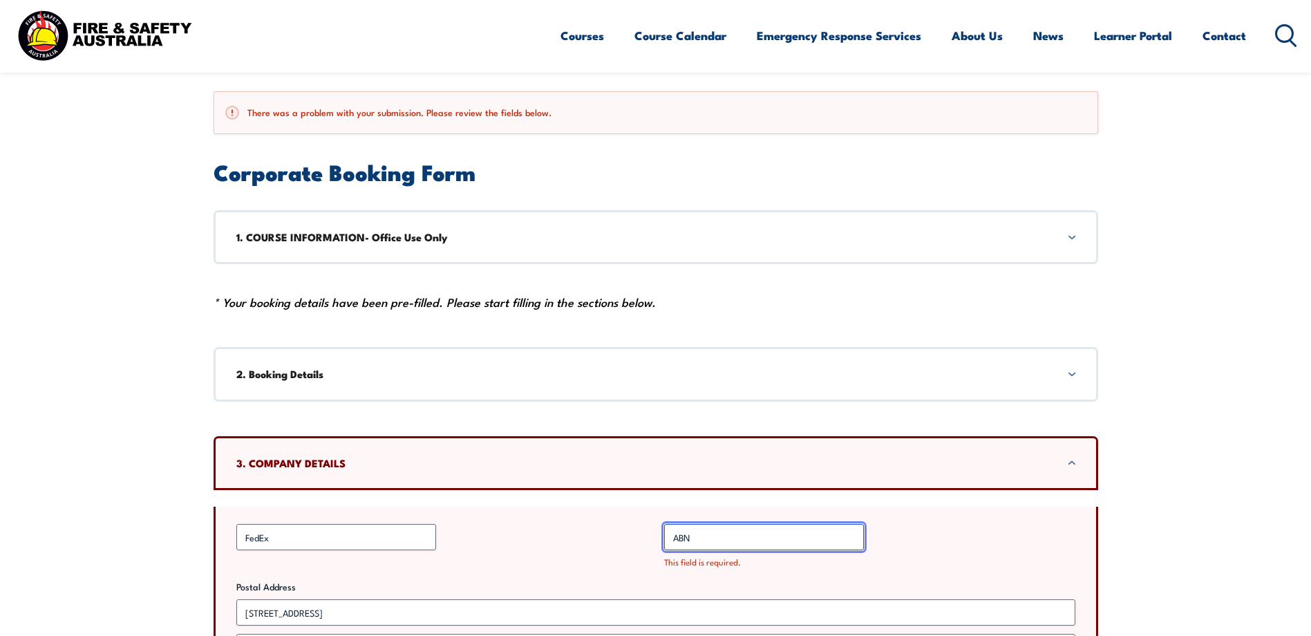
scroll to position [346, 0]
click at [332, 241] on h3 "1. COURSE INFORMATION- Office Use Only" at bounding box center [655, 237] width 839 height 15
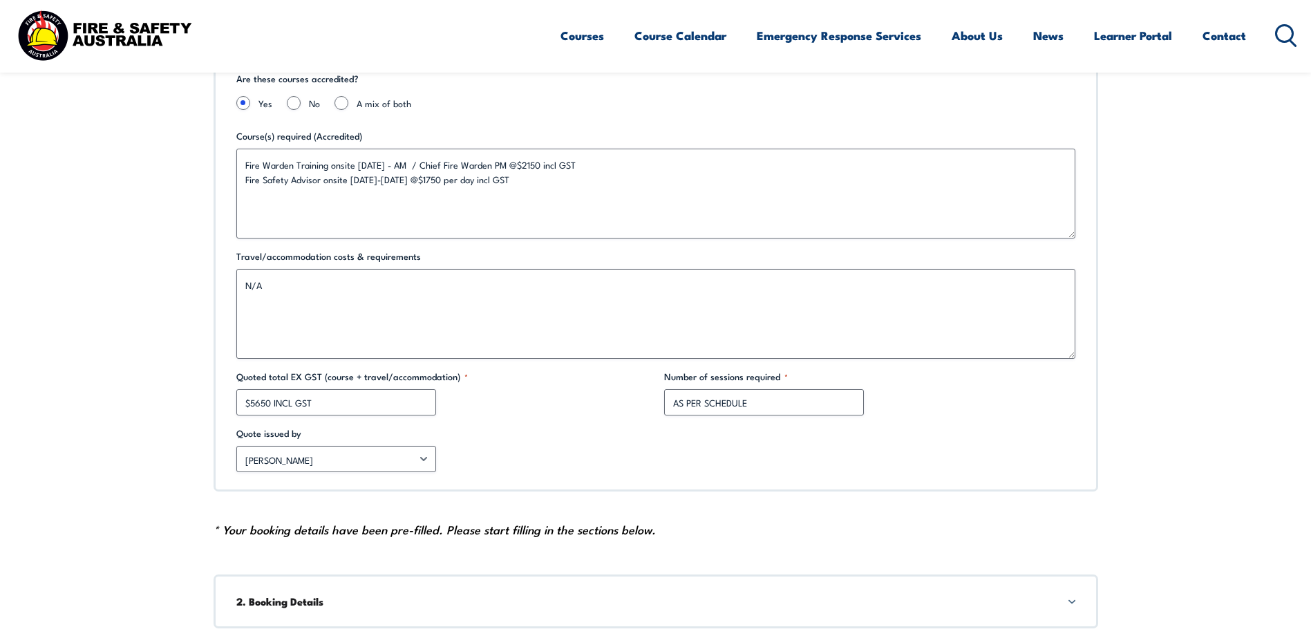
scroll to position [376, 0]
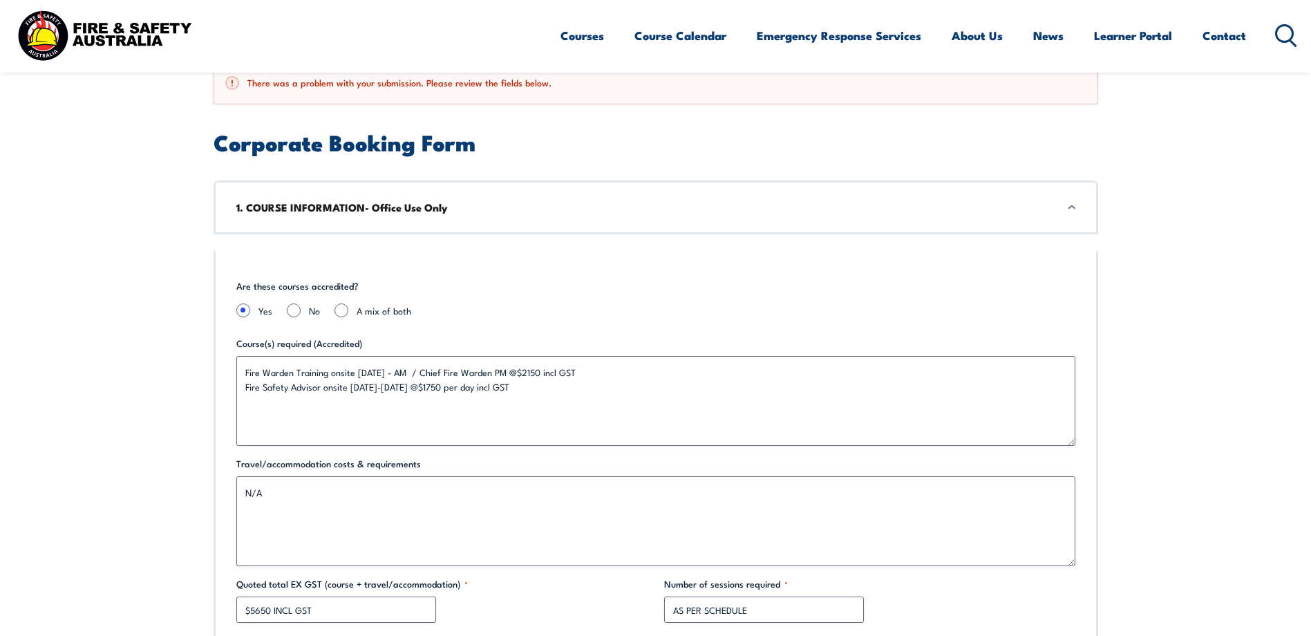
click at [639, 194] on div "1. COURSE INFORMATION- Office Use Only" at bounding box center [656, 207] width 885 height 54
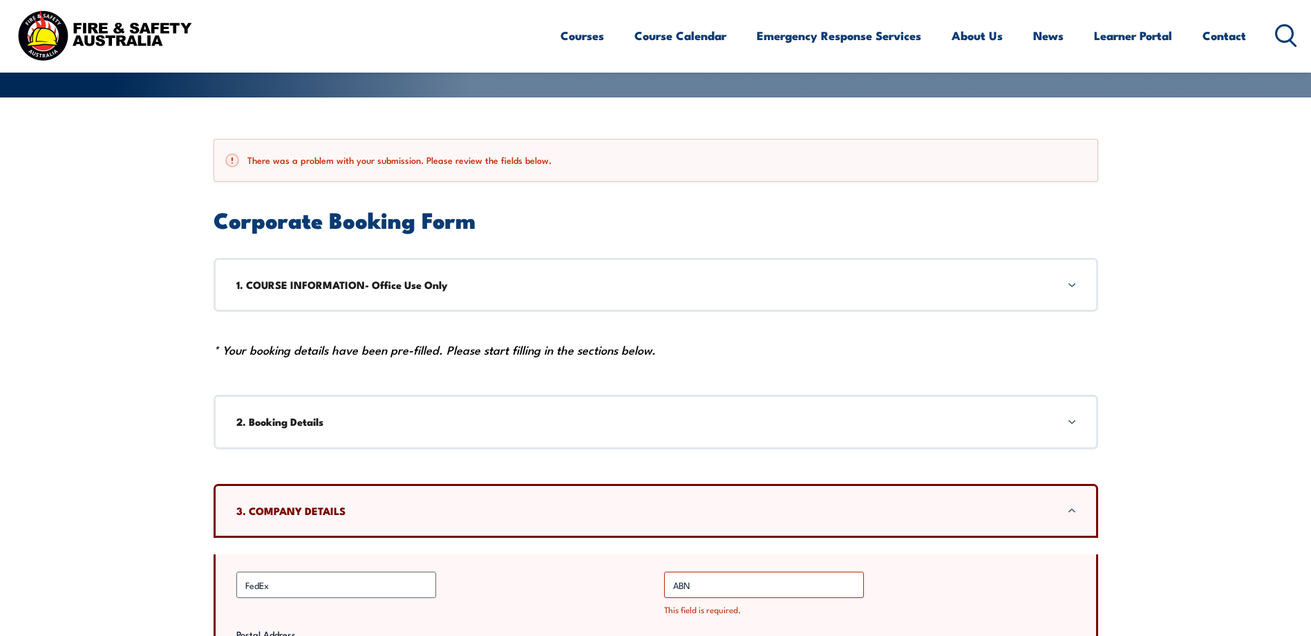
scroll to position [583, 0]
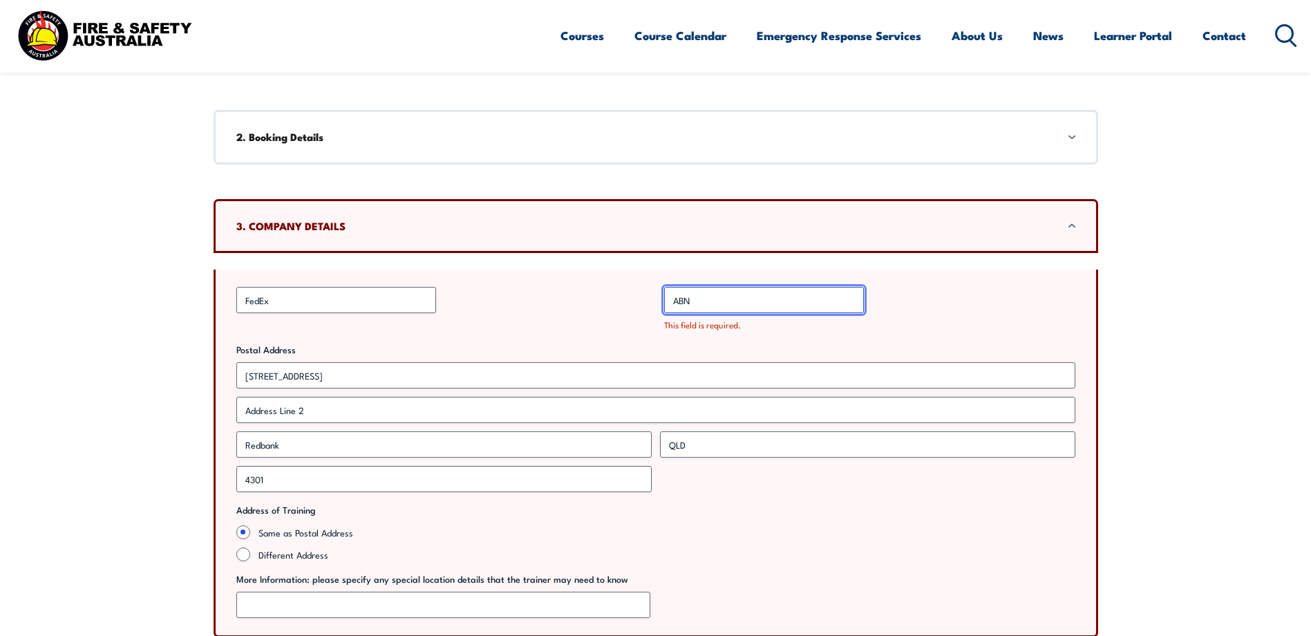
click at [770, 304] on input "ABN *" at bounding box center [764, 300] width 200 height 26
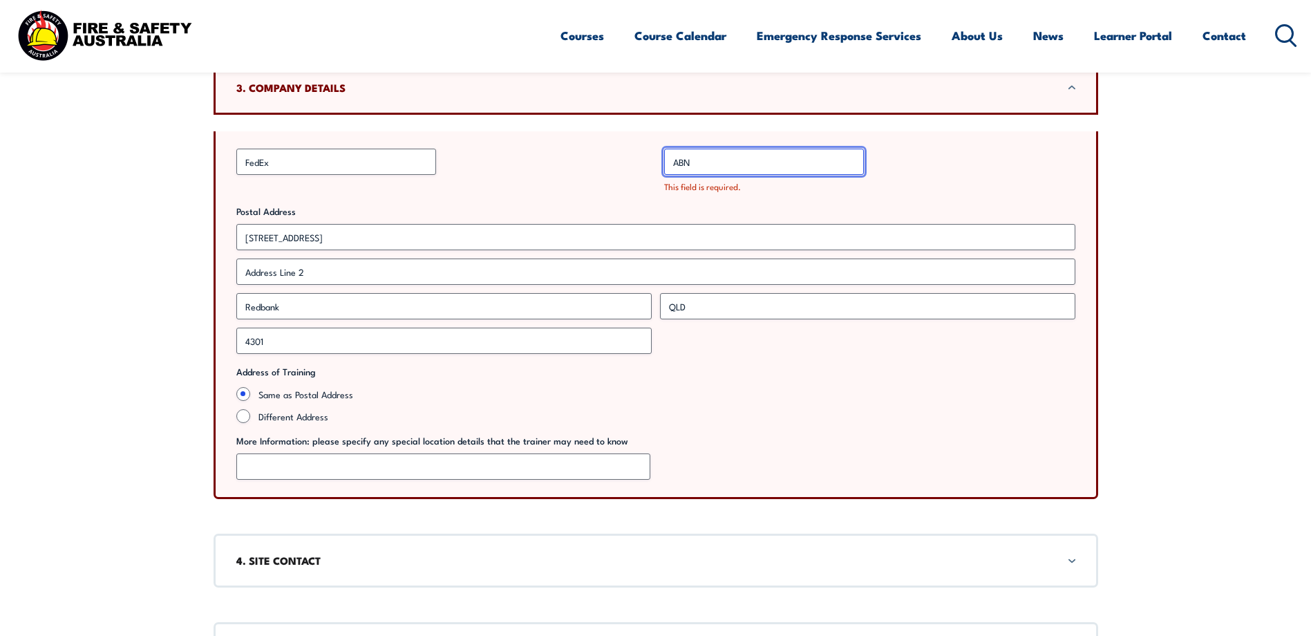
scroll to position [652, 0]
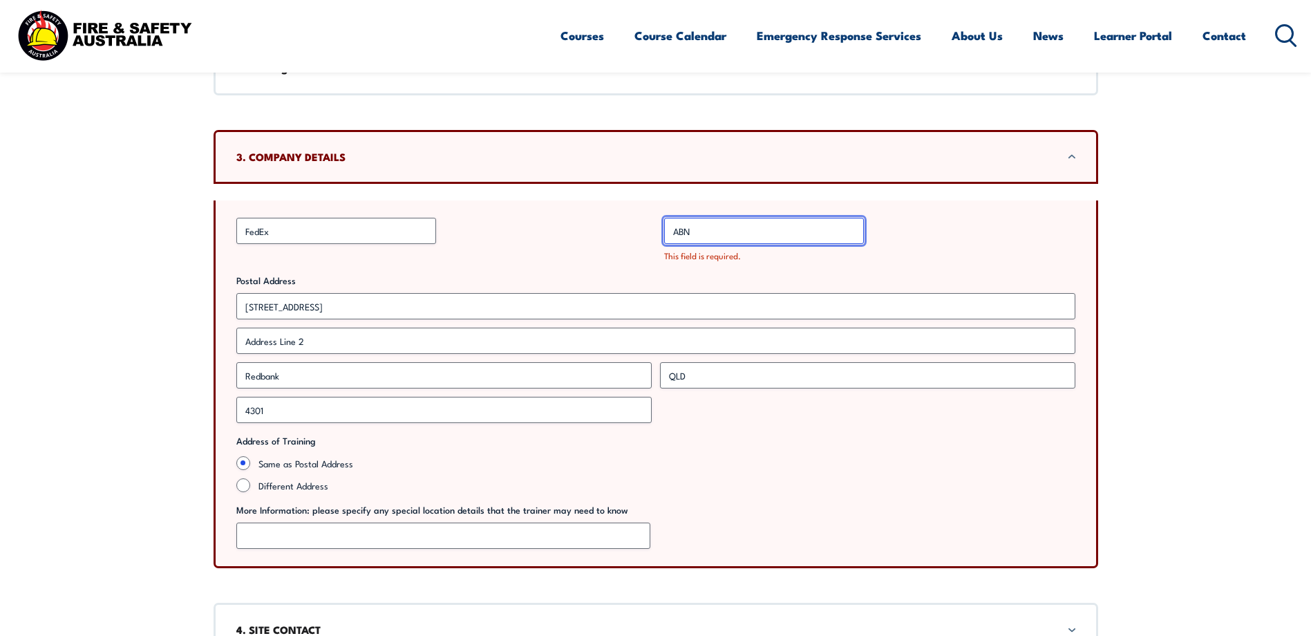
click at [769, 227] on input "ABN *" at bounding box center [764, 231] width 200 height 26
